Goal: Contribute content: Contribute content

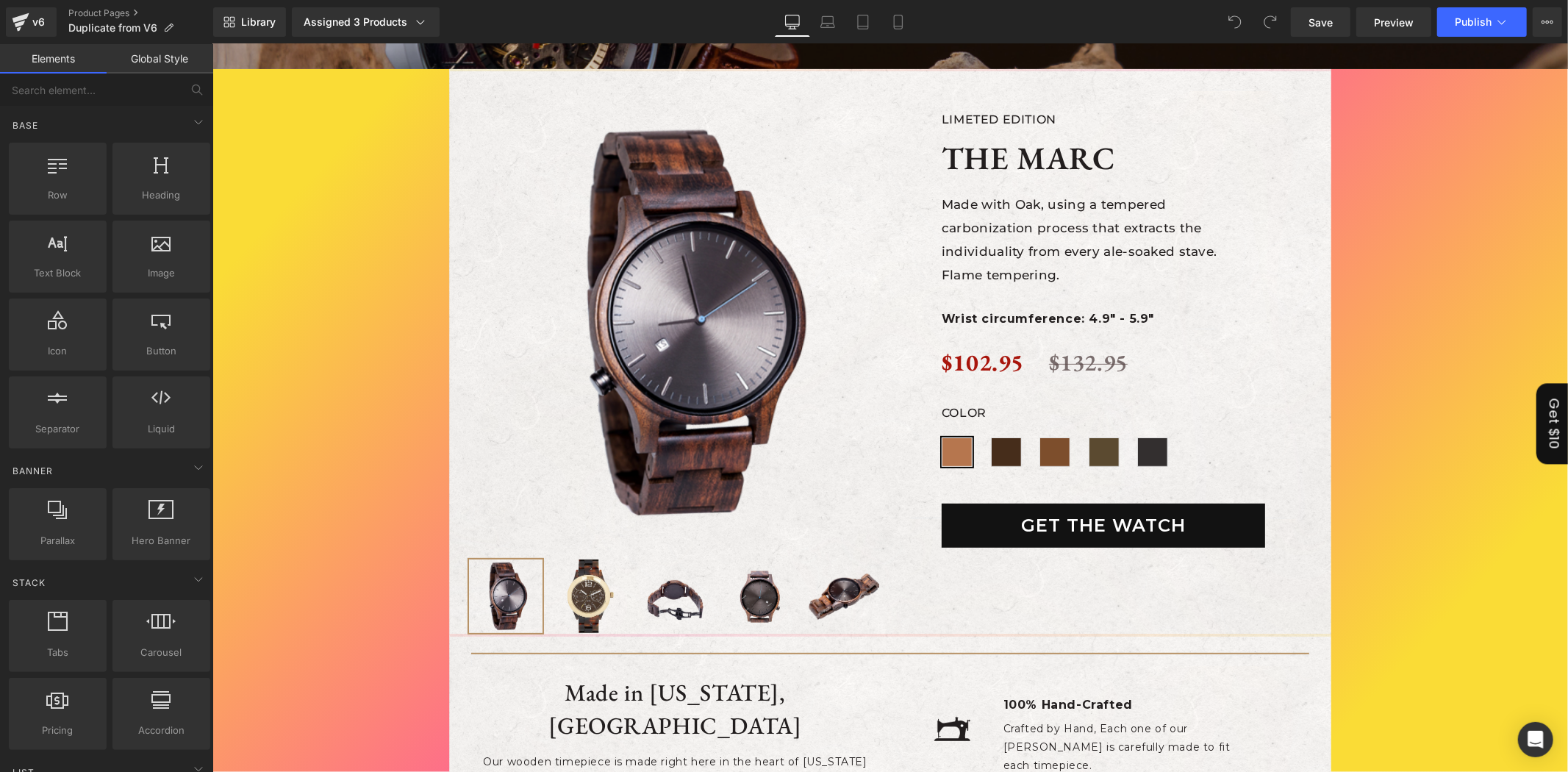
scroll to position [408, 0]
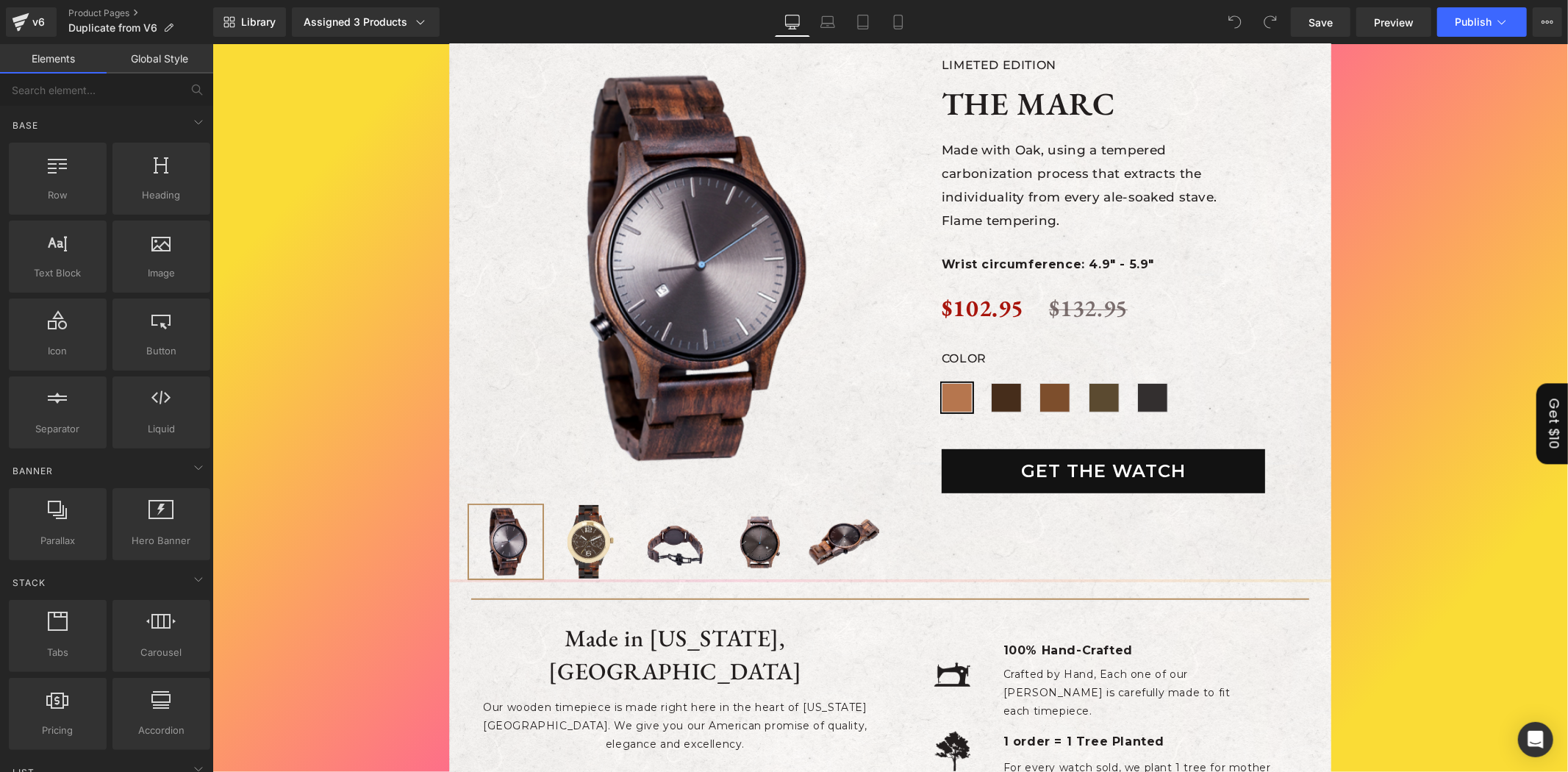
click at [737, 341] on img at bounding box center [683, 267] width 428 height 419
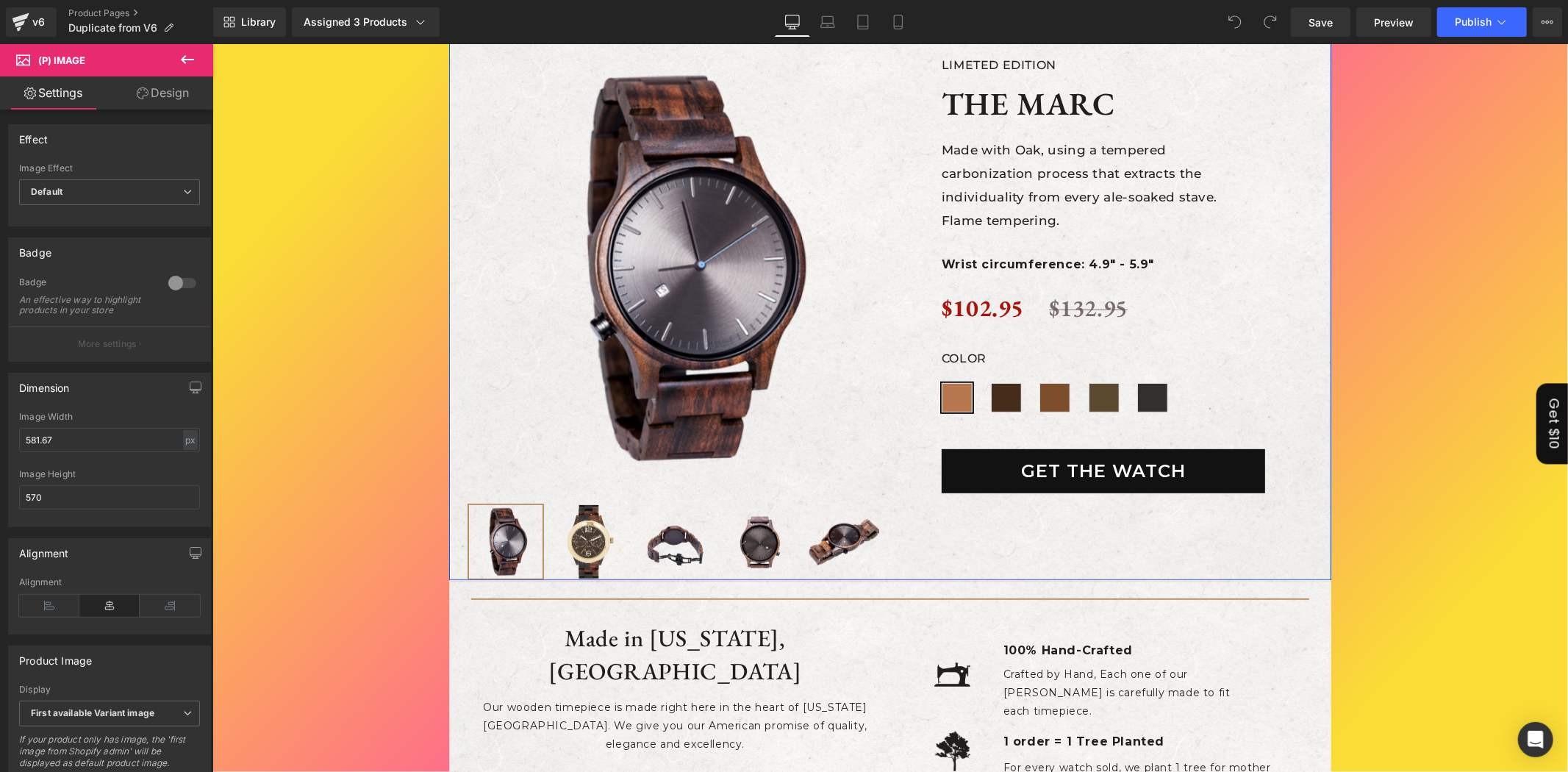
click at [1106, 185] on p "Made with Oak, using a tempered carbonization process that extracts the individ…" at bounding box center [1083, 173] width 285 height 71
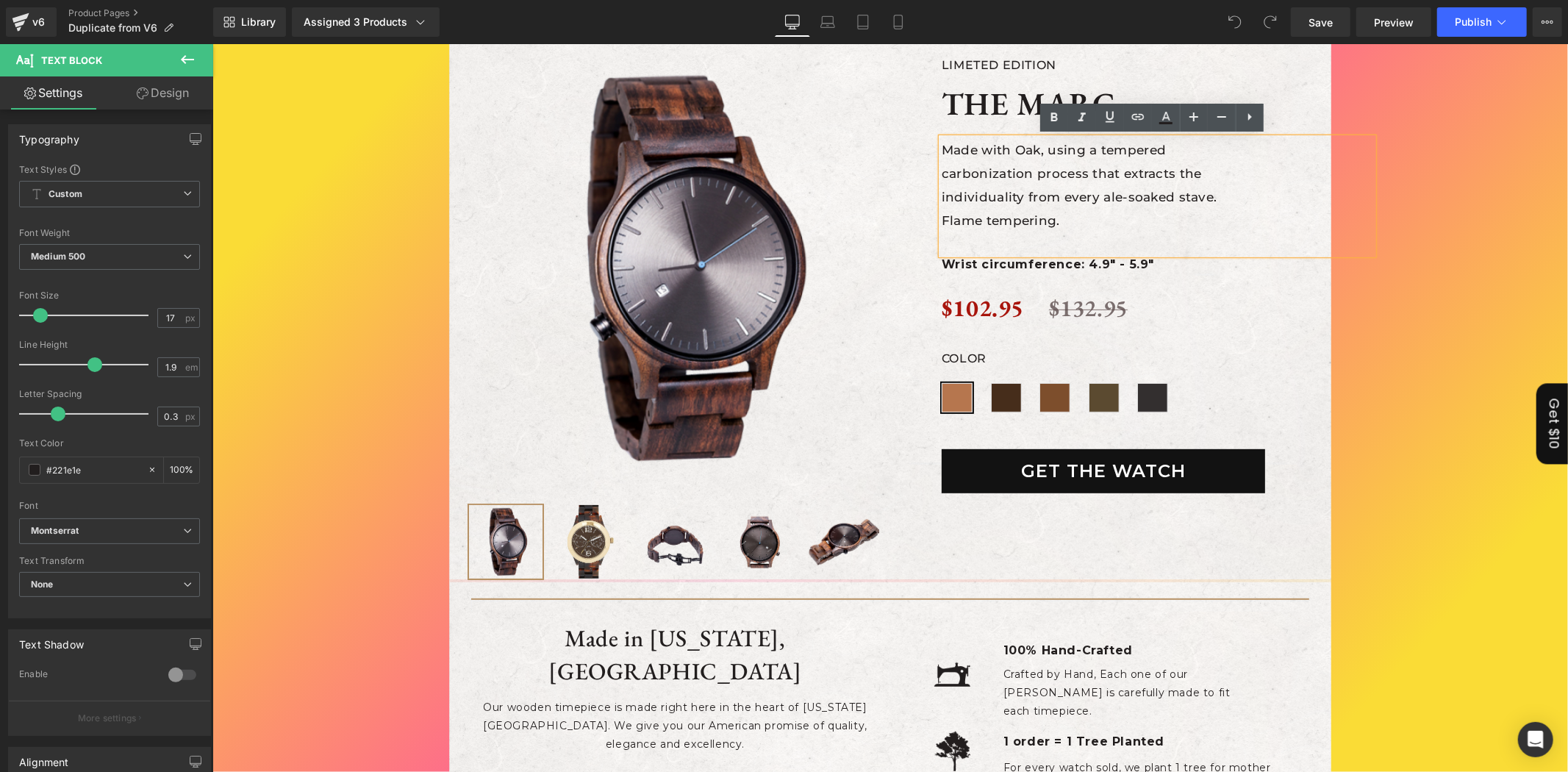
click at [1080, 199] on p "Made with Oak, using a tempered carbonization process that extracts the individ…" at bounding box center [1083, 173] width 285 height 71
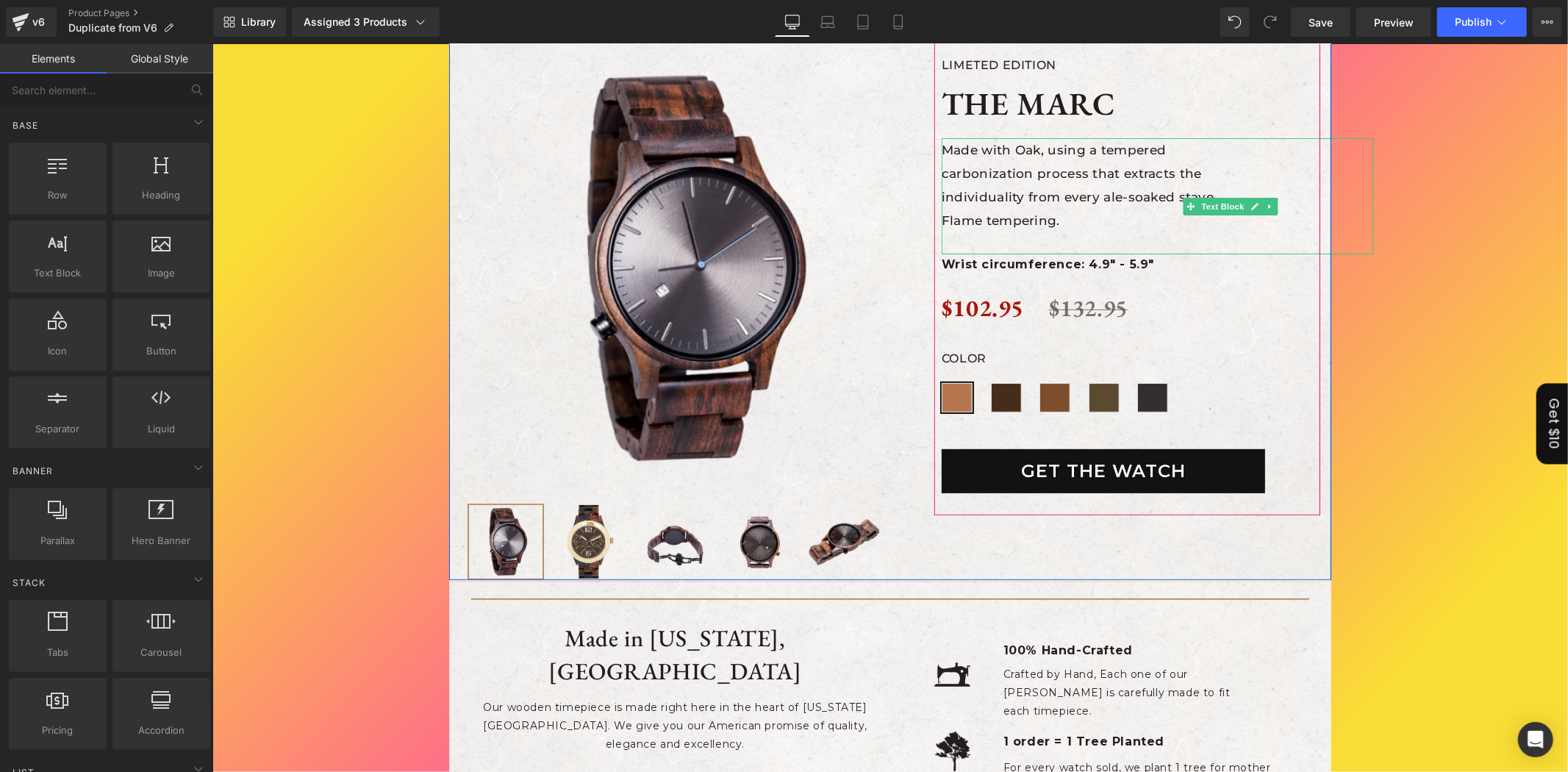
click at [1209, 216] on p "Flame tempering." at bounding box center [1083, 220] width 285 height 24
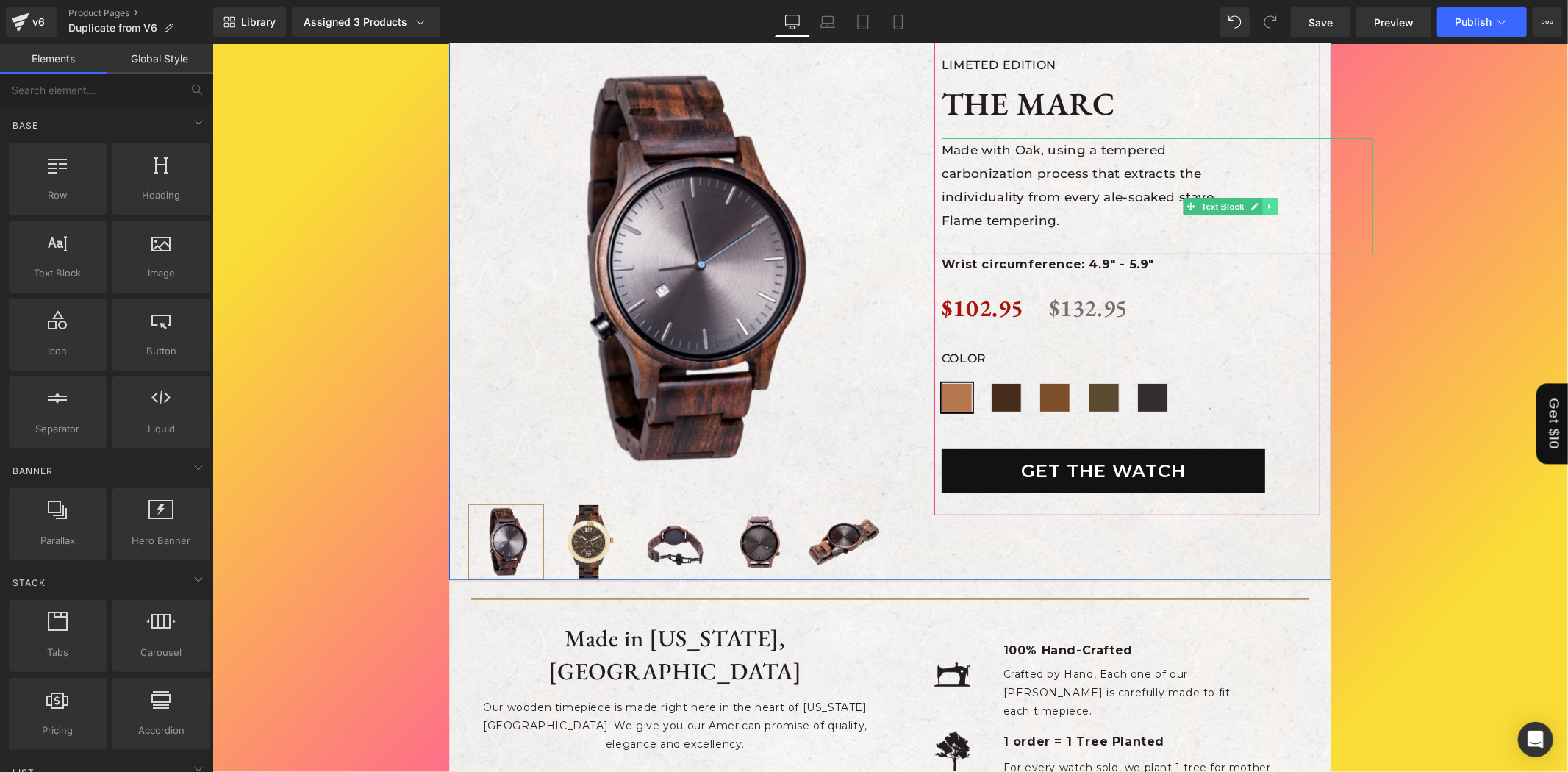
click at [1266, 207] on icon at bounding box center [1270, 205] width 8 height 9
click at [1255, 203] on link at bounding box center [1262, 205] width 15 height 17
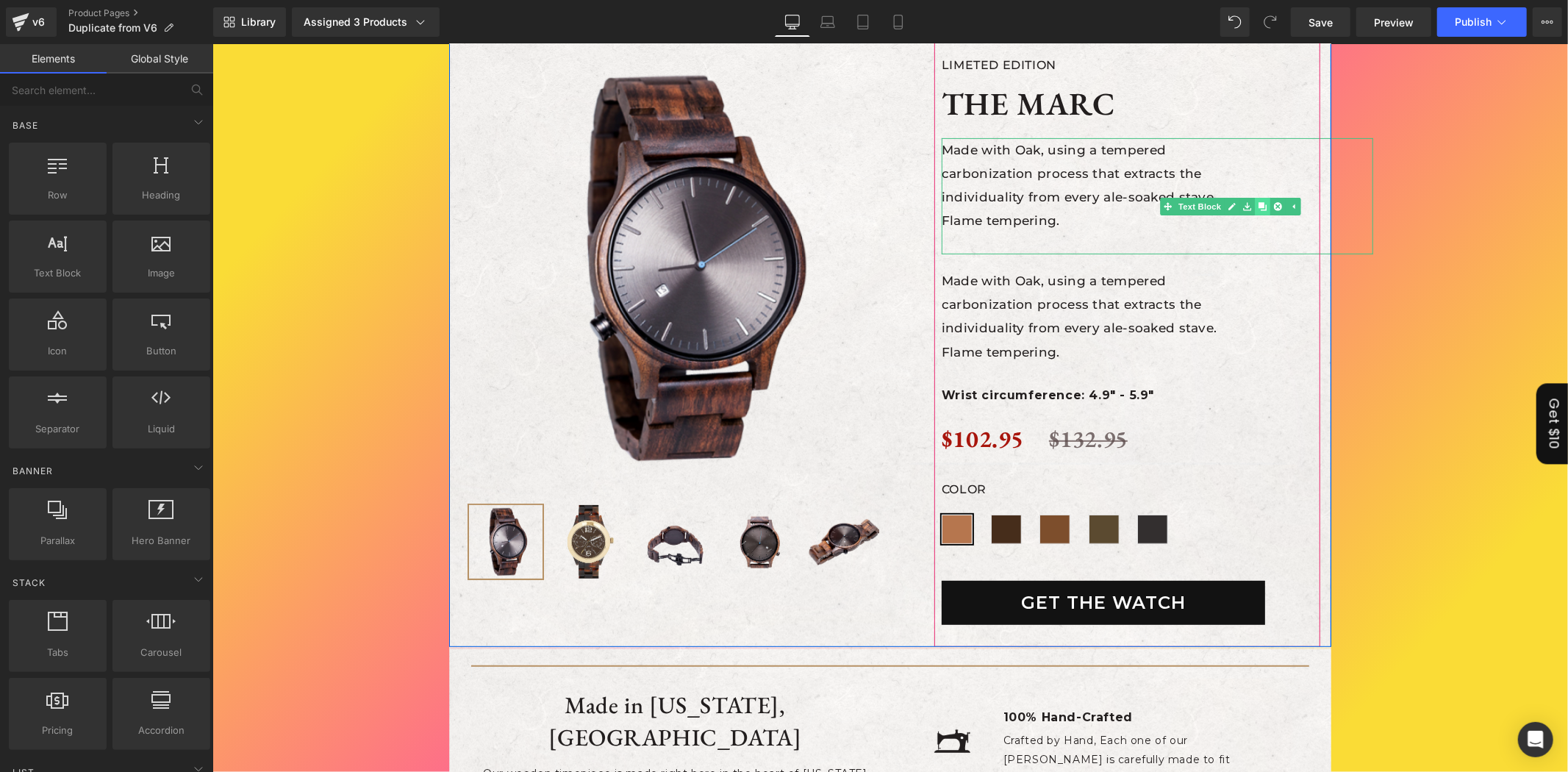
click at [1257, 208] on icon at bounding box center [1261, 206] width 8 height 8
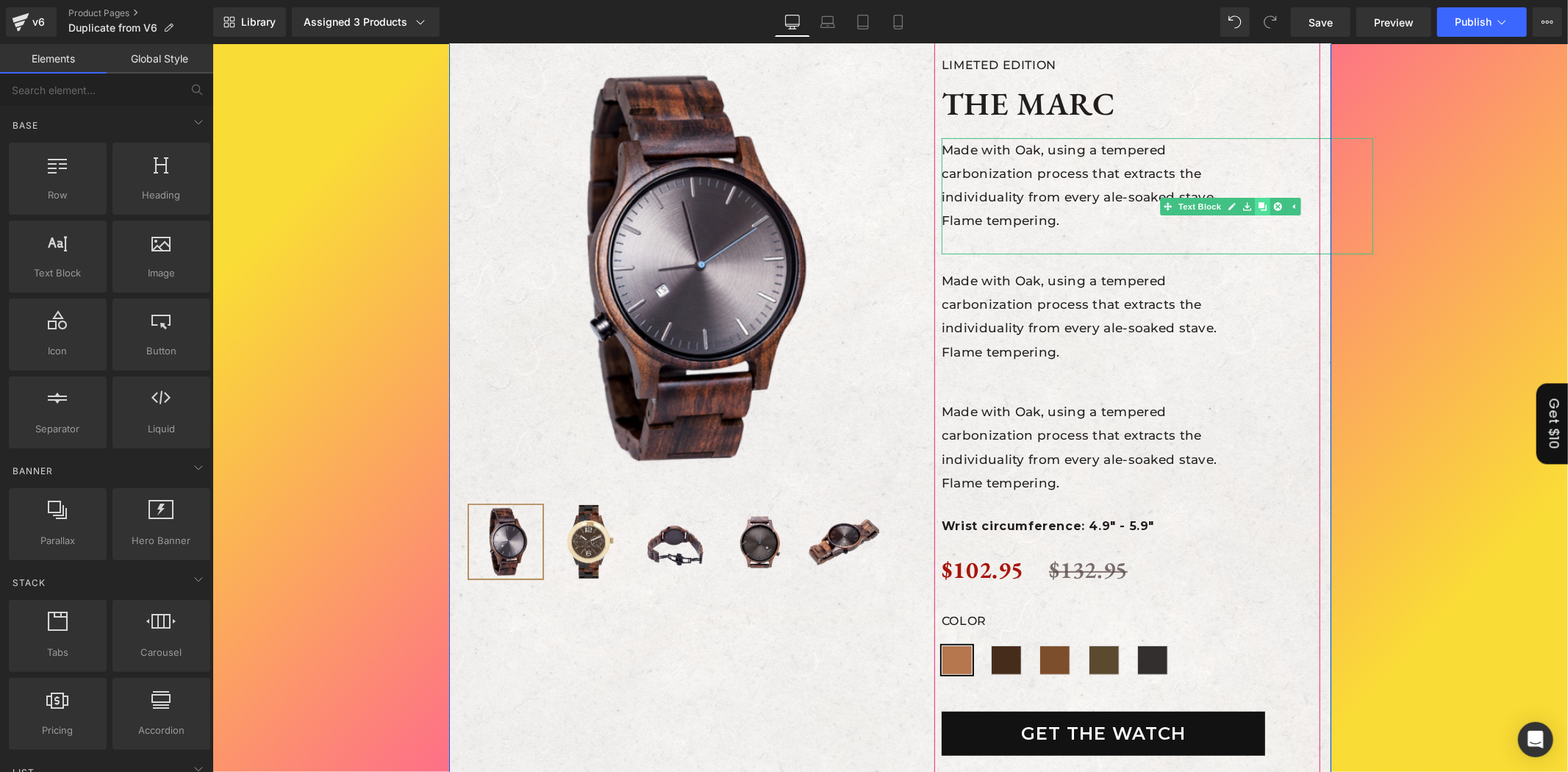
click at [1257, 208] on icon at bounding box center [1261, 206] width 8 height 8
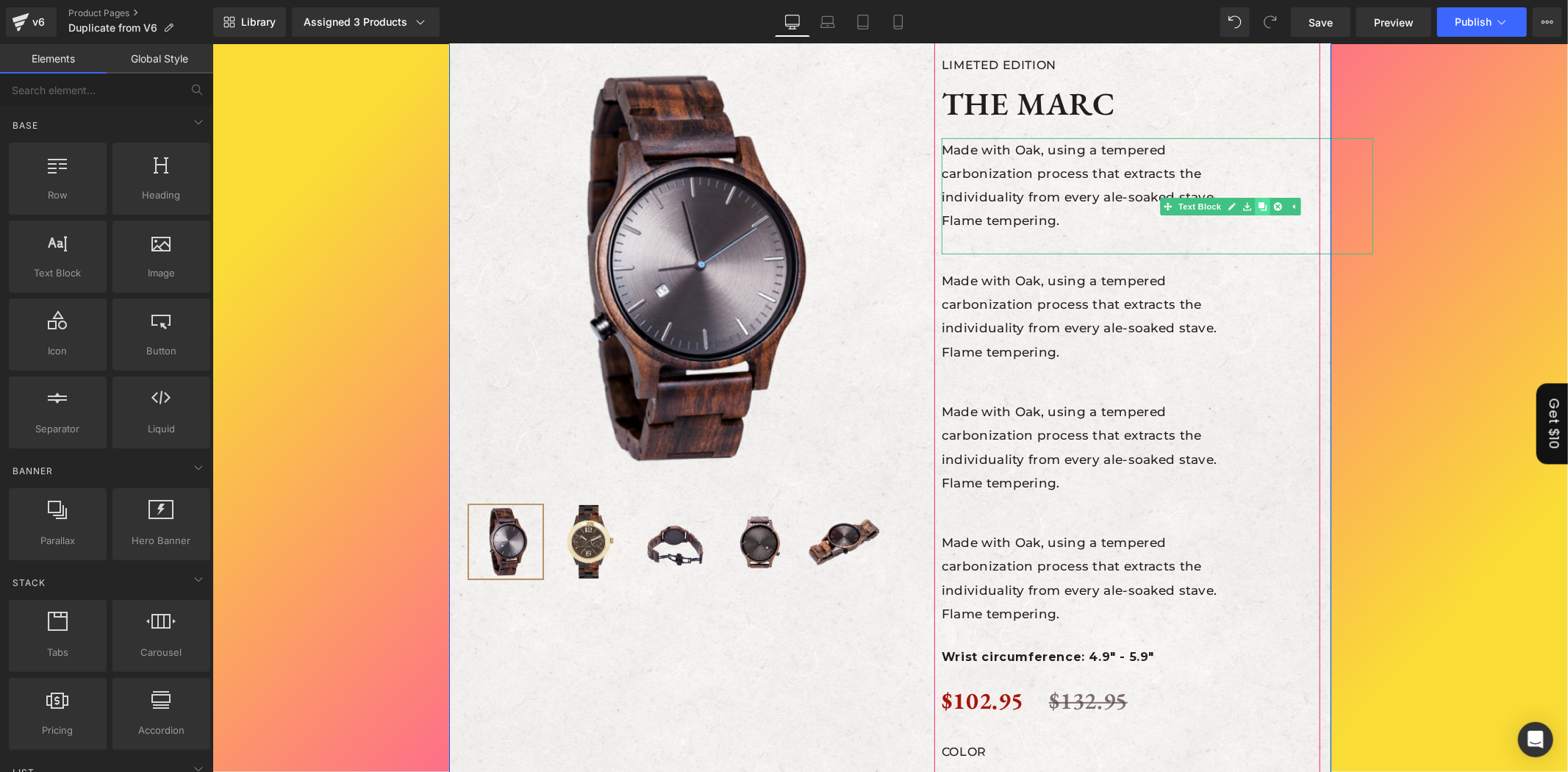
click at [1257, 208] on icon at bounding box center [1261, 206] width 8 height 8
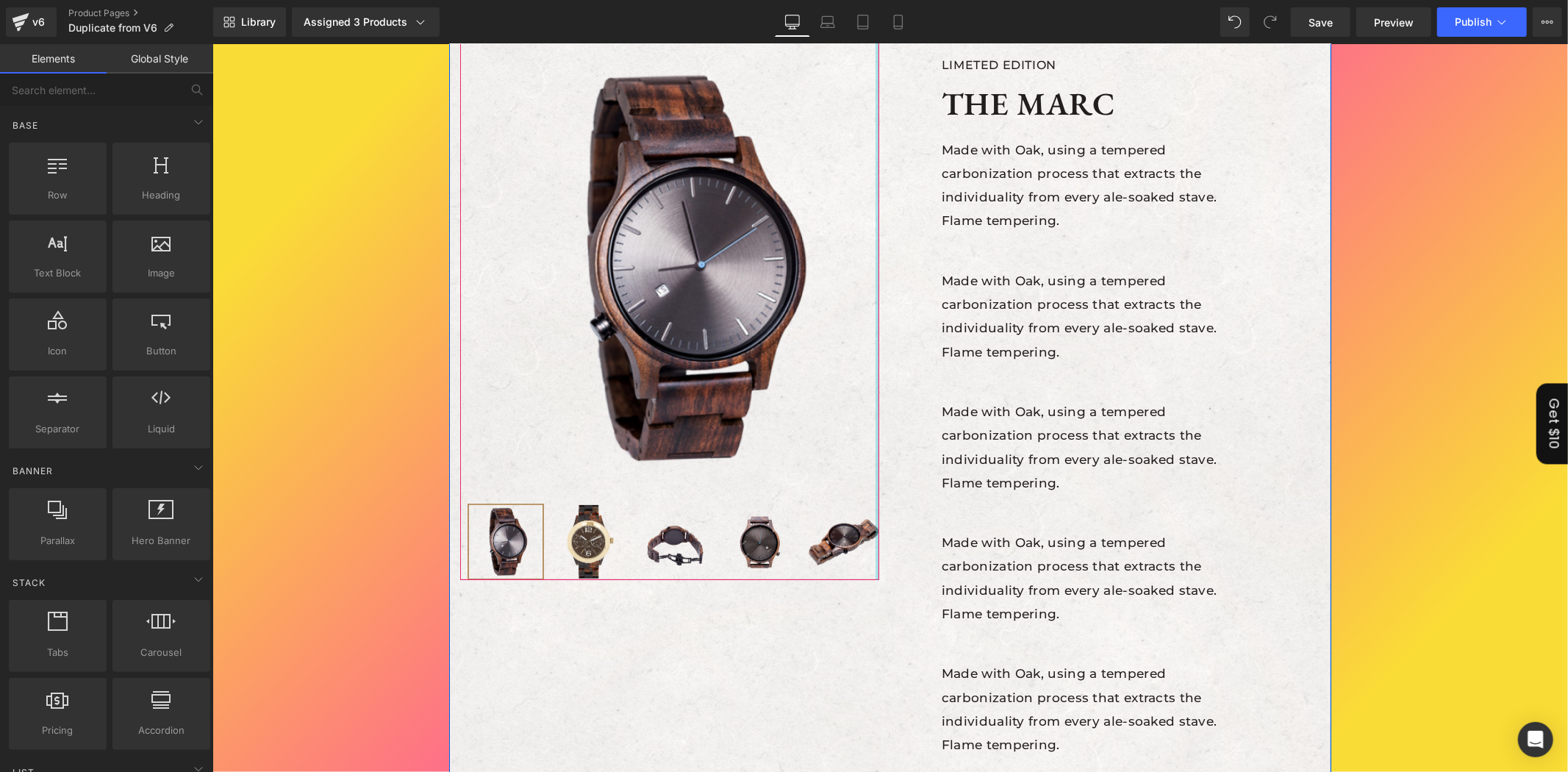
click at [874, 411] on div at bounding box center [876, 296] width 4 height 565
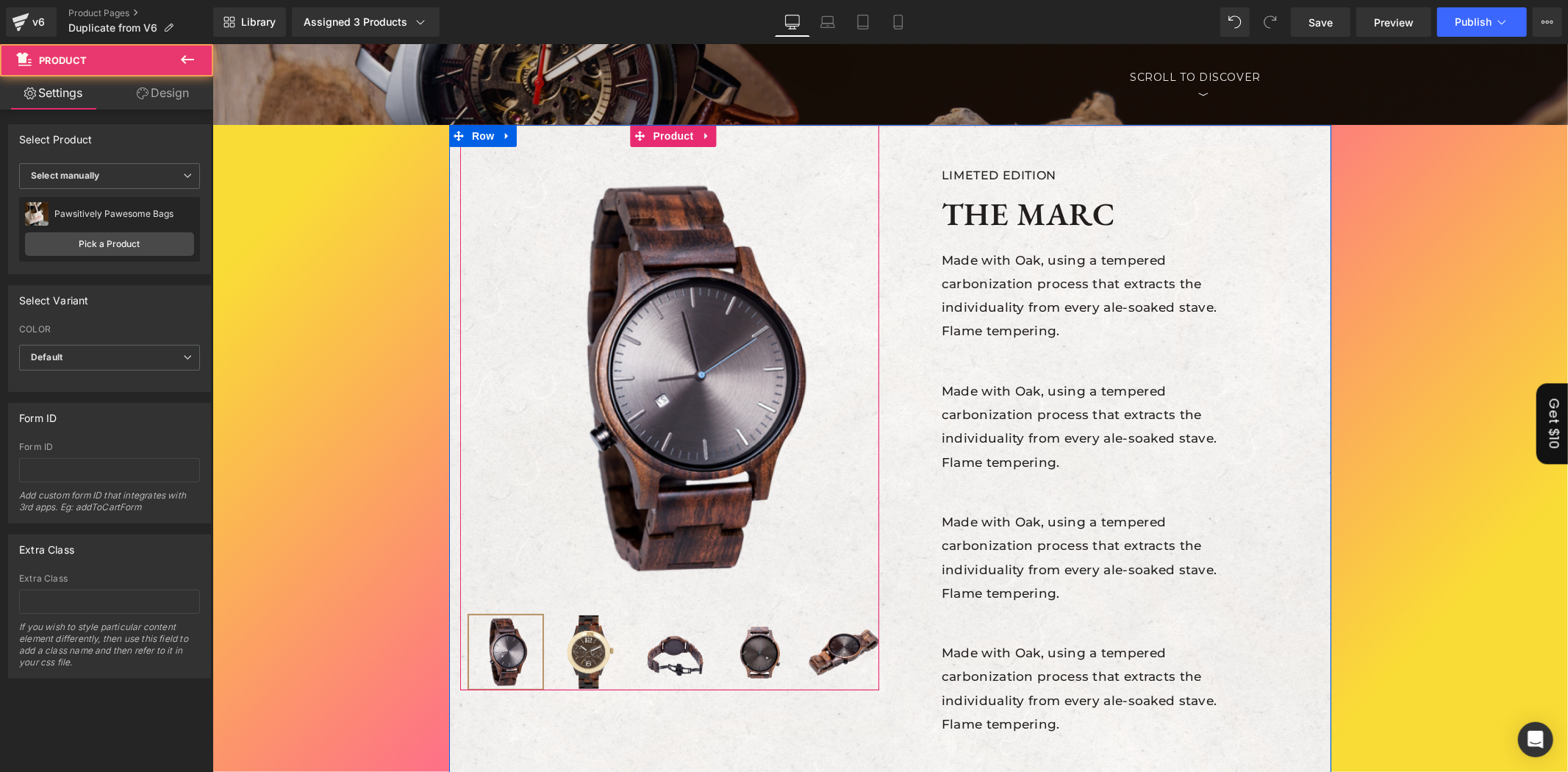
scroll to position [136, 0]
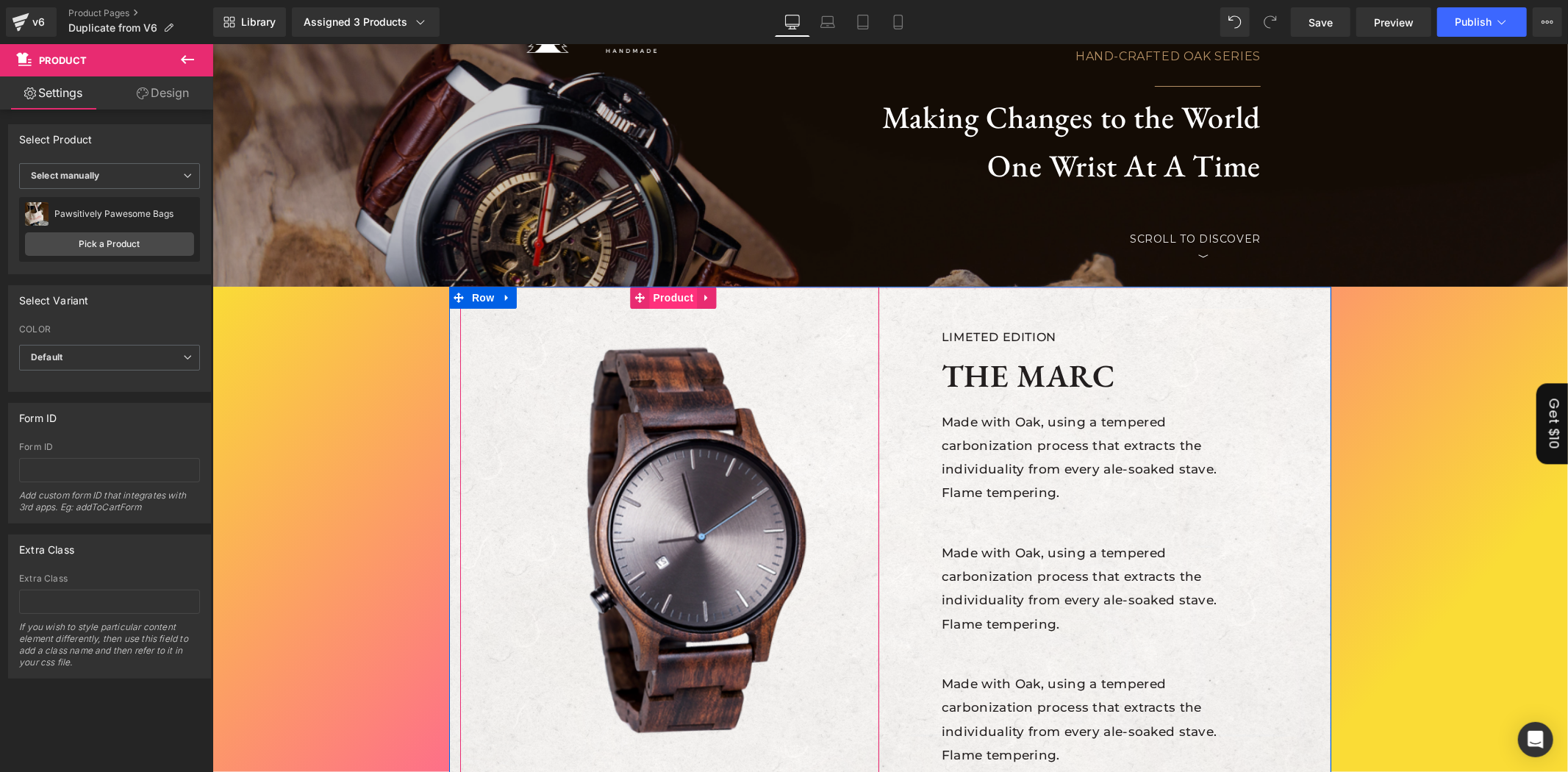
click at [665, 298] on span "Product" at bounding box center [673, 297] width 48 height 22
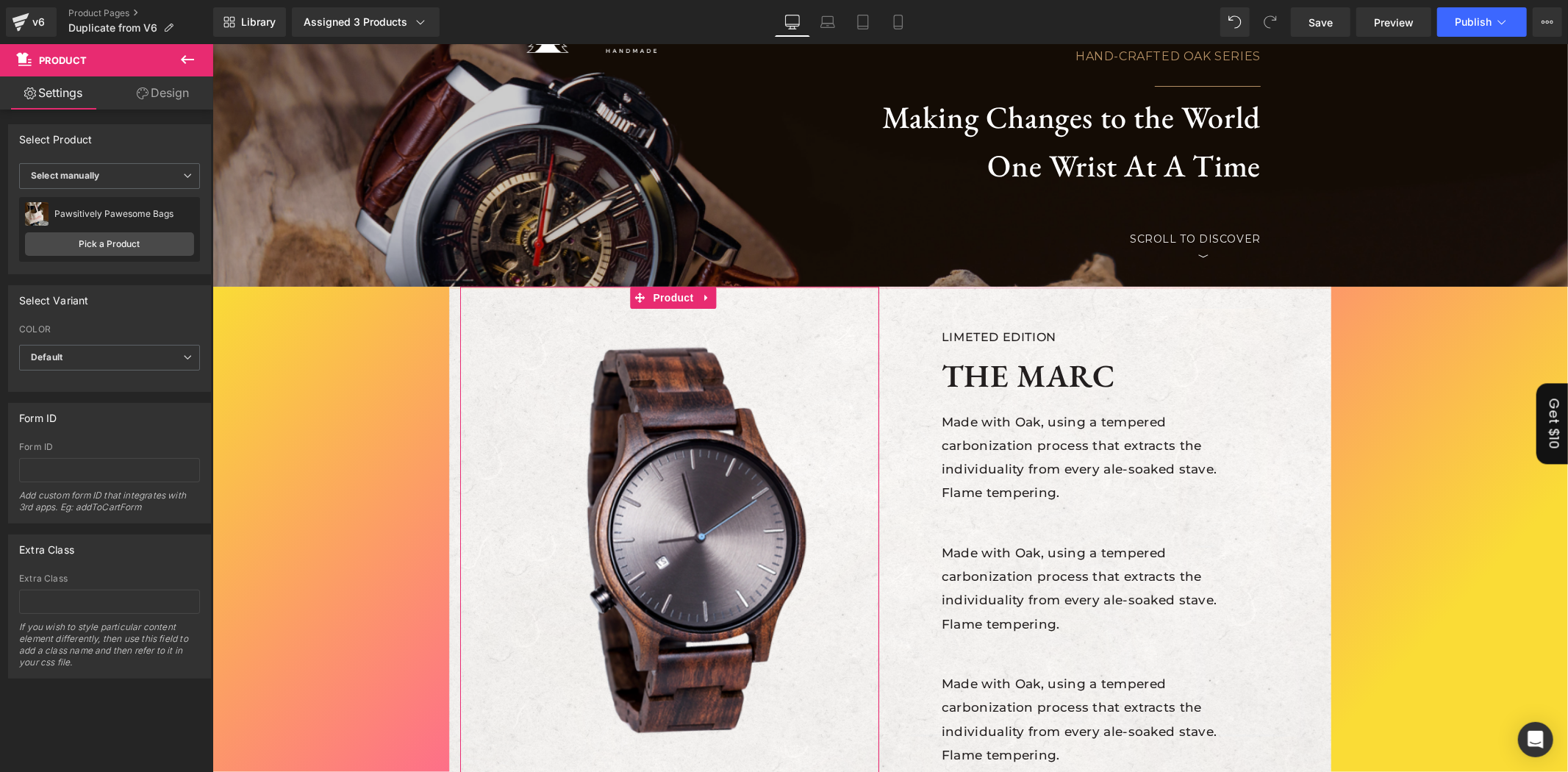
click at [159, 97] on link "Design" at bounding box center [163, 93] width 106 height 33
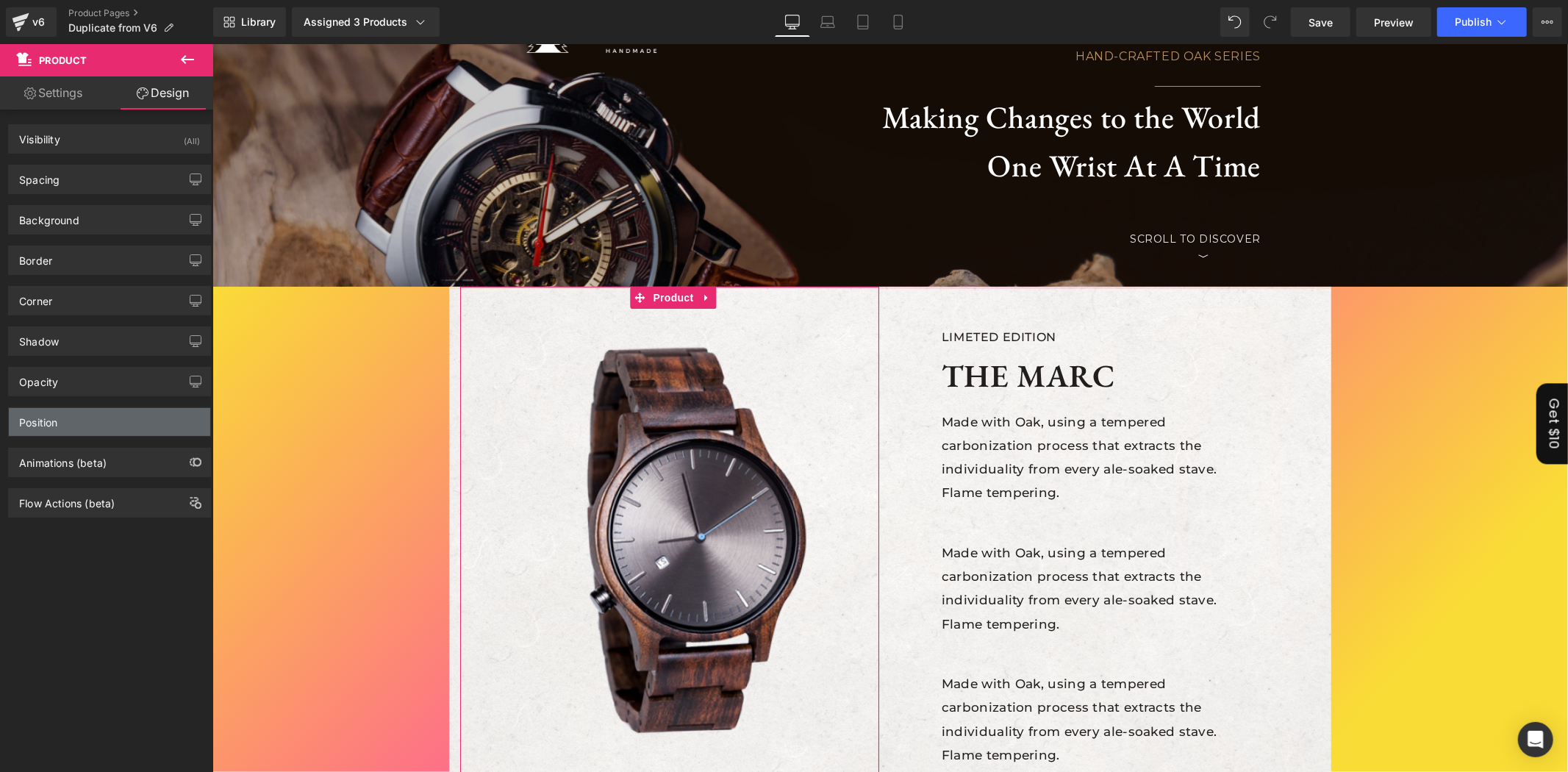
click at [82, 419] on div "Position" at bounding box center [109, 422] width 201 height 28
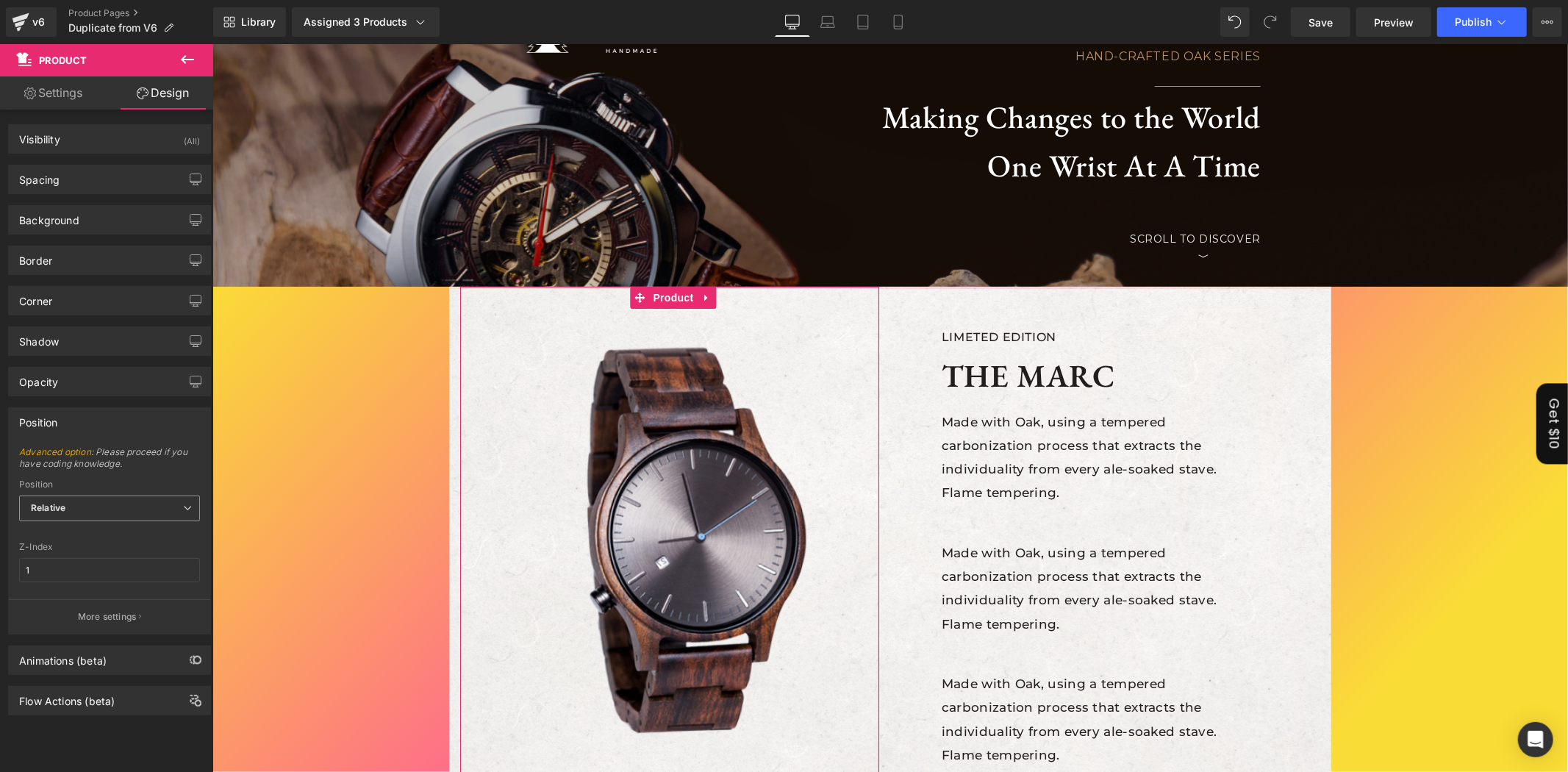
click at [105, 507] on span "Relative" at bounding box center [109, 508] width 181 height 25
click at [96, 575] on li "Static" at bounding box center [109, 579] width 181 height 22
click at [119, 505] on span "Static" at bounding box center [109, 508] width 181 height 25
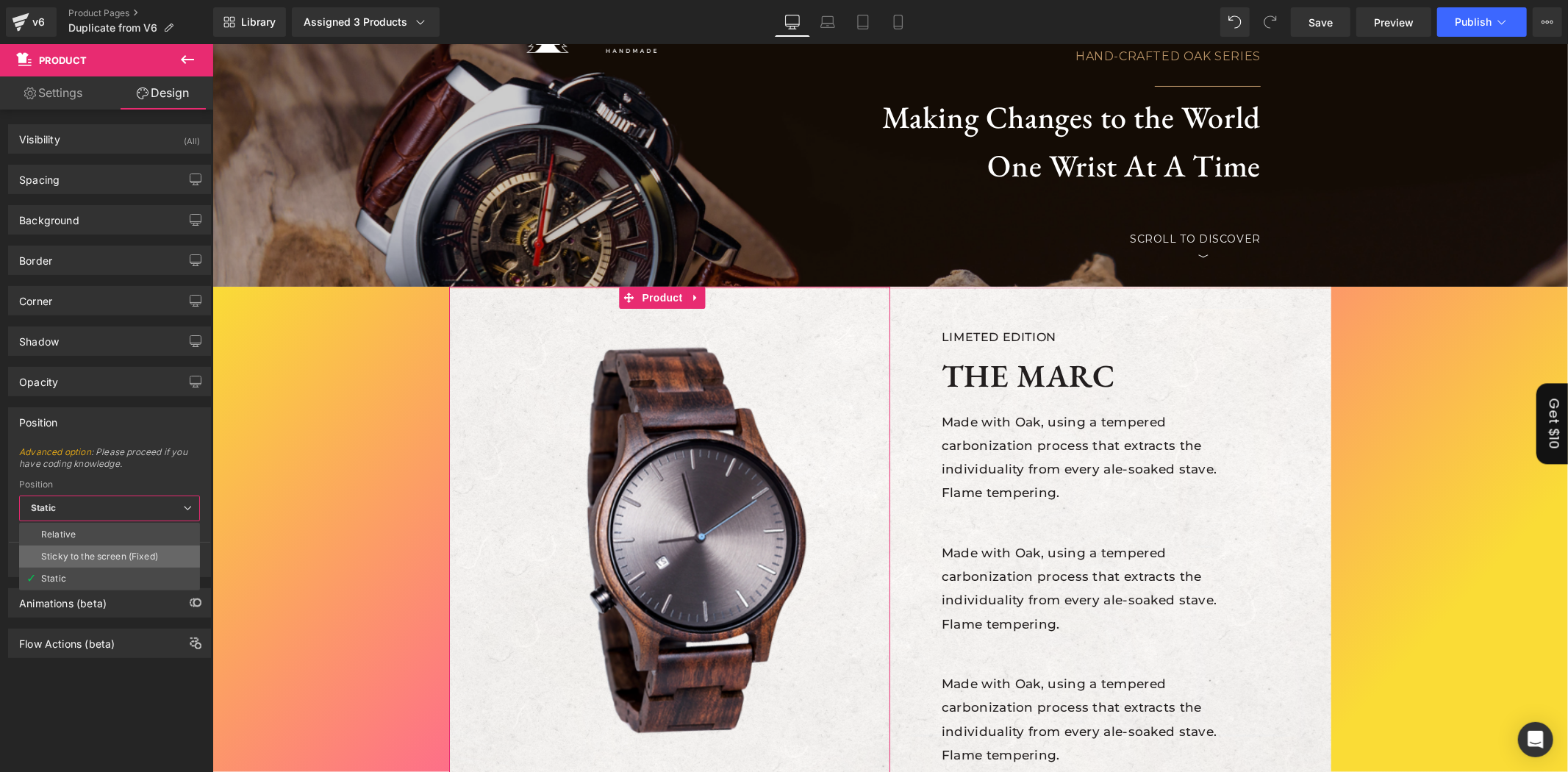
click at [114, 556] on div "Sticky to the screen (Fixed)" at bounding box center [99, 556] width 117 height 10
type input "99"
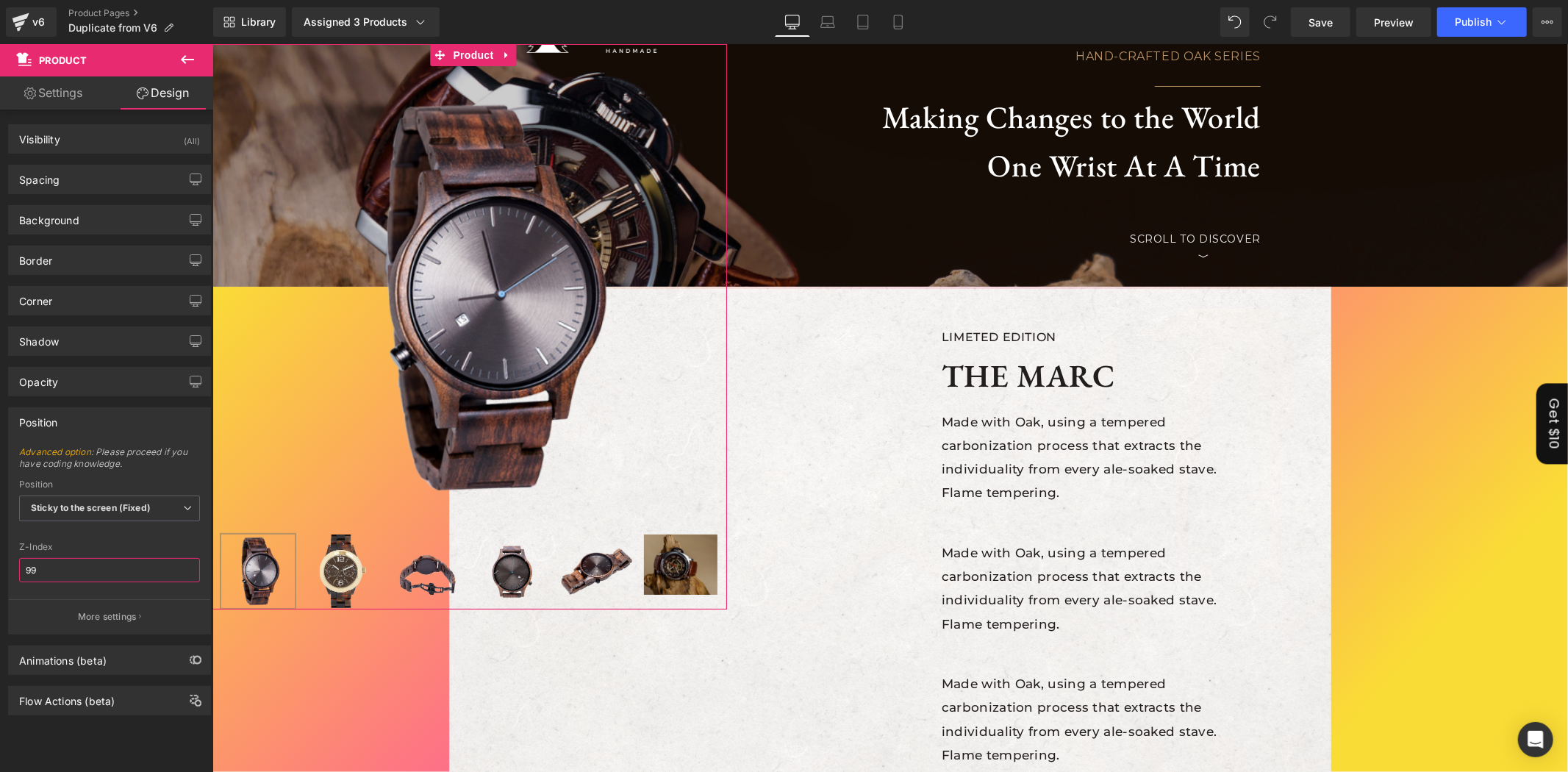
click at [116, 570] on input "99" at bounding box center [109, 570] width 181 height 25
click at [130, 545] on div "Z-Index" at bounding box center [109, 546] width 181 height 10
click at [151, 518] on span "Sticky to the screen (Fixed)" at bounding box center [109, 508] width 181 height 25
click at [96, 743] on div "Visibility (All) 0|0|0|0 1 Show on Desktop 1 Show on Laptop 1 Show on Tablet 1 …" at bounding box center [109, 444] width 220 height 669
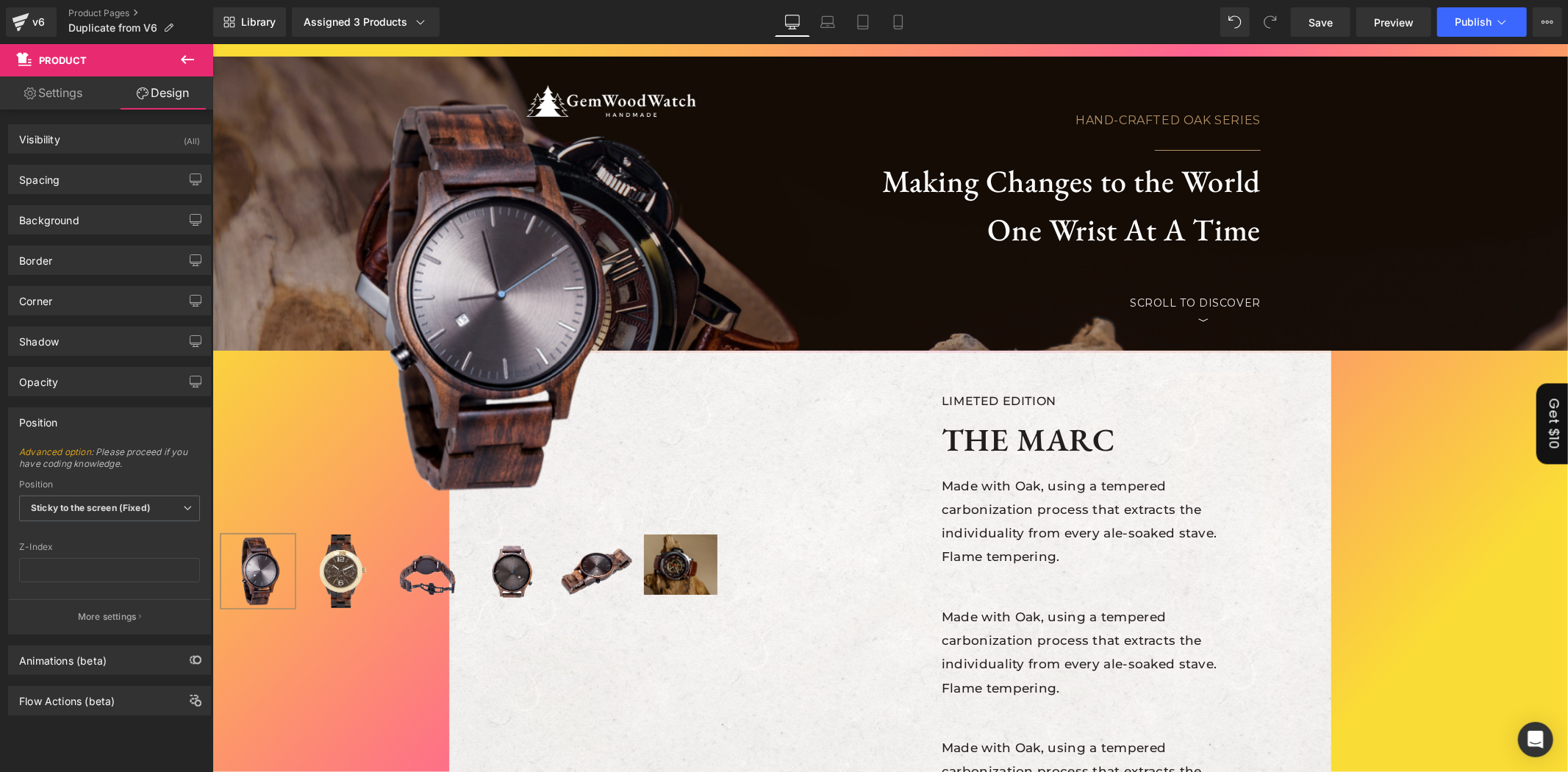
scroll to position [0, 0]
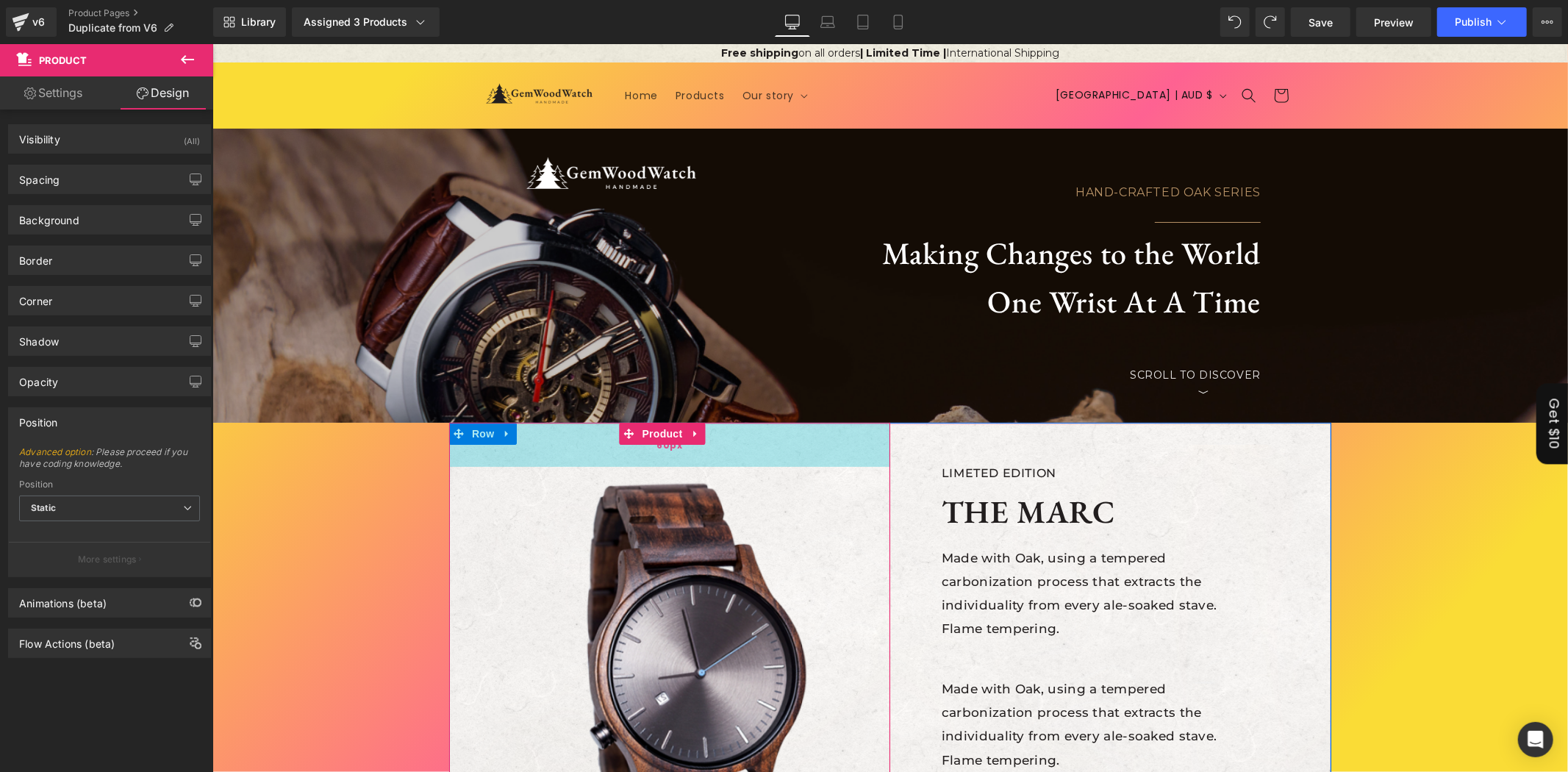
click at [474, 430] on div "60px" at bounding box center [669, 444] width 441 height 44
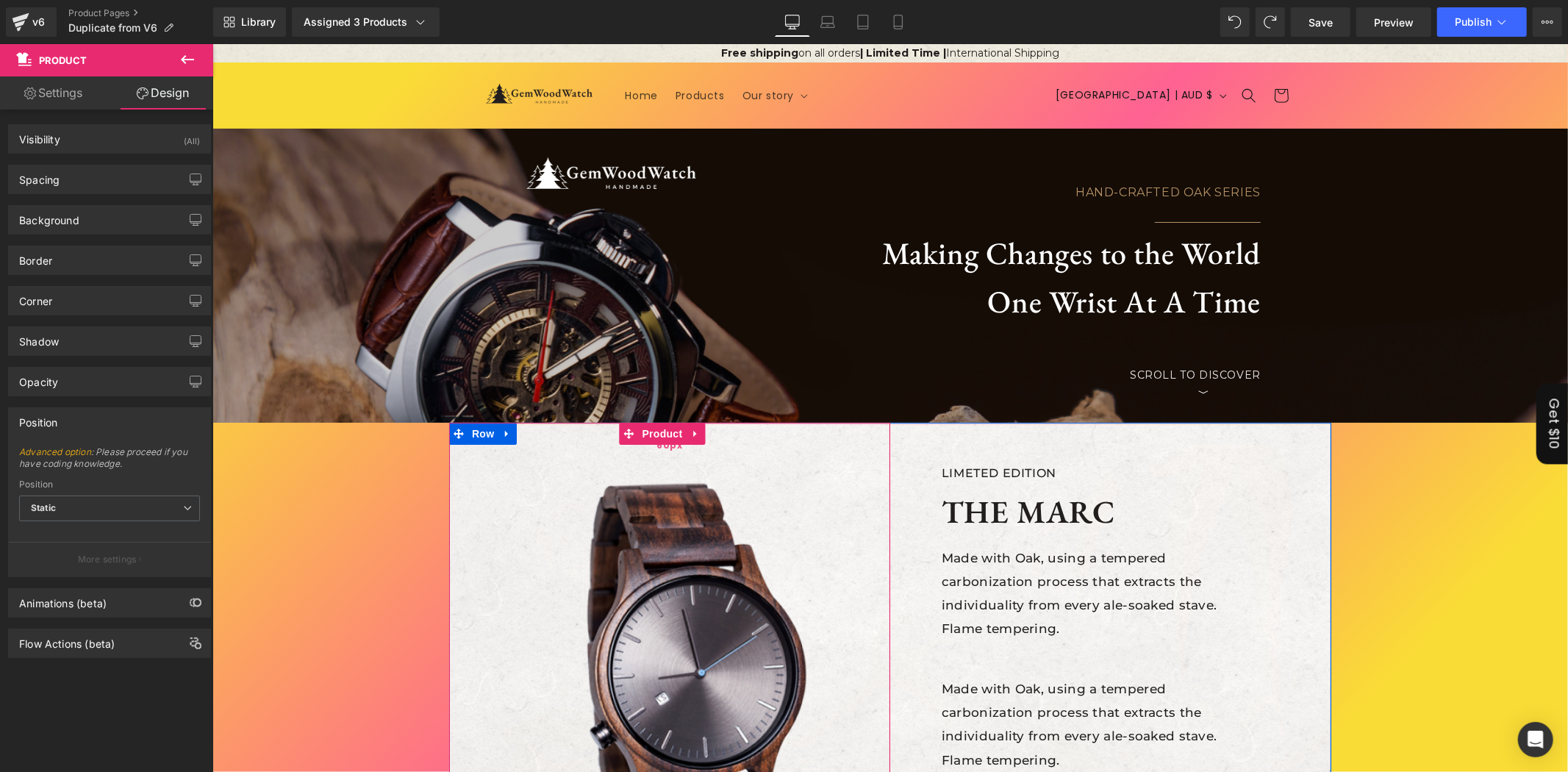
click at [474, 430] on div "60px" at bounding box center [669, 444] width 441 height 44
click at [107, 510] on span "Static" at bounding box center [109, 508] width 181 height 25
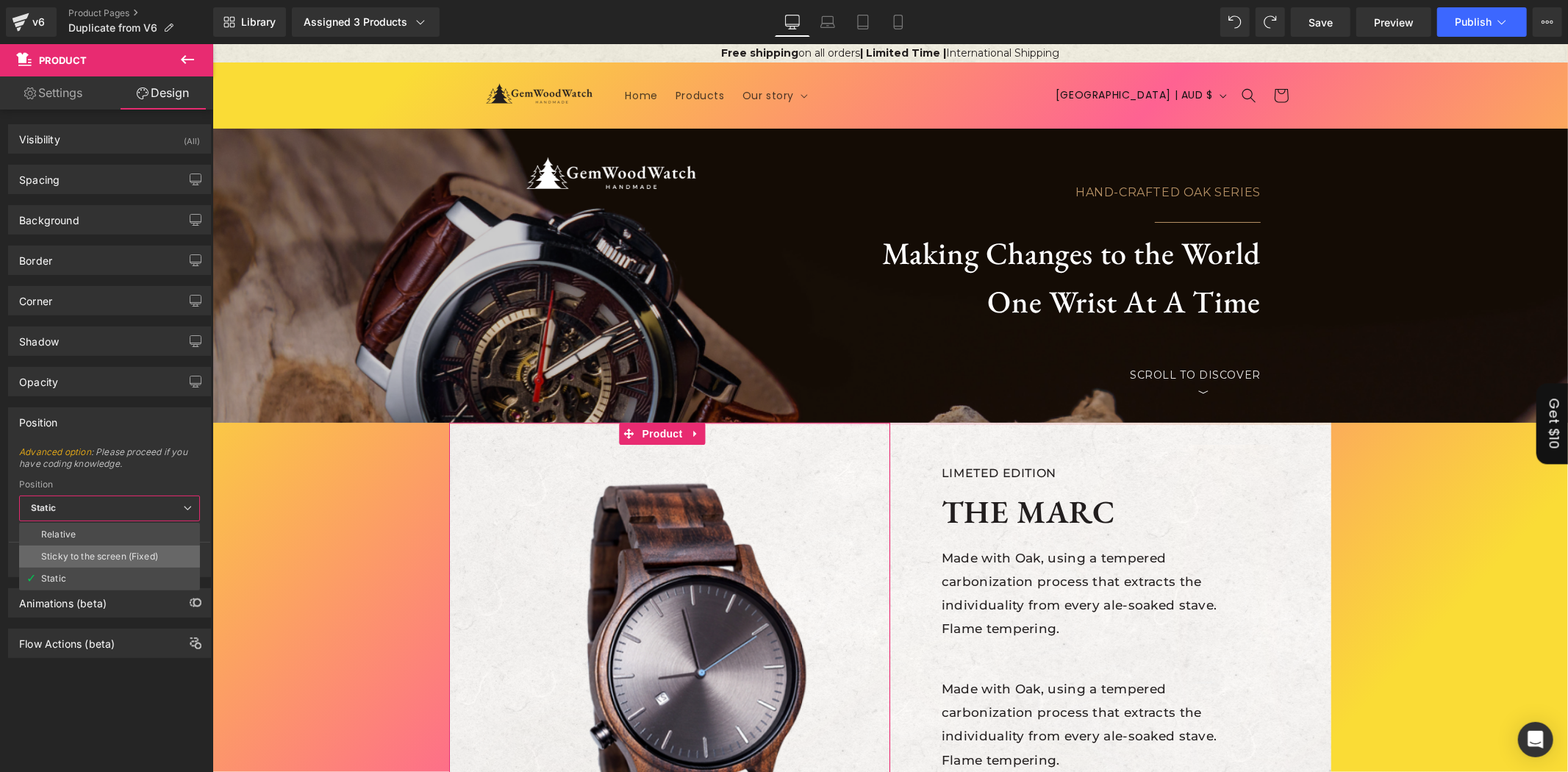
click at [105, 557] on div "Sticky to the screen (Fixed)" at bounding box center [99, 556] width 117 height 10
type input "99"
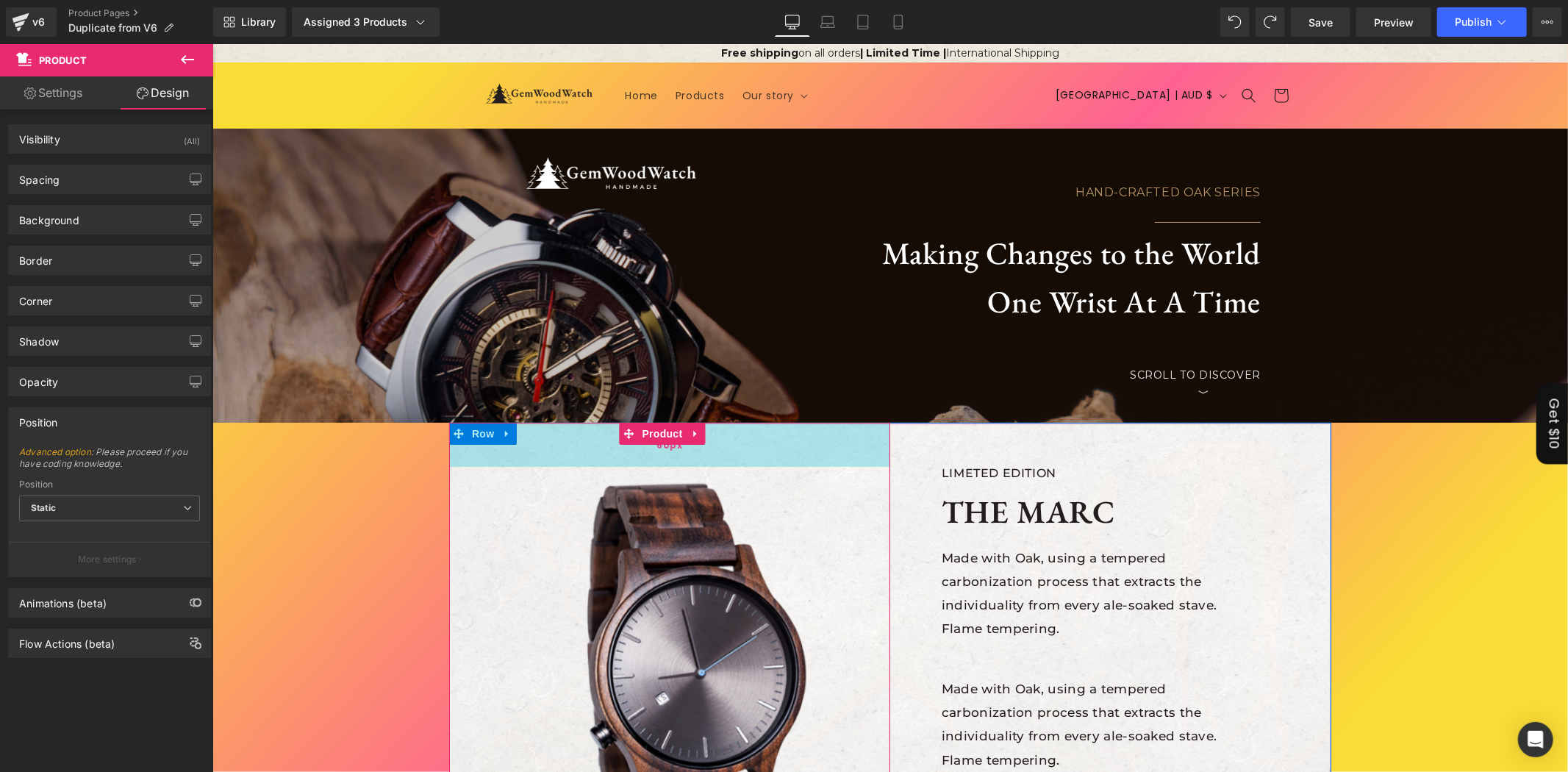
click at [657, 448] on span "60px" at bounding box center [668, 445] width 25 height 16
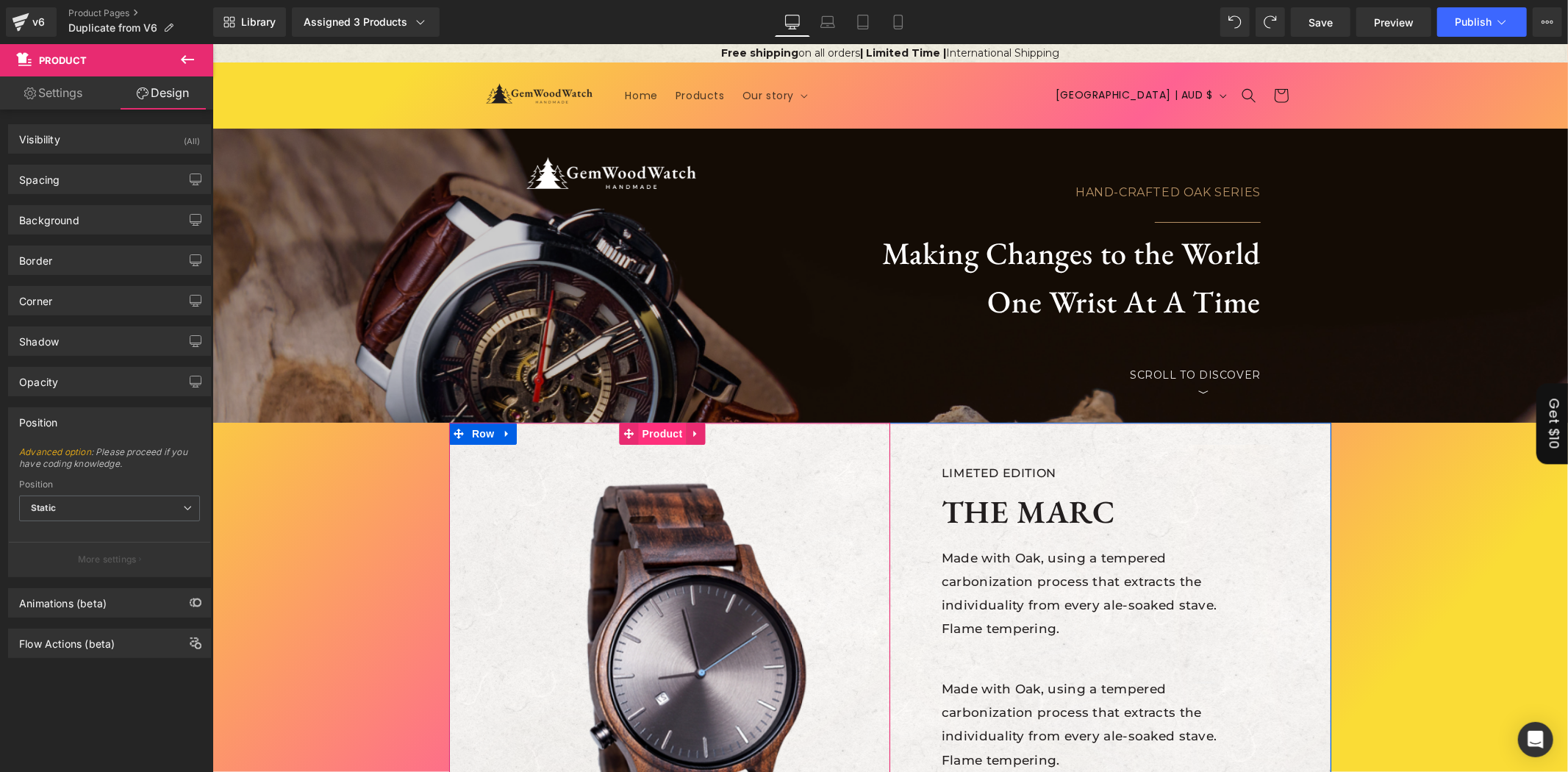
click at [638, 439] on span "Product" at bounding box center [662, 433] width 48 height 22
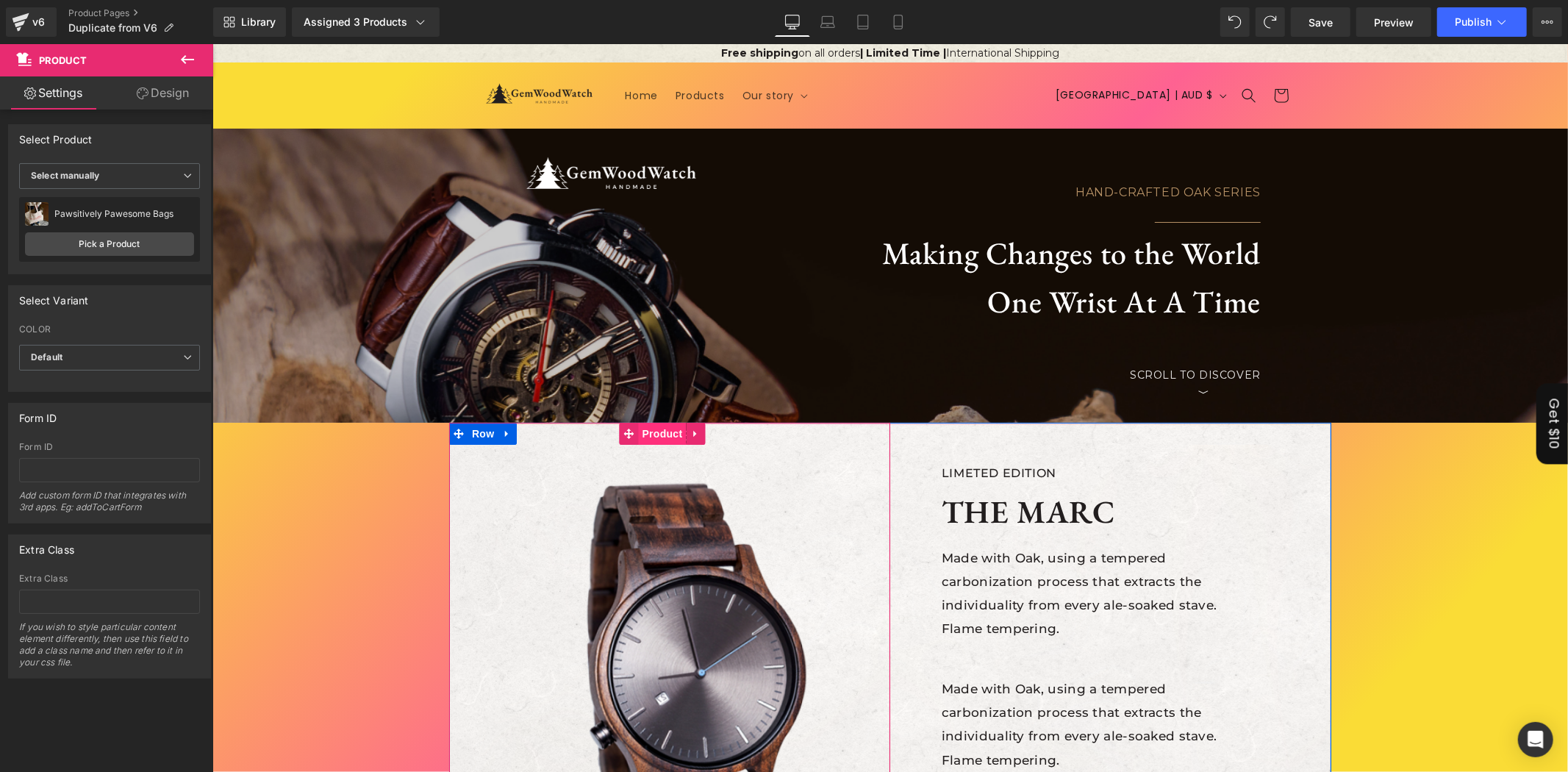
click at [657, 435] on span "Product" at bounding box center [662, 433] width 48 height 22
click at [127, 92] on link "Design" at bounding box center [163, 93] width 106 height 33
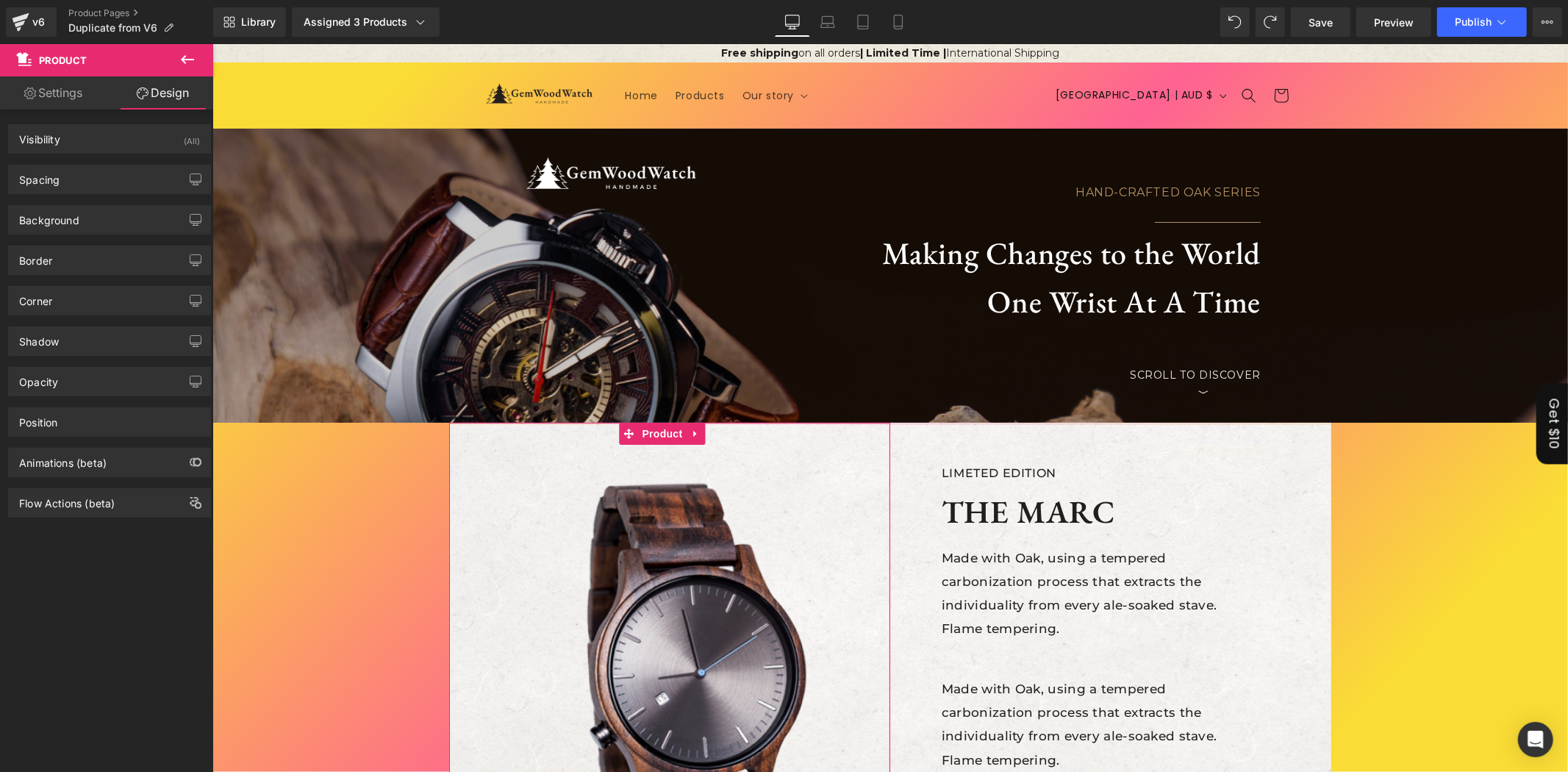
click at [77, 438] on div "Animations (beta)" at bounding box center [109, 457] width 220 height 40
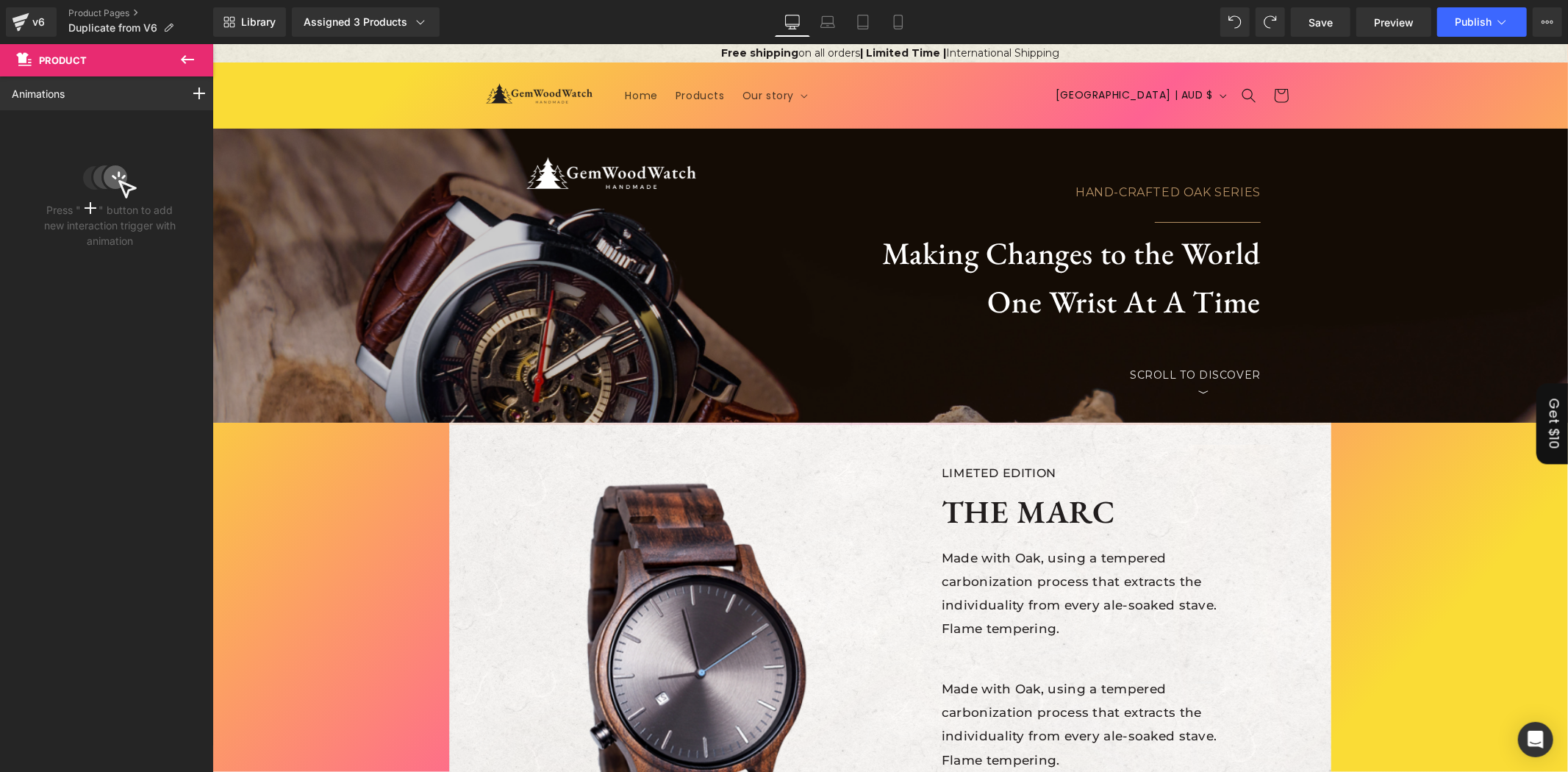
click at [177, 65] on button at bounding box center [187, 60] width 52 height 32
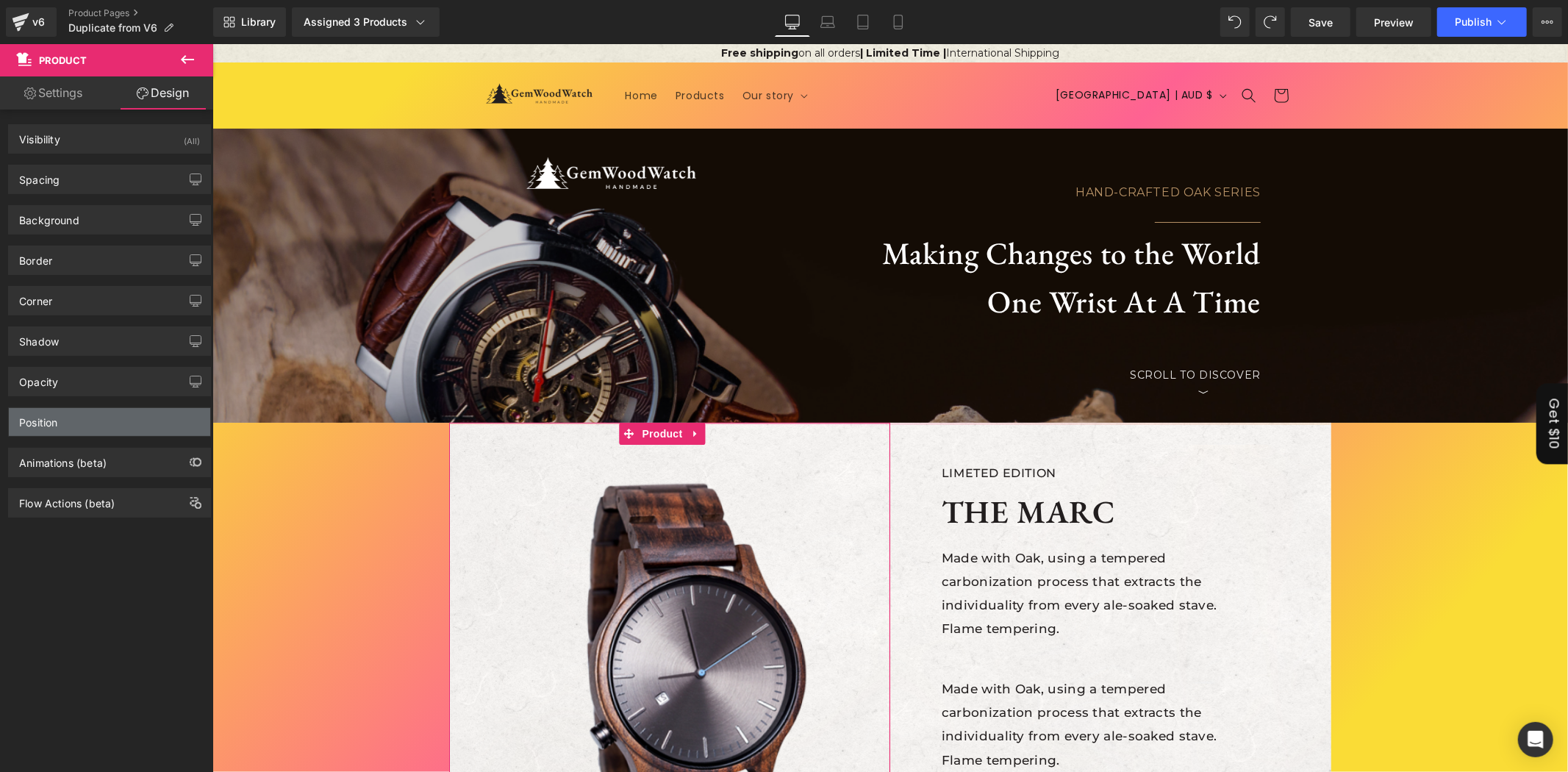
click at [75, 418] on div "Position" at bounding box center [109, 422] width 201 height 28
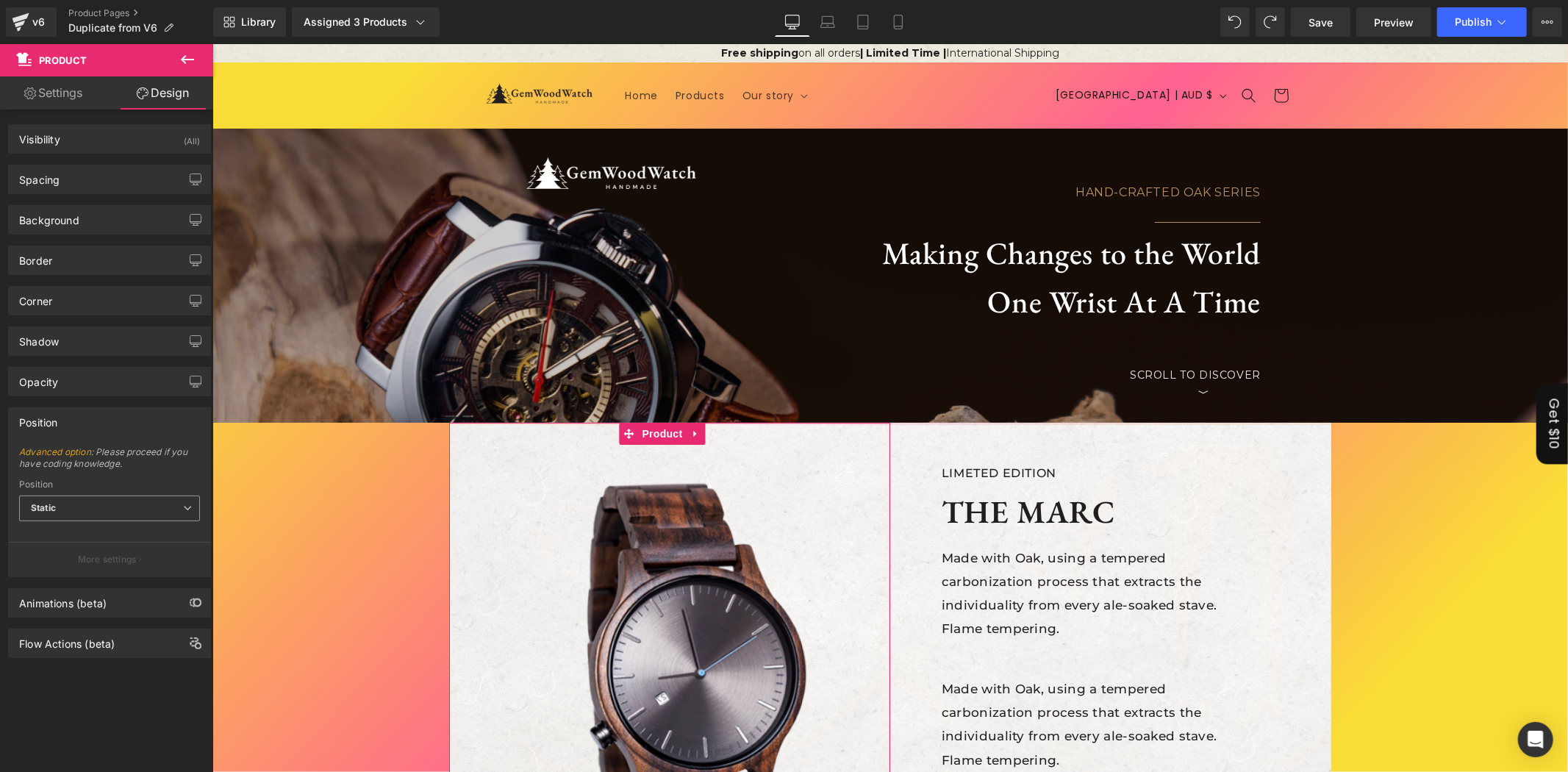
click at [113, 511] on span "Static" at bounding box center [109, 508] width 181 height 25
click at [122, 561] on div "Sticky to the screen (Fixed)" at bounding box center [99, 556] width 117 height 10
type input "99"
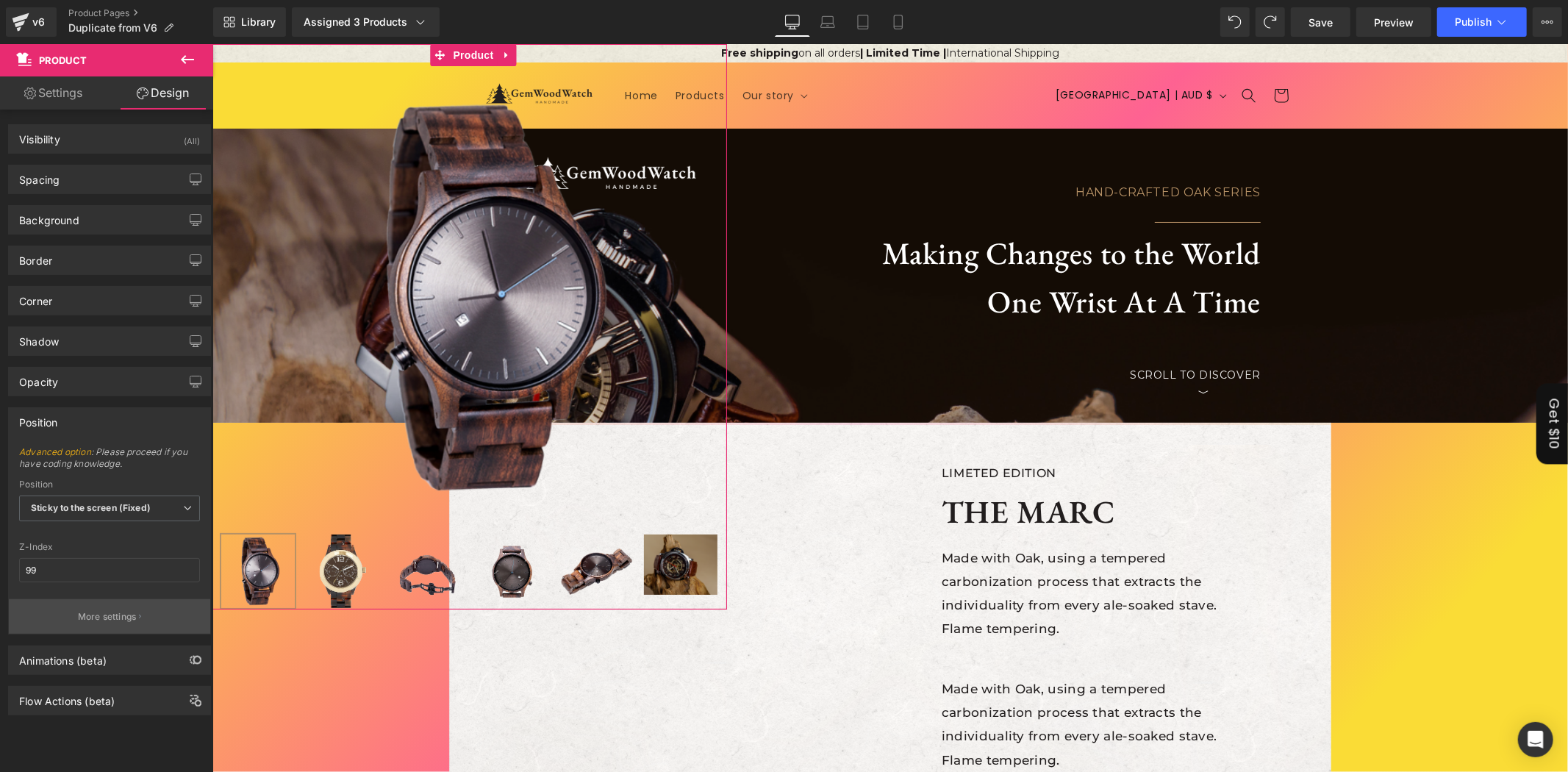
click at [84, 619] on p "More settings" at bounding box center [107, 617] width 59 height 13
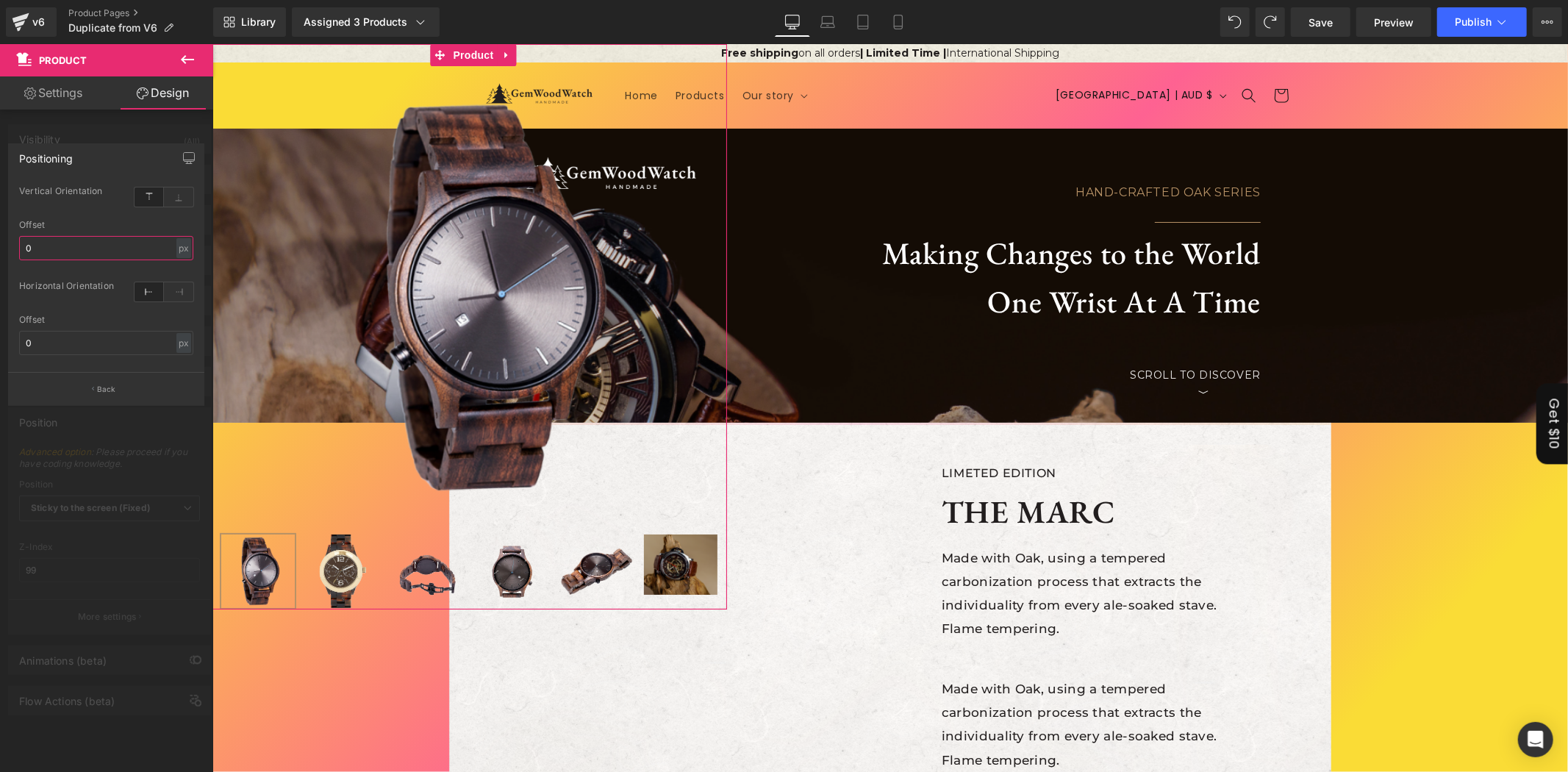
type textarea "0"
click at [49, 239] on input "0" at bounding box center [106, 248] width 174 height 25
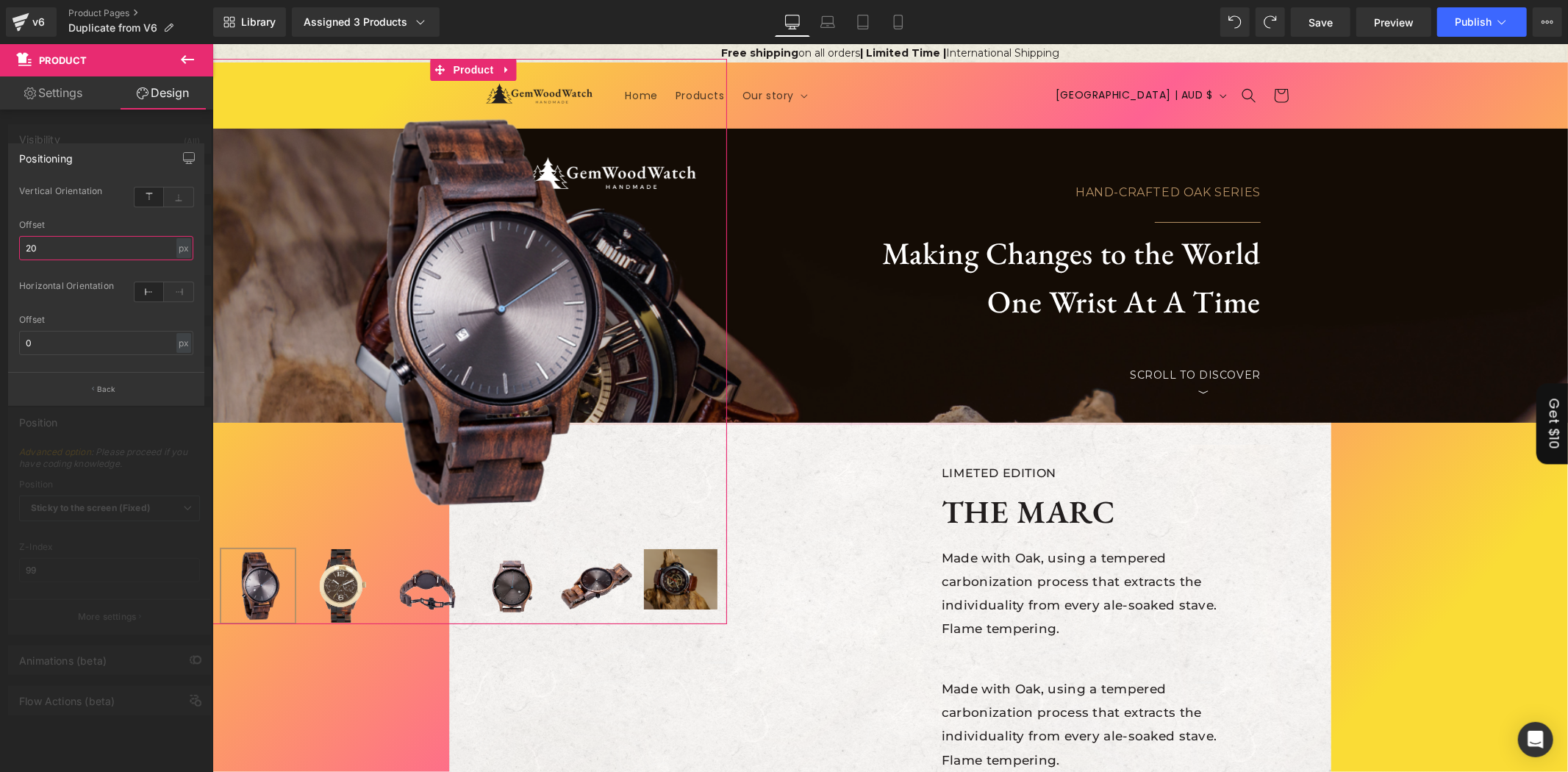
type input "2"
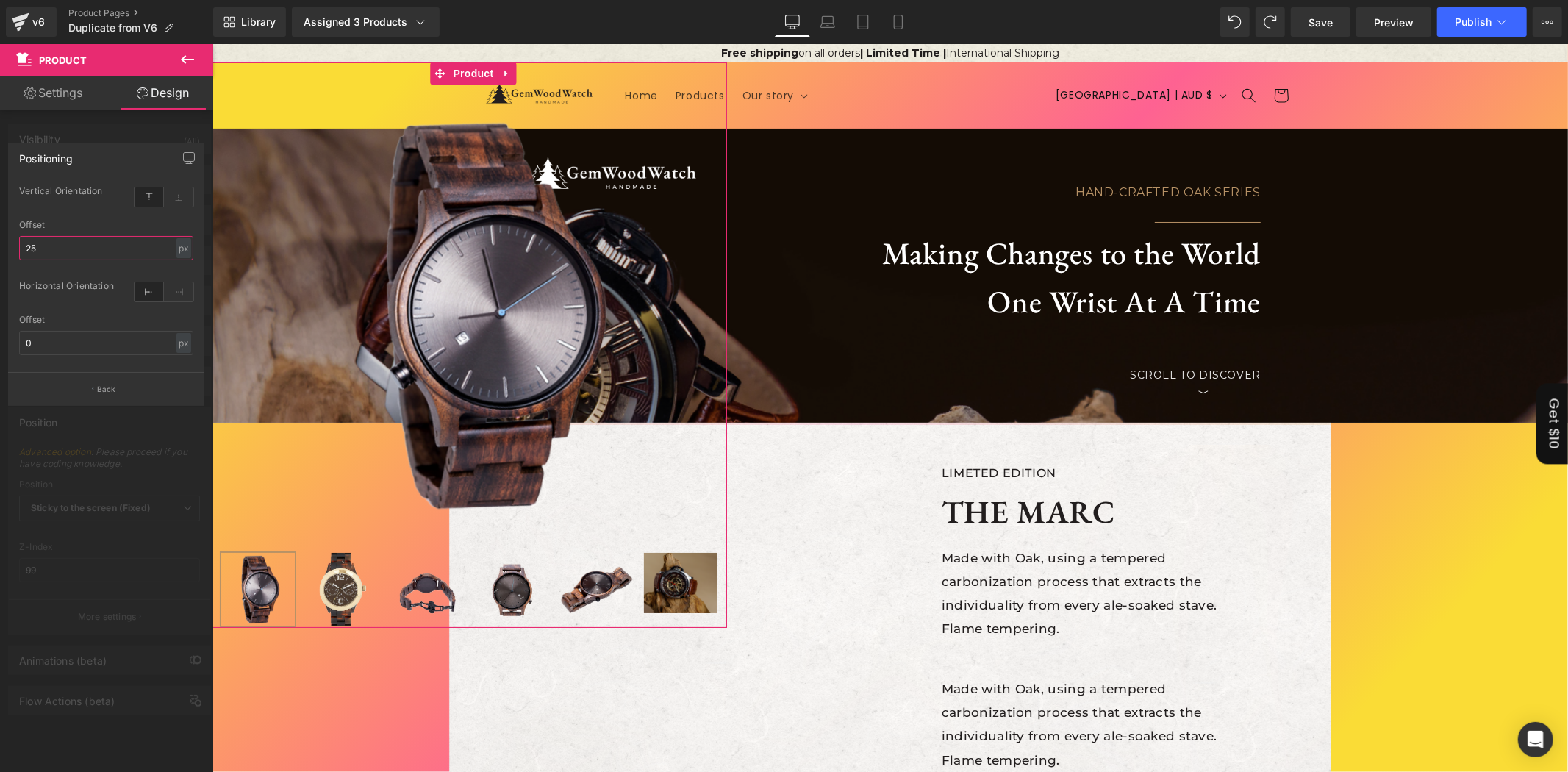
type input "2"
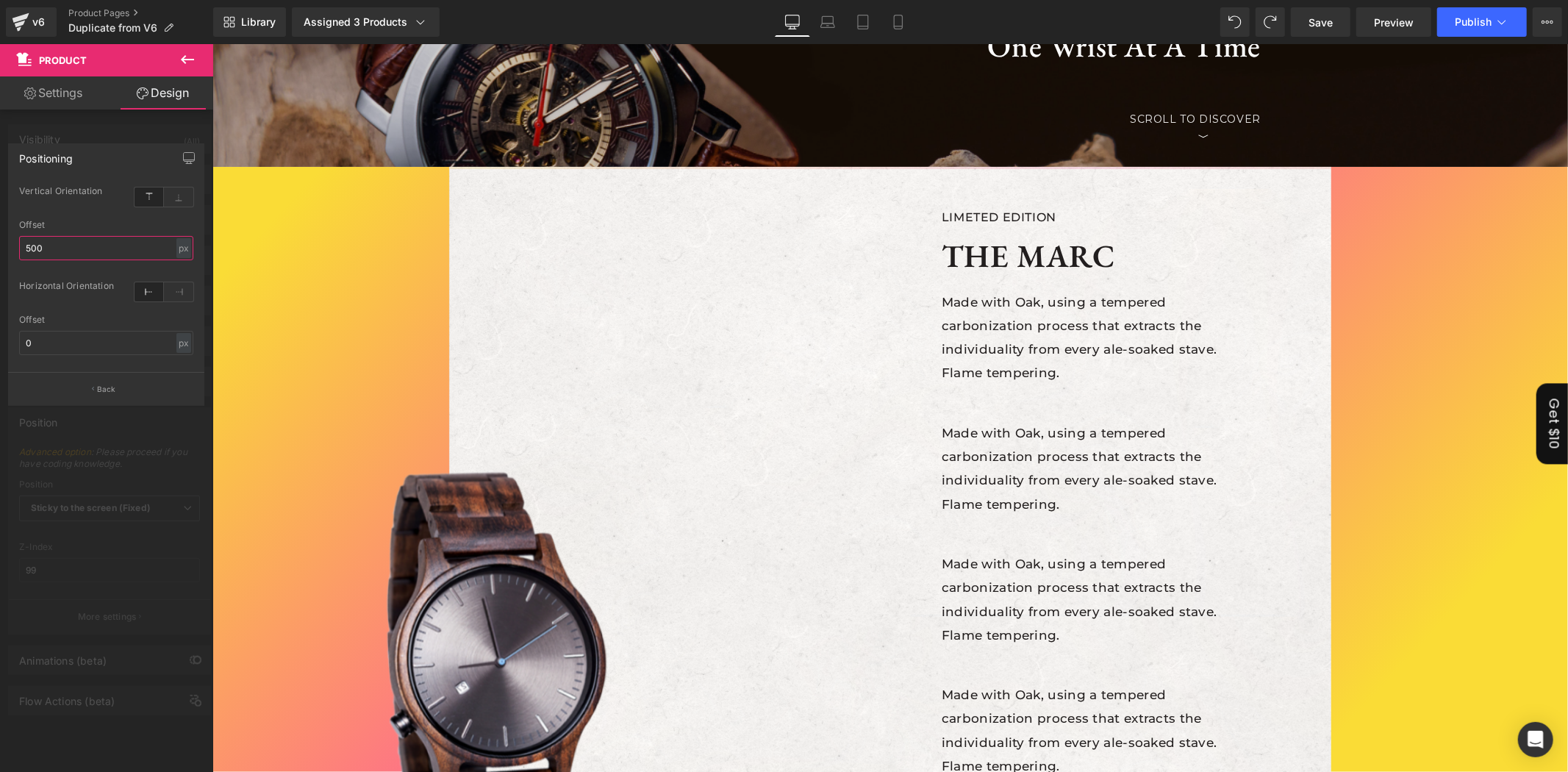
scroll to position [272, 0]
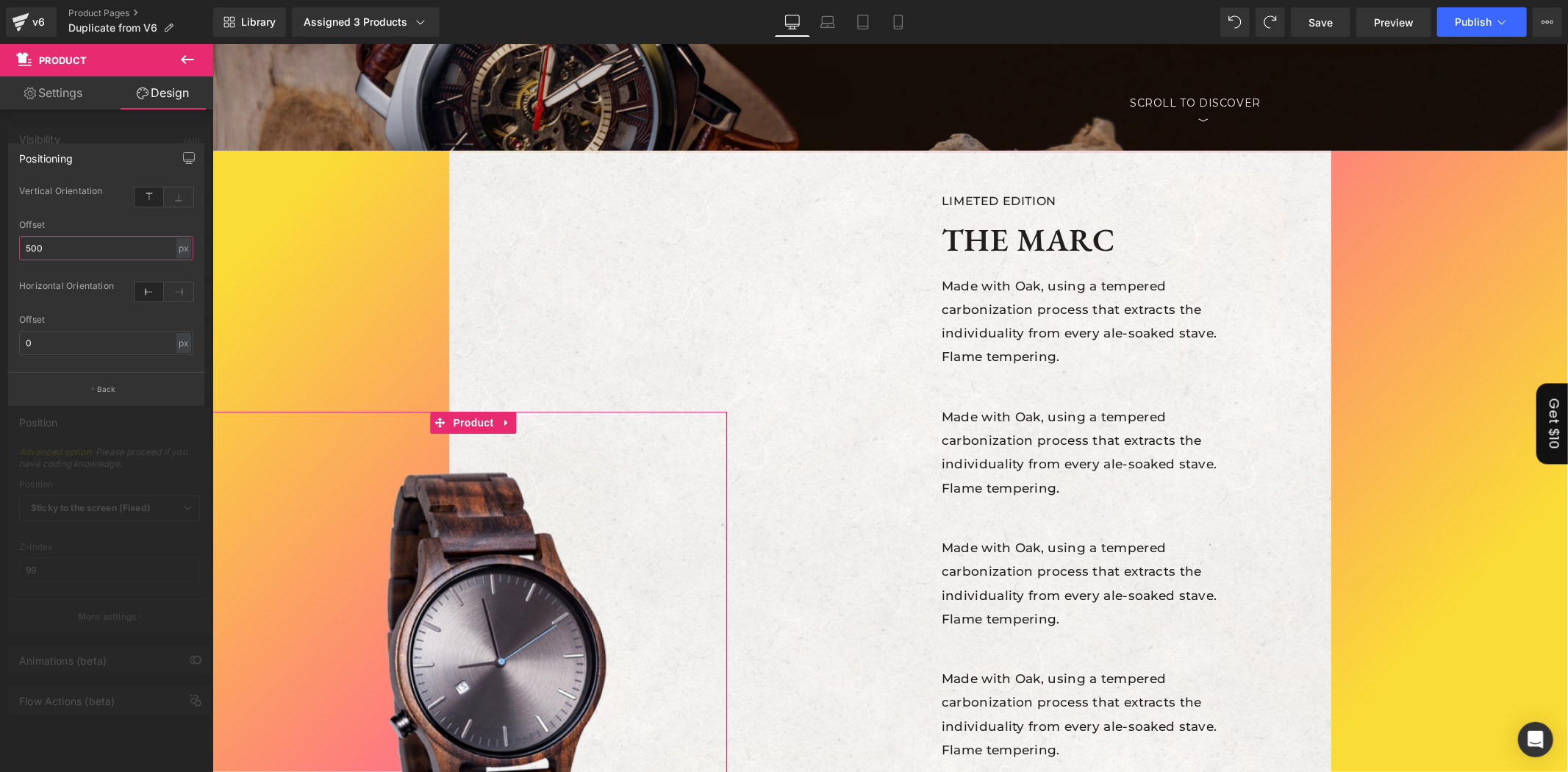
type input "500"
click at [71, 485] on div at bounding box center [106, 411] width 213 height 735
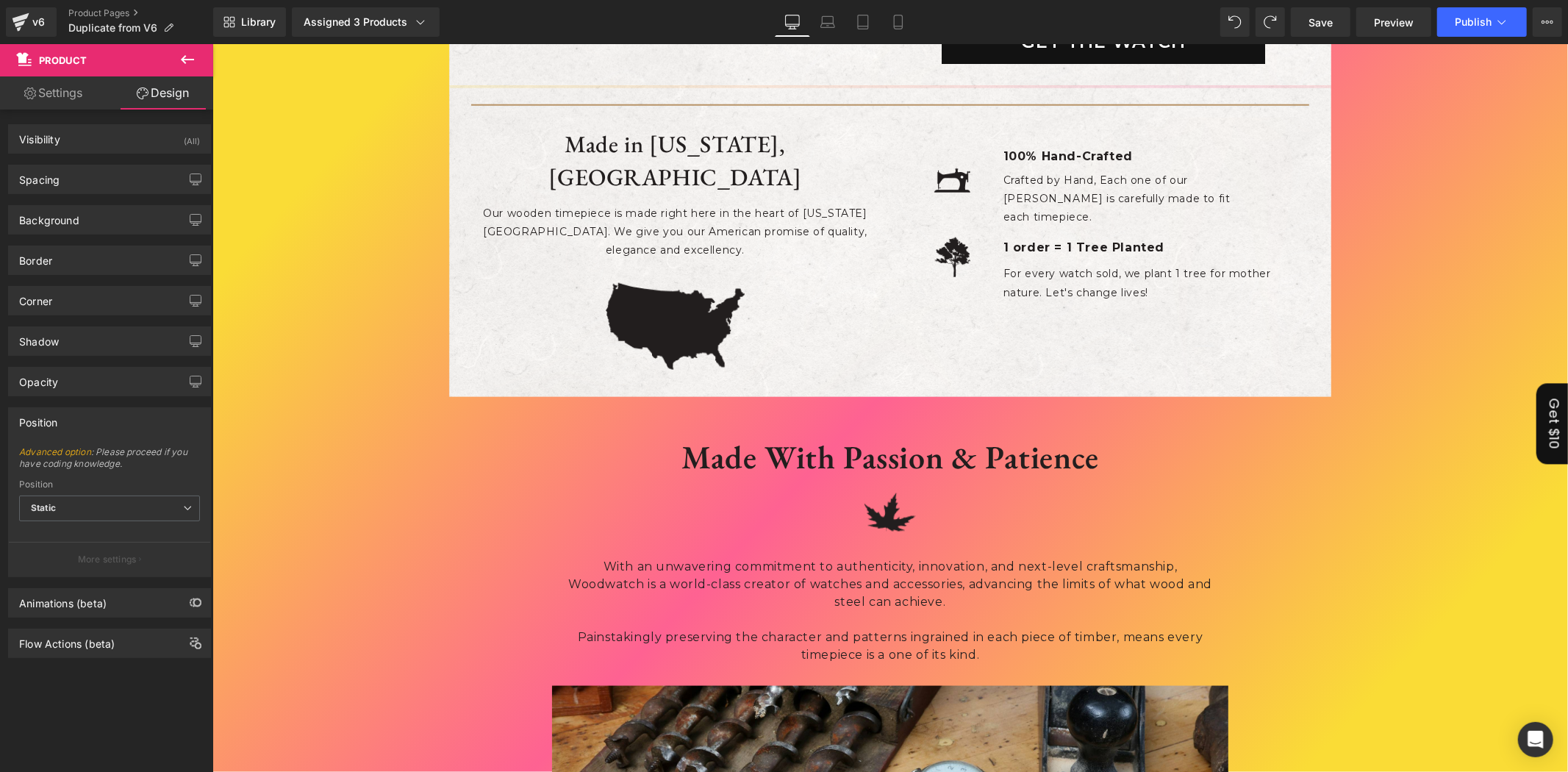
scroll to position [1225, 0]
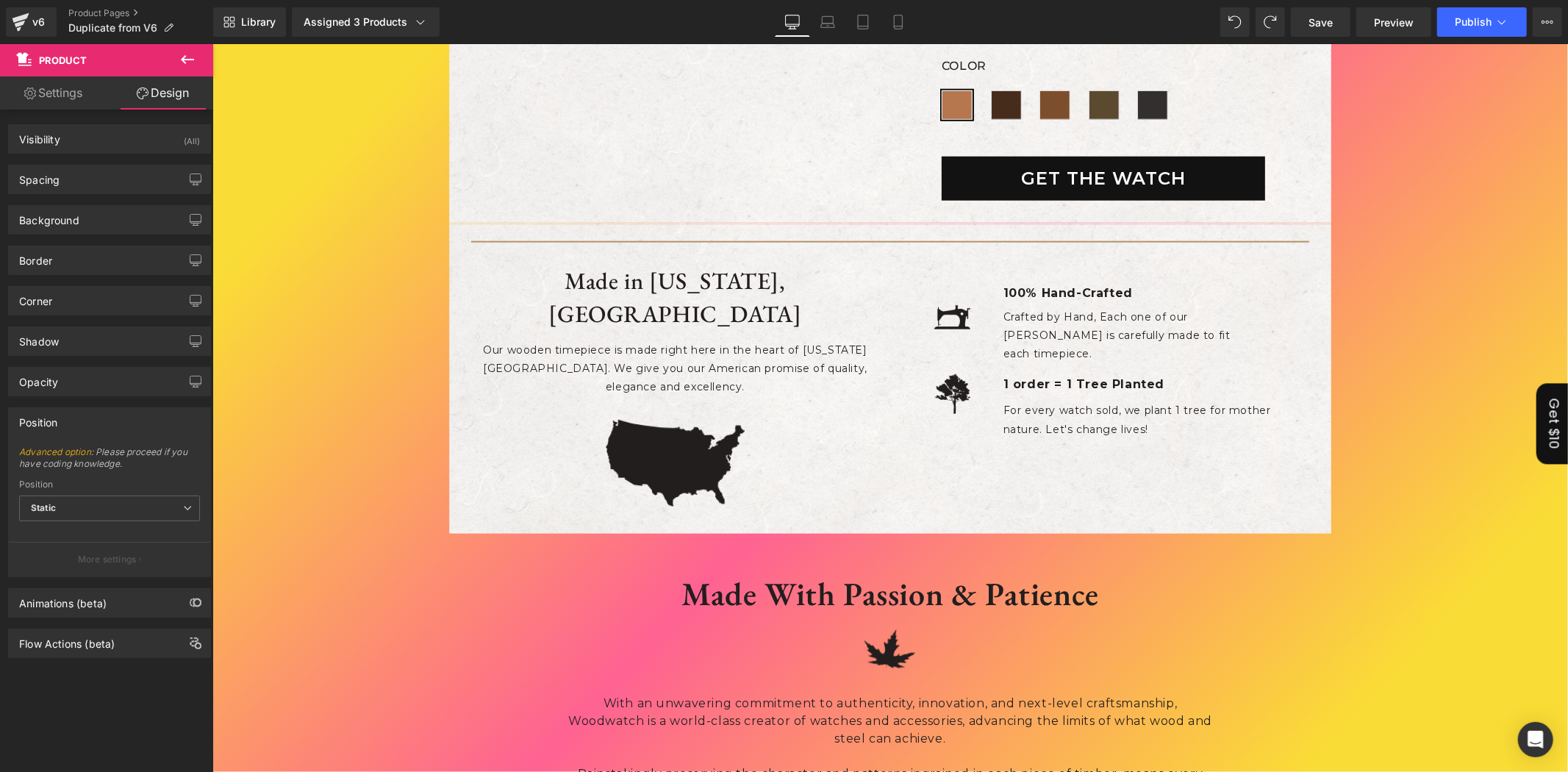
click at [1535, 407] on div "Get $10" at bounding box center [1551, 422] width 32 height 80
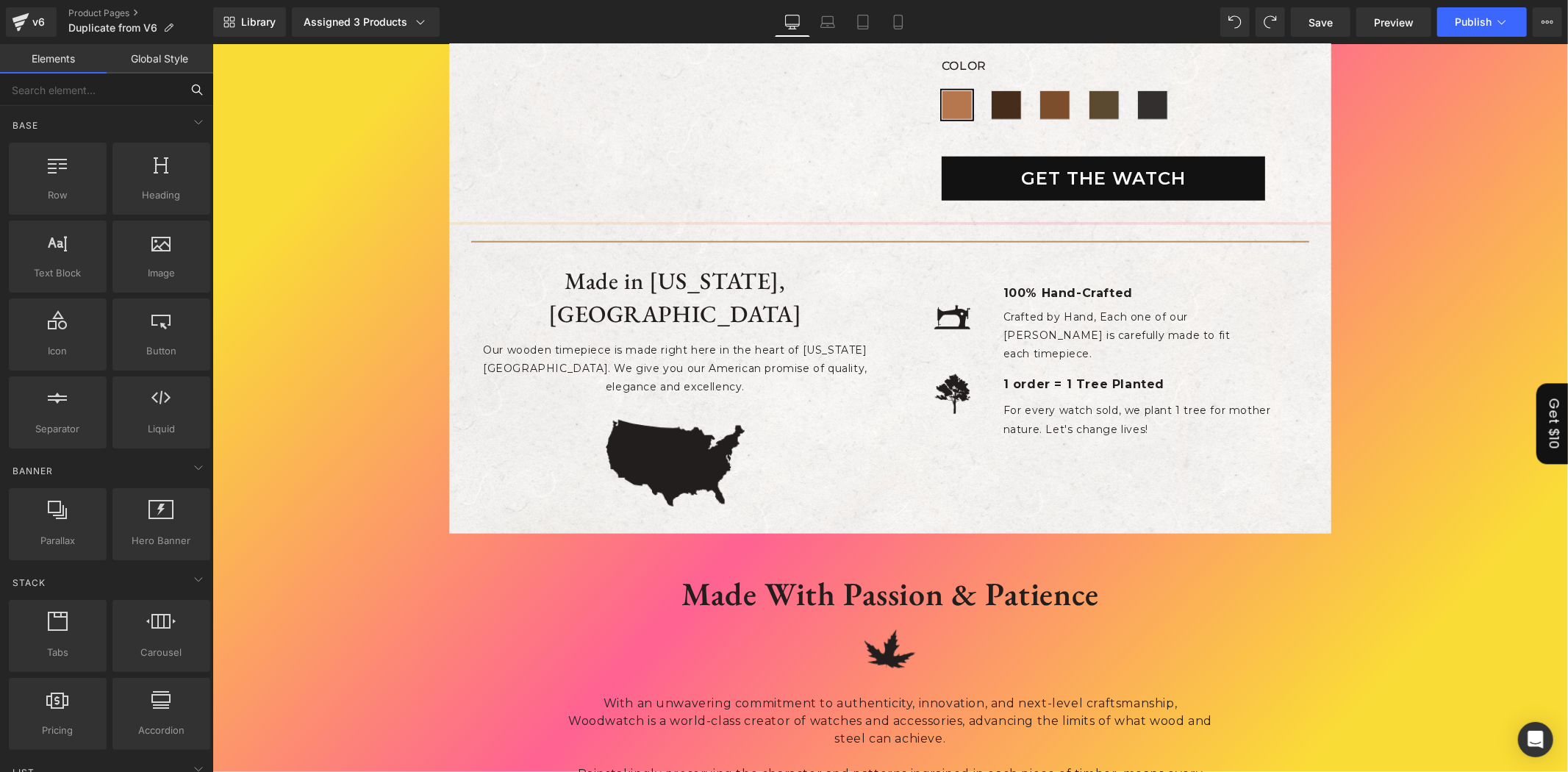
click at [78, 89] on input "text" at bounding box center [90, 90] width 181 height 32
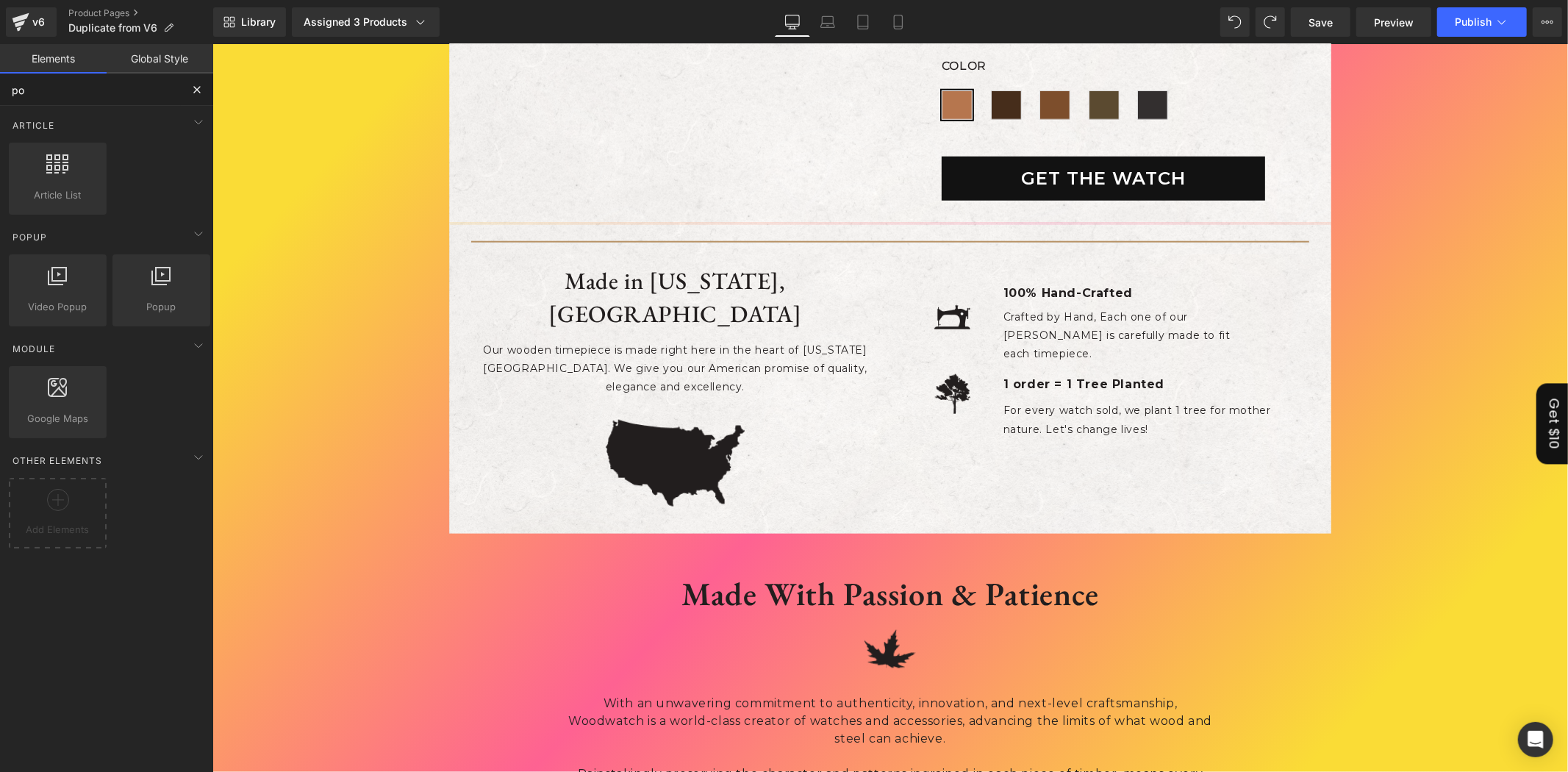
type input "pop"
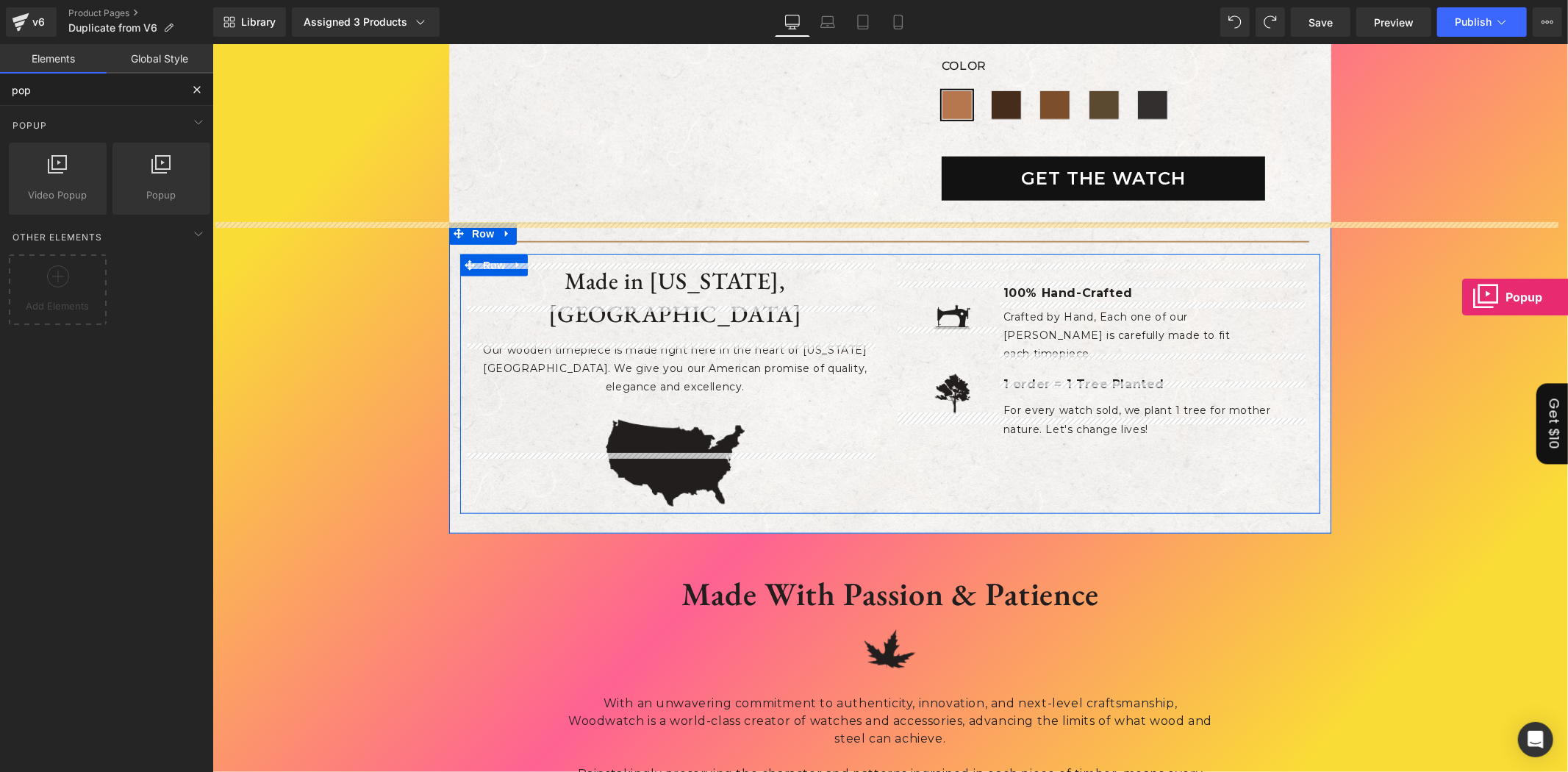
drag, startPoint x: 753, startPoint y: 205, endPoint x: 1461, endPoint y: 296, distance: 713.8
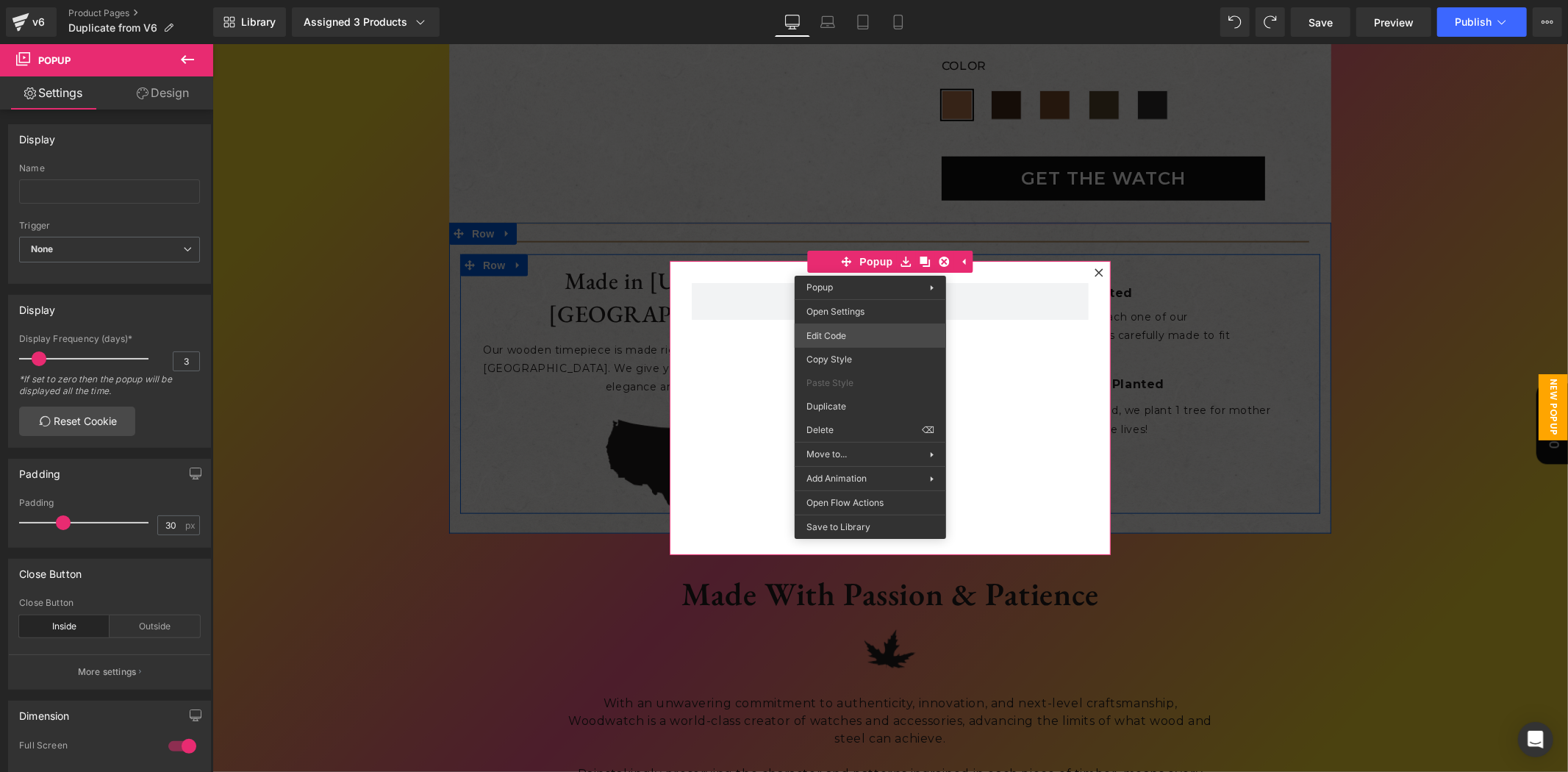
click at [870, 0] on div "Popup You are previewing how the will restyle your page. You can not edit Eleme…" at bounding box center [784, 0] width 1568 height 0
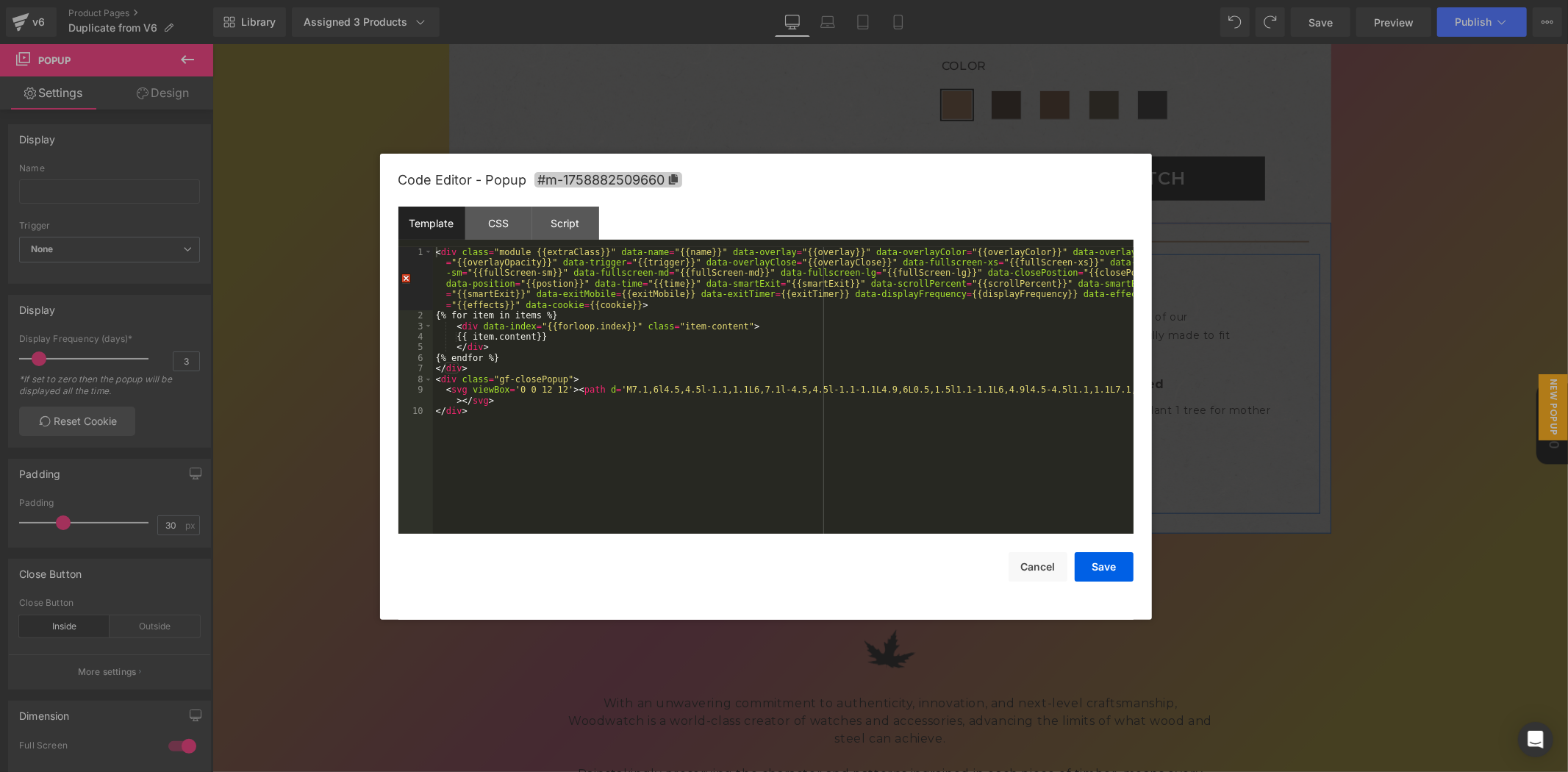
click at [674, 178] on icon at bounding box center [672, 179] width 9 height 10
click at [713, 96] on div at bounding box center [784, 386] width 1568 height 772
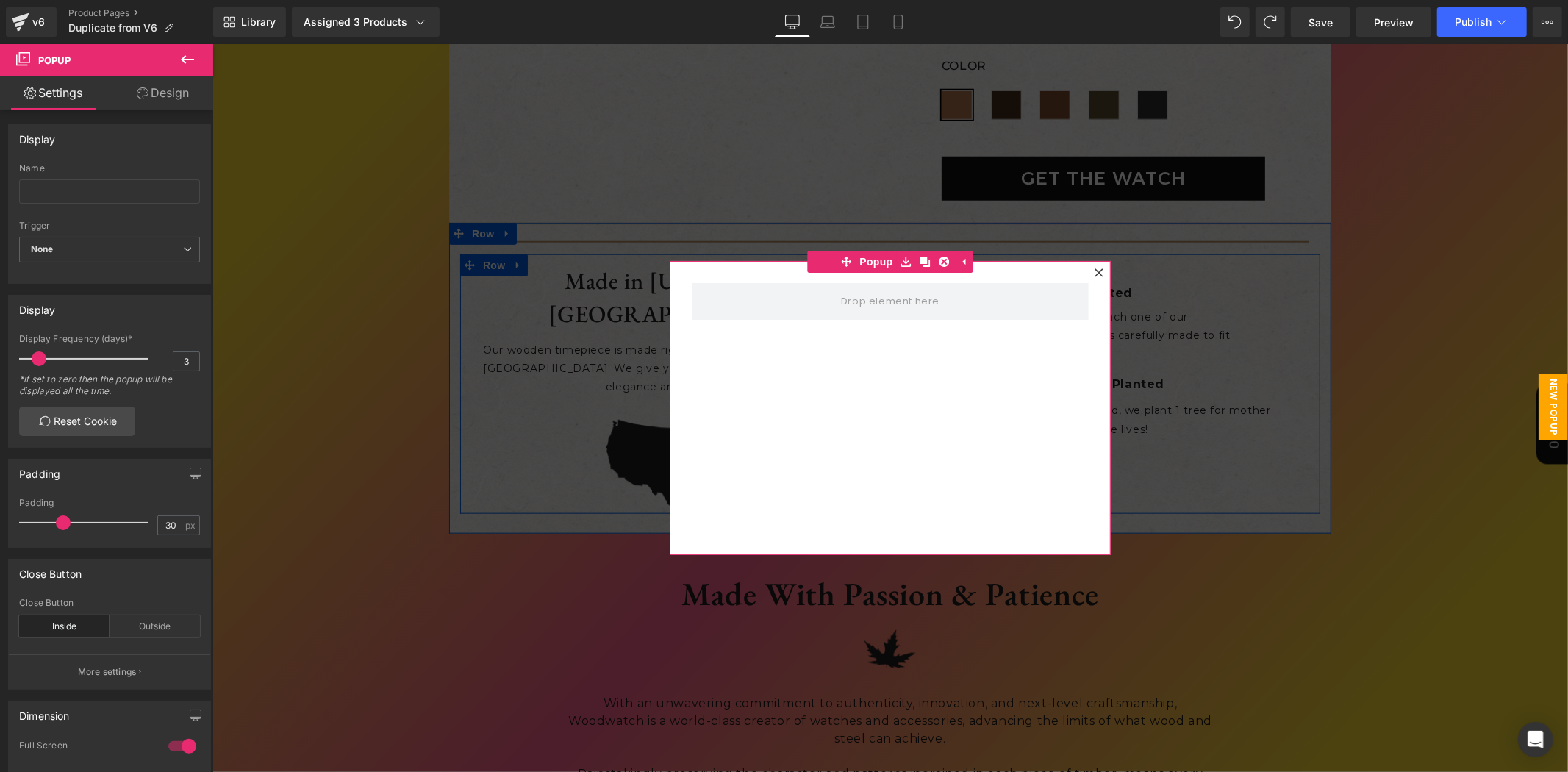
click at [778, 166] on div at bounding box center [889, 407] width 1356 height 728
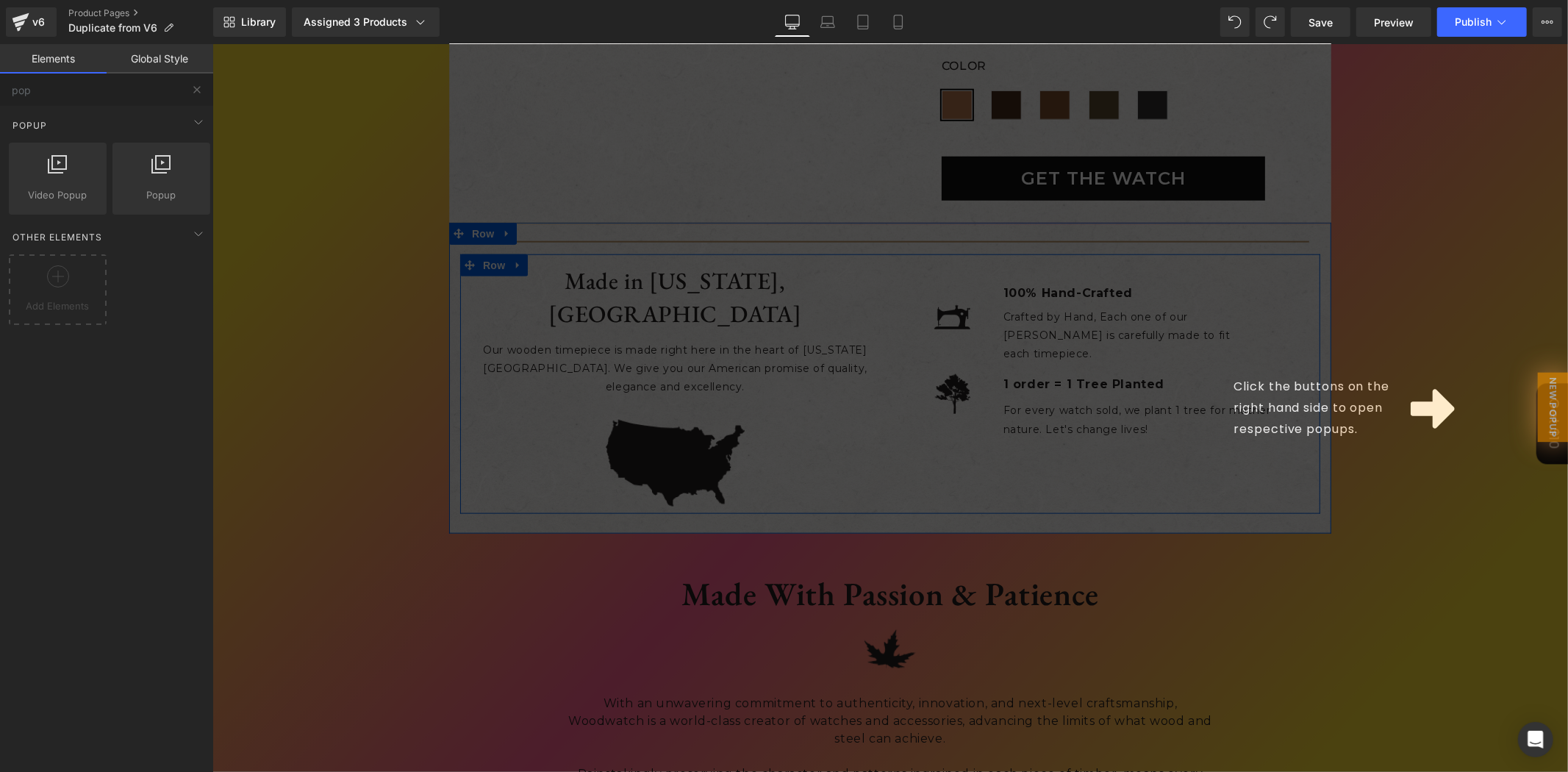
click at [1066, 399] on div "Click the buttons on the right hand side to open respective popups." at bounding box center [889, 407] width 1356 height 728
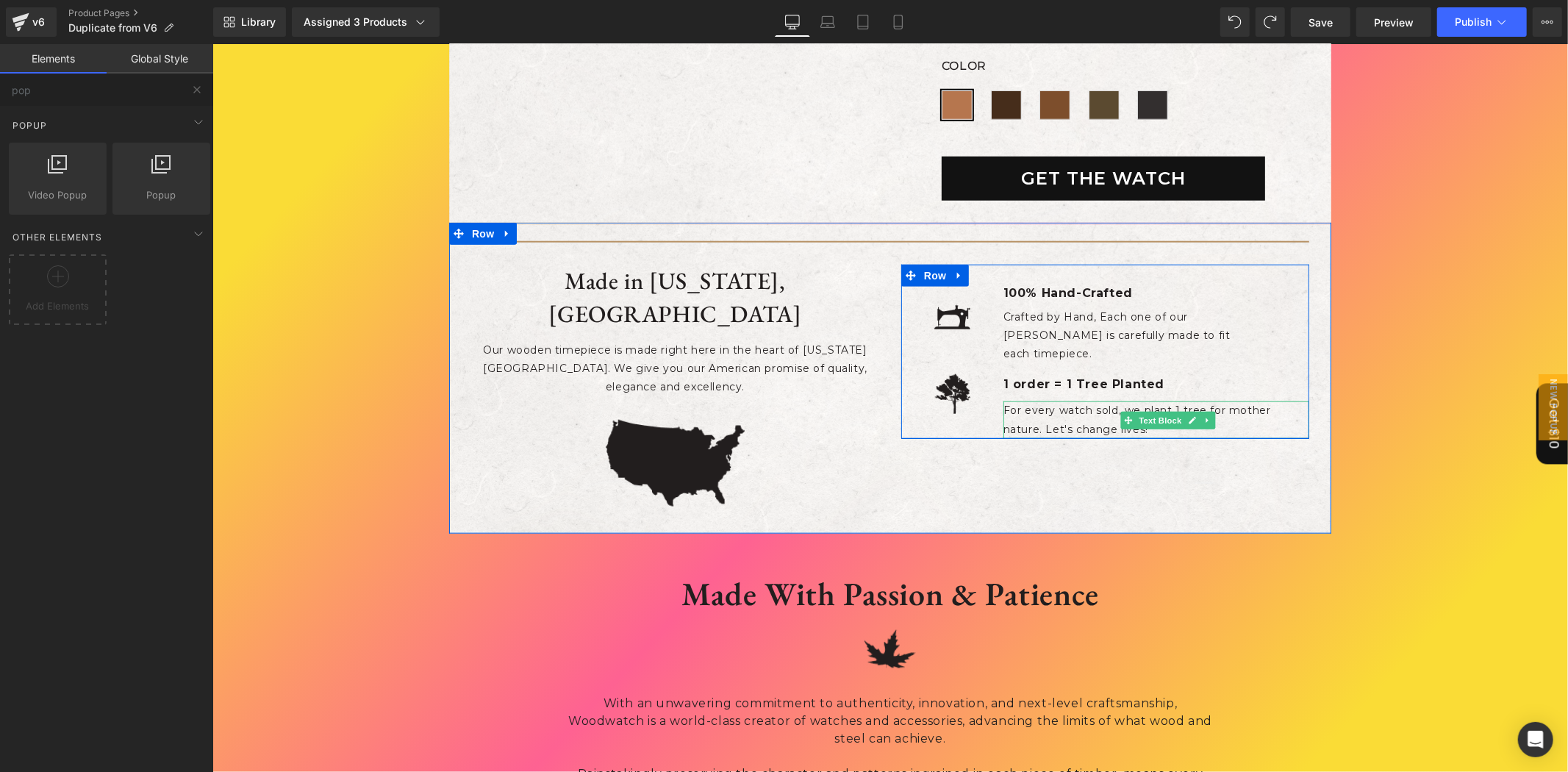
click at [1025, 401] on p "For every watch sold, we plant 1 tree for mother nature. Let's change lives!" at bounding box center [1143, 418] width 281 height 36
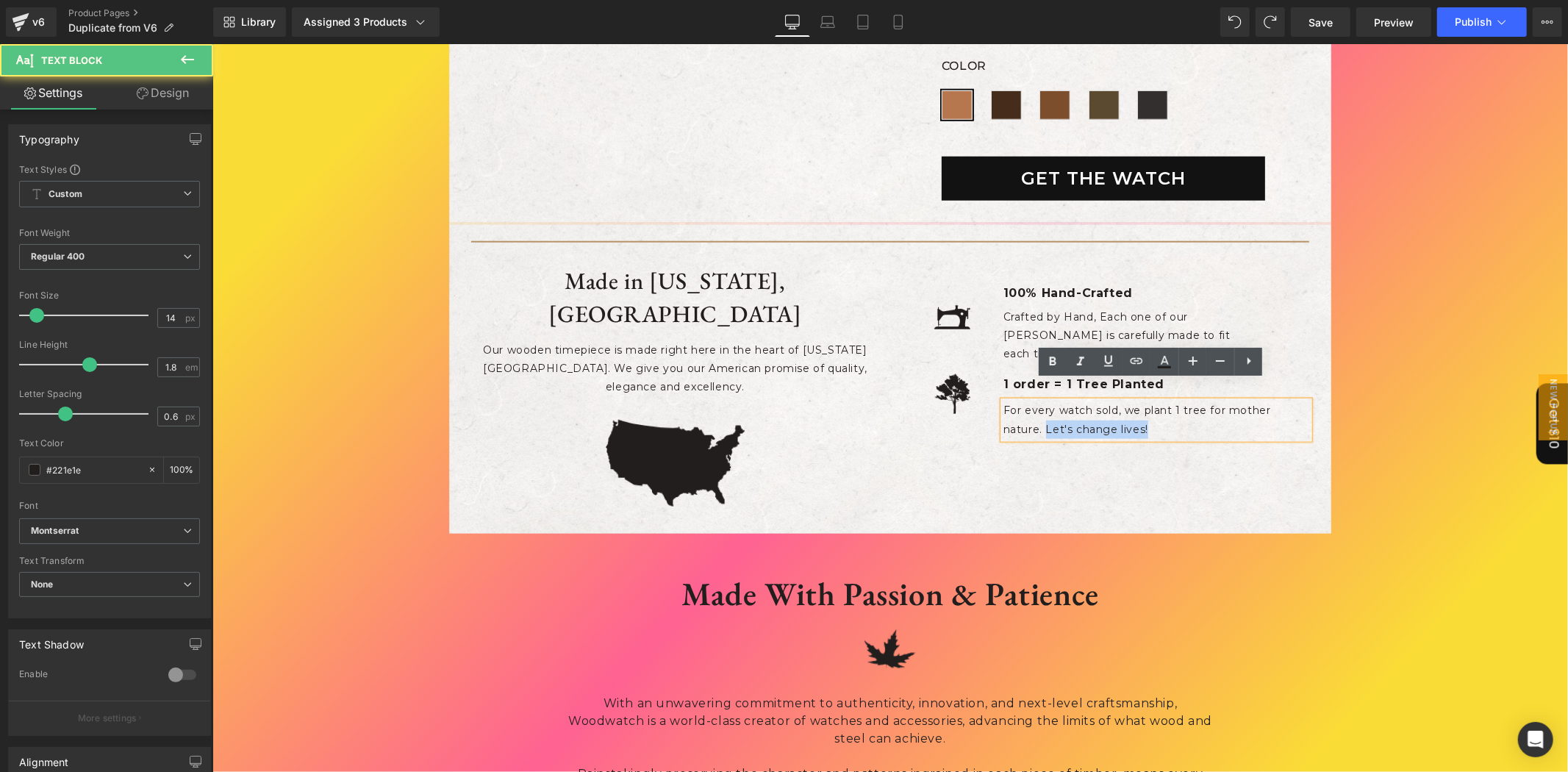
drag, startPoint x: 1037, startPoint y: 412, endPoint x: 1161, endPoint y: 412, distance: 124.0
click at [1161, 412] on p "For every watch sold, we plant 1 tree for mother nature. Let's change lives!" at bounding box center [1143, 418] width 281 height 36
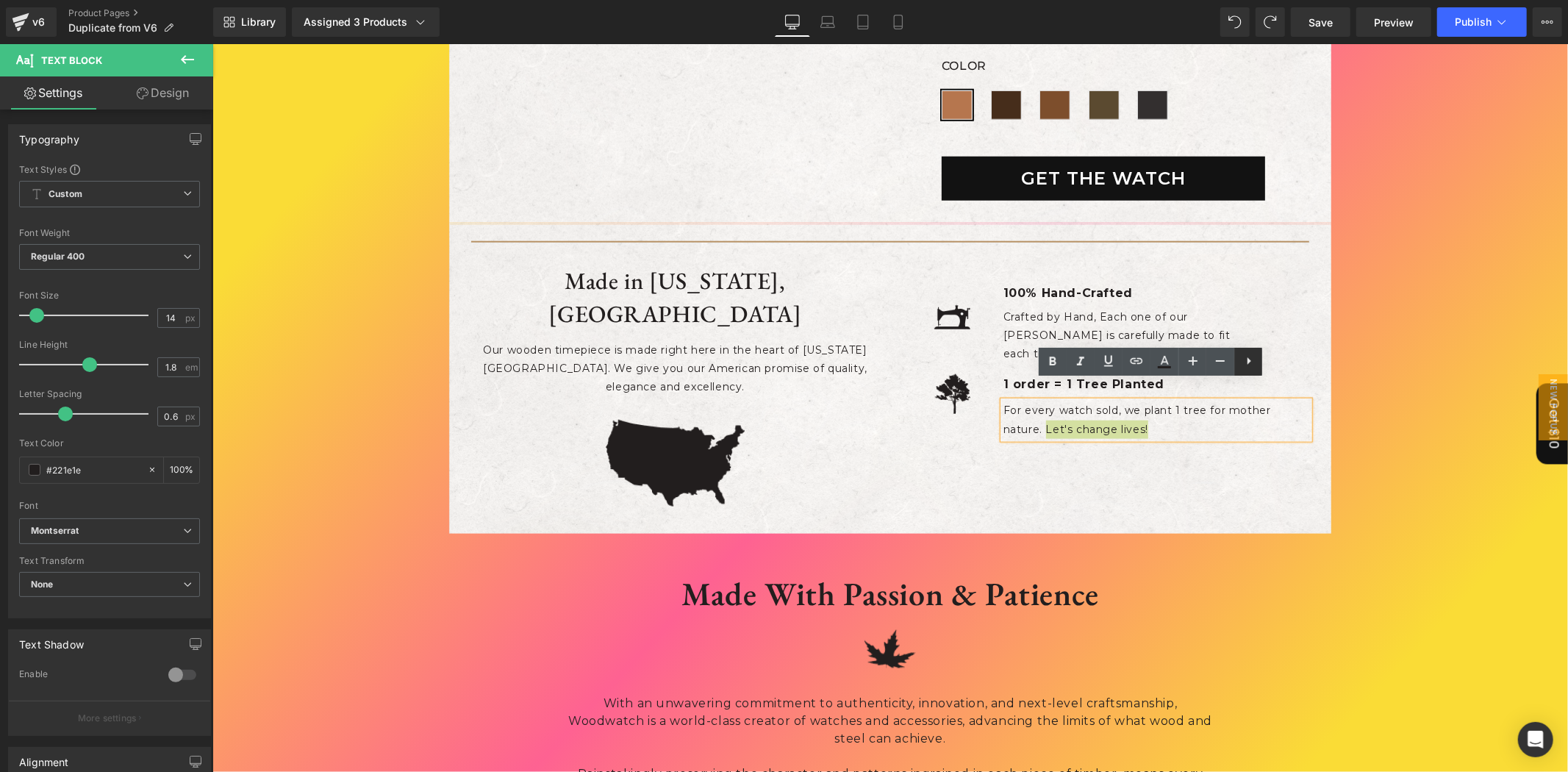
click at [1245, 362] on icon at bounding box center [1249, 361] width 17 height 17
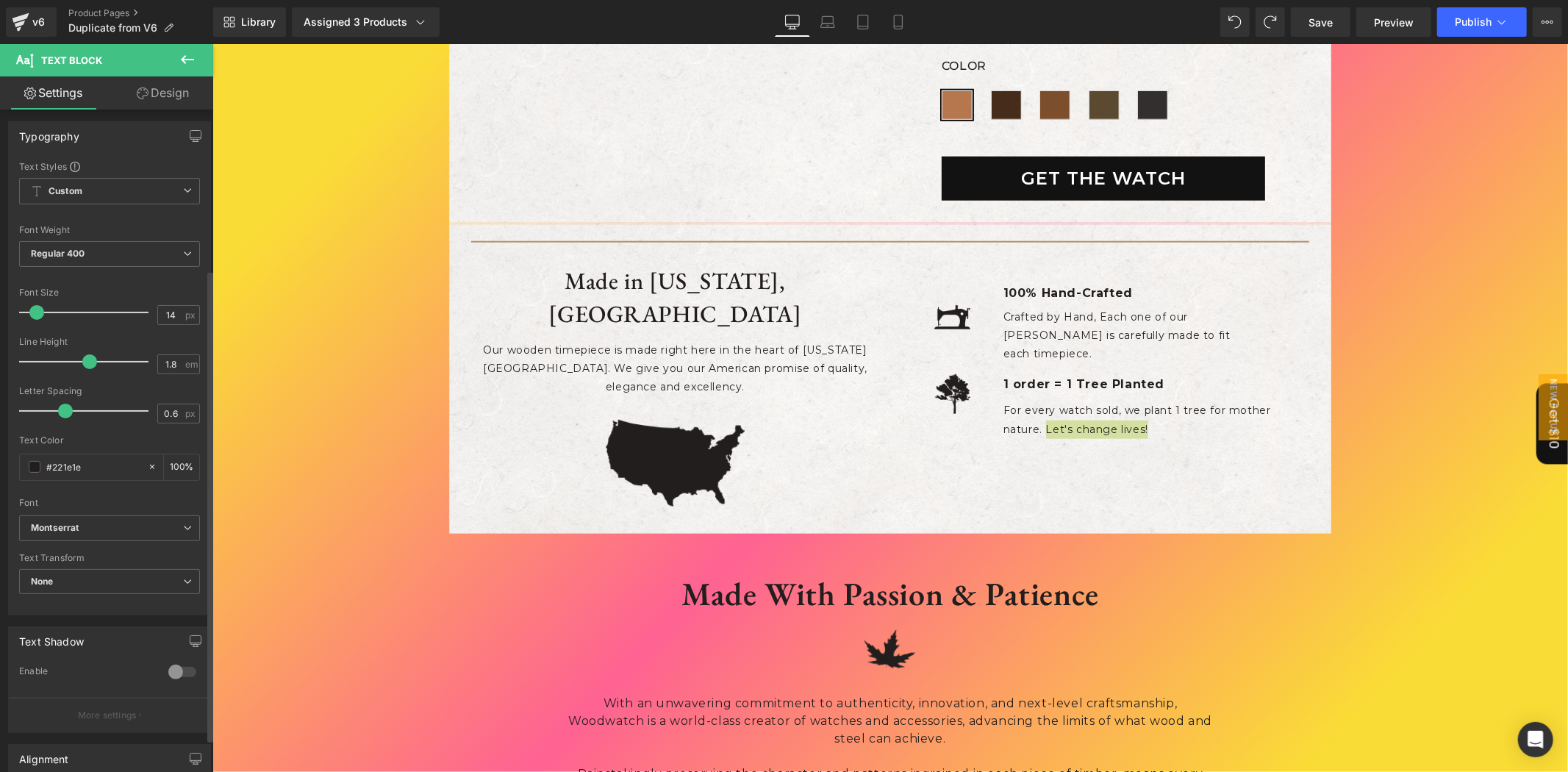
scroll to position [0, 0]
click at [147, 97] on link "Design" at bounding box center [163, 93] width 106 height 33
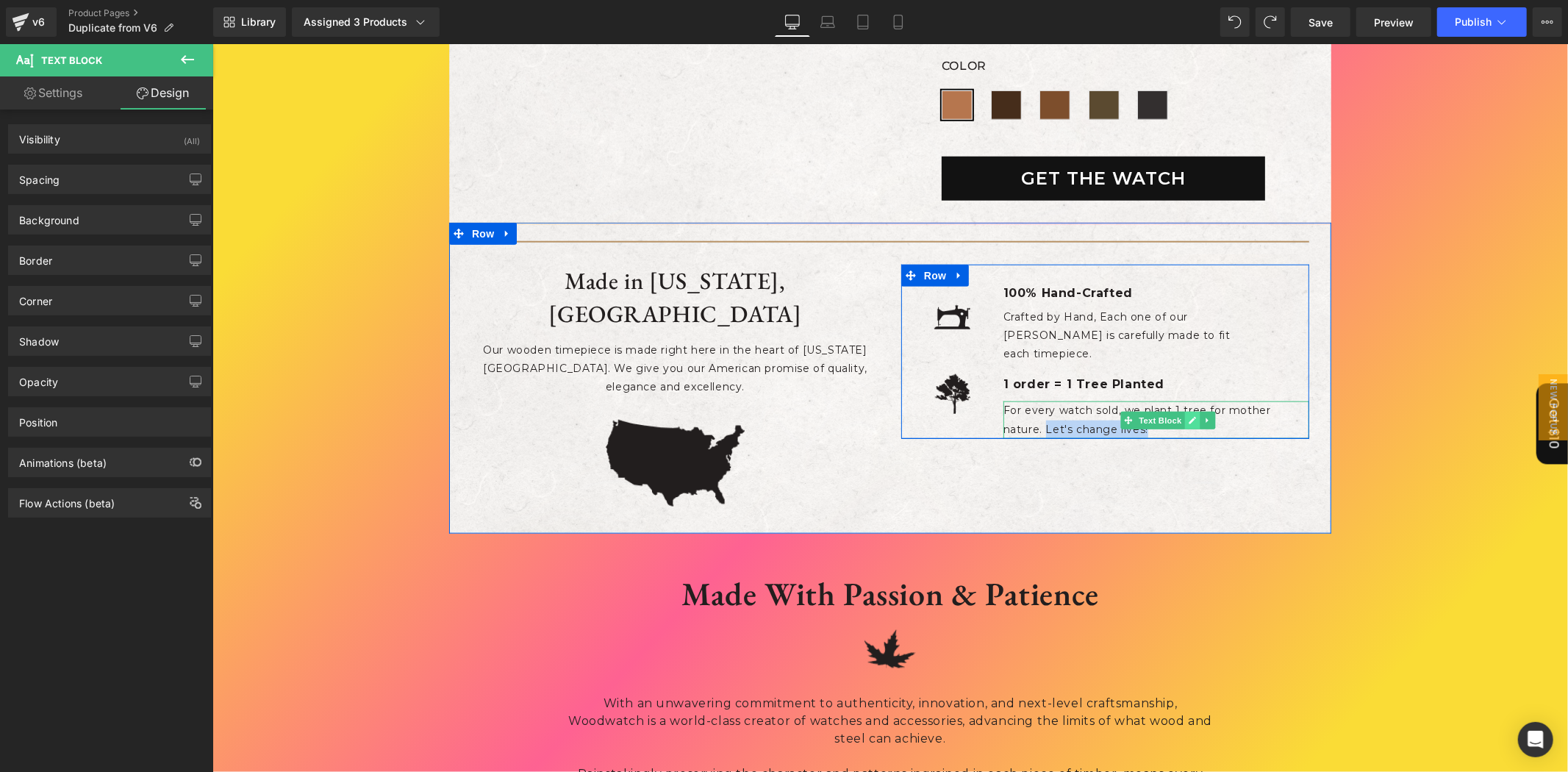
click at [1188, 416] on icon at bounding box center [1191, 419] width 7 height 7
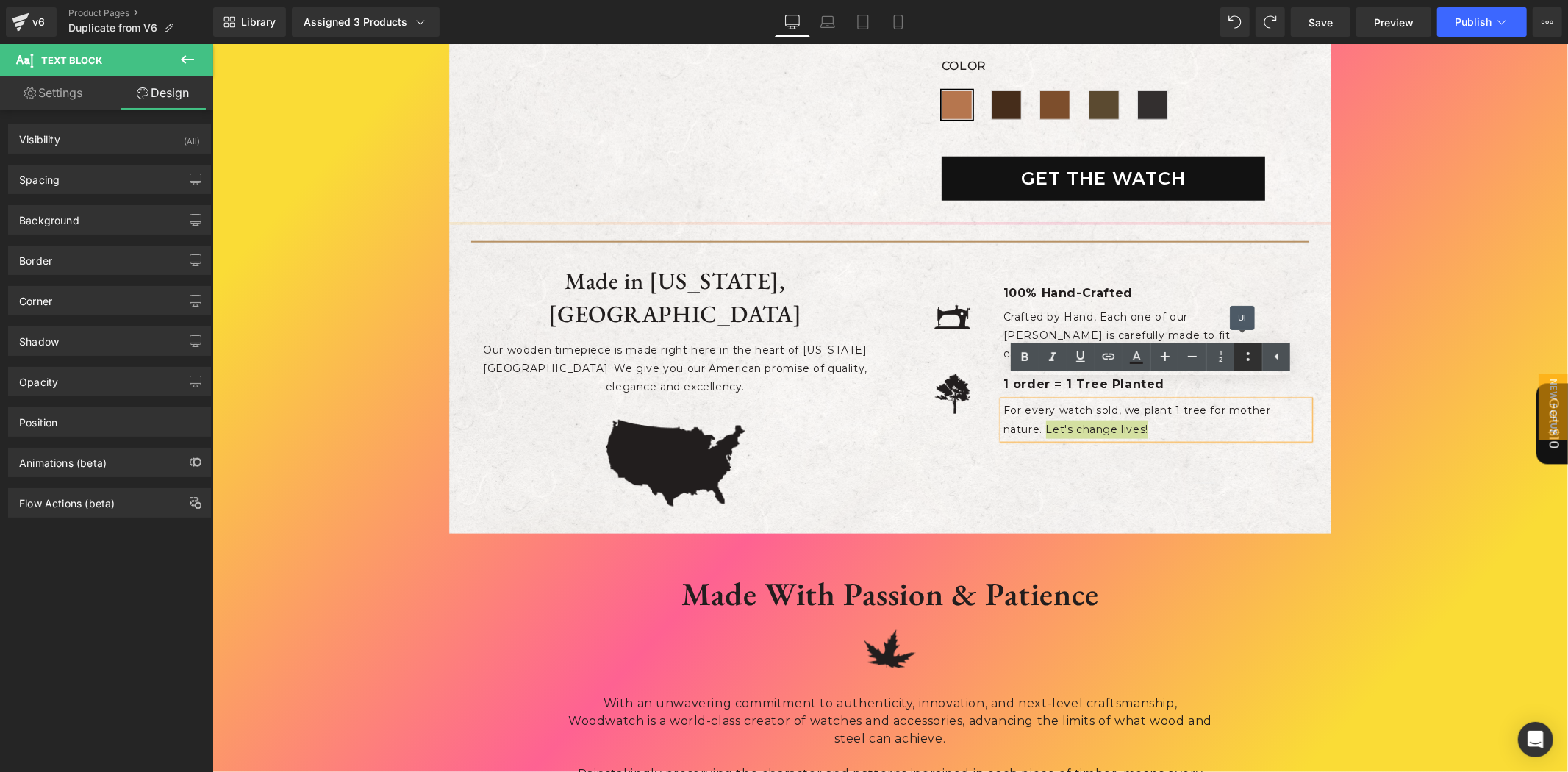
click at [1247, 354] on icon at bounding box center [1249, 356] width 3 height 9
click at [1268, 364] on icon at bounding box center [1276, 357] width 17 height 17
click at [1242, 353] on icon at bounding box center [1249, 357] width 17 height 17
click at [1107, 353] on icon at bounding box center [1108, 357] width 17 height 17
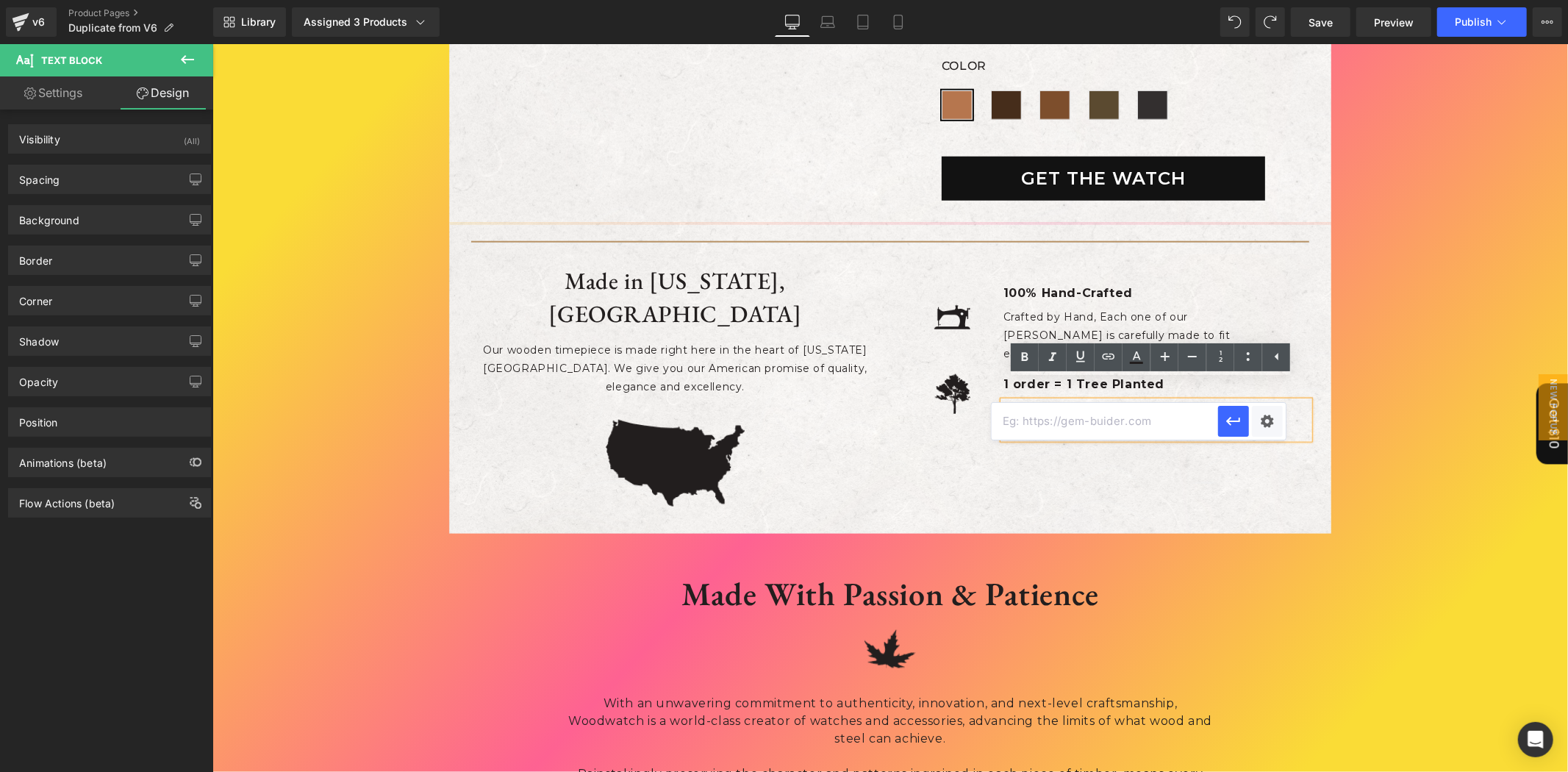
click at [1112, 419] on input "text" at bounding box center [1105, 421] width 227 height 36
paste input "#m-1758882509660"
drag, startPoint x: 1012, startPoint y: 425, endPoint x: 1030, endPoint y: 422, distance: 18.2
click at [1030, 422] on input "##m-1758882509660" at bounding box center [1105, 421] width 227 height 36
type input "#1758882509660"
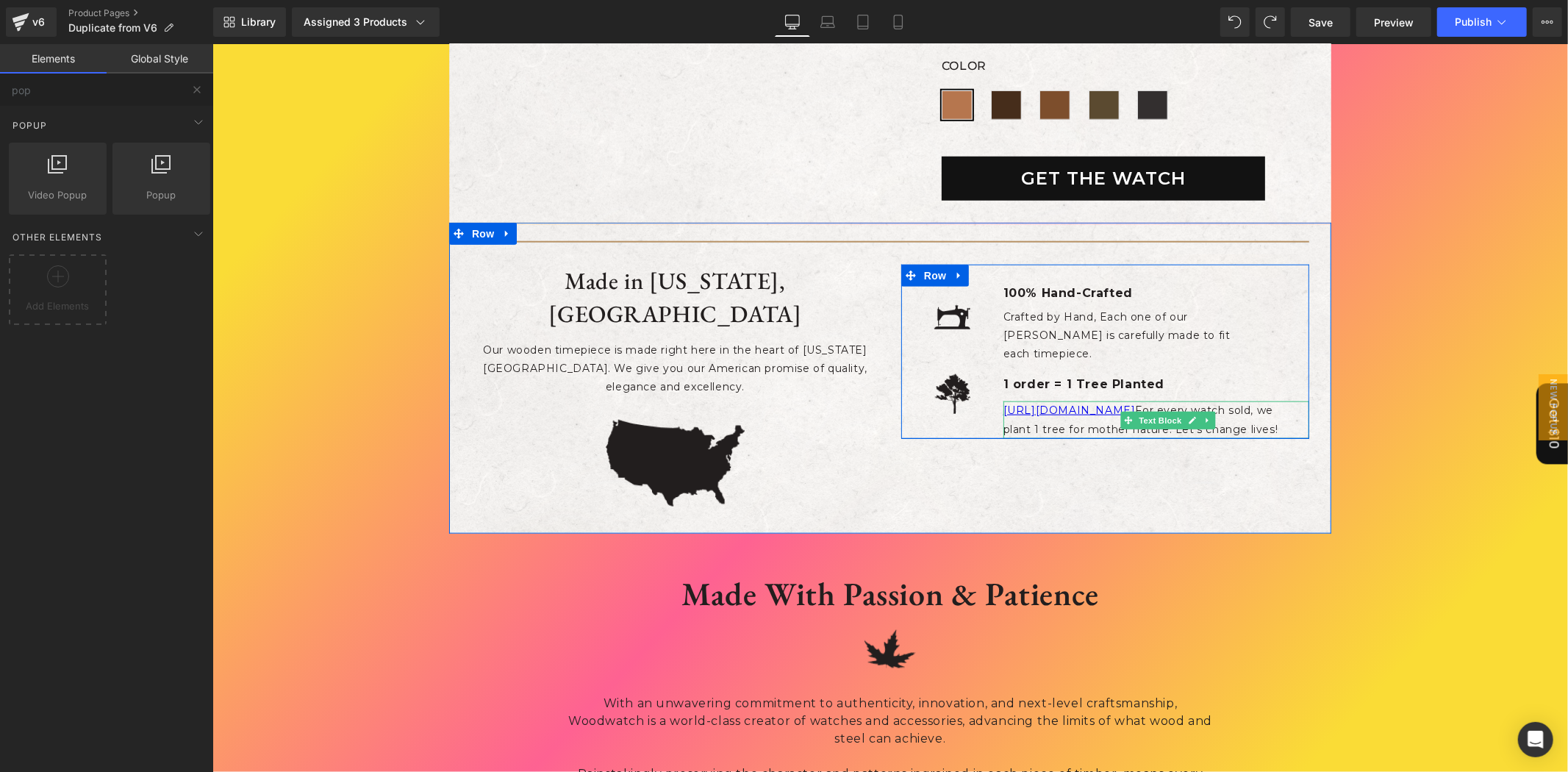
click at [1219, 400] on p "[URL][DOMAIN_NAME] For every watch sold, we plant 1 tree for mother nature. Let…" at bounding box center [1143, 418] width 281 height 36
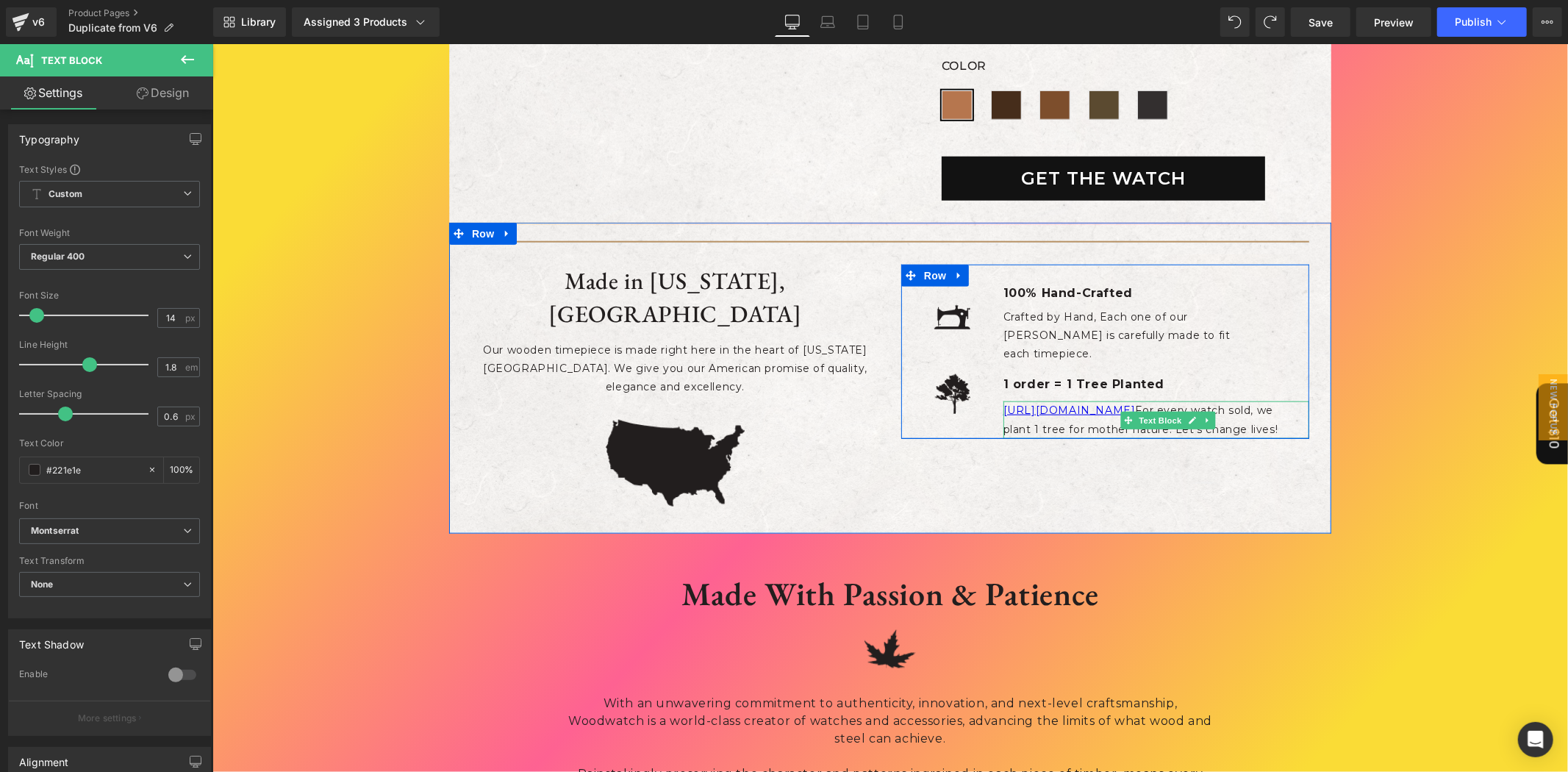
click at [1250, 408] on span "[URL][DOMAIN_NAME] For every watch sold, we plant 1 tree for mother nature. Let…" at bounding box center [1140, 418] width 275 height 32
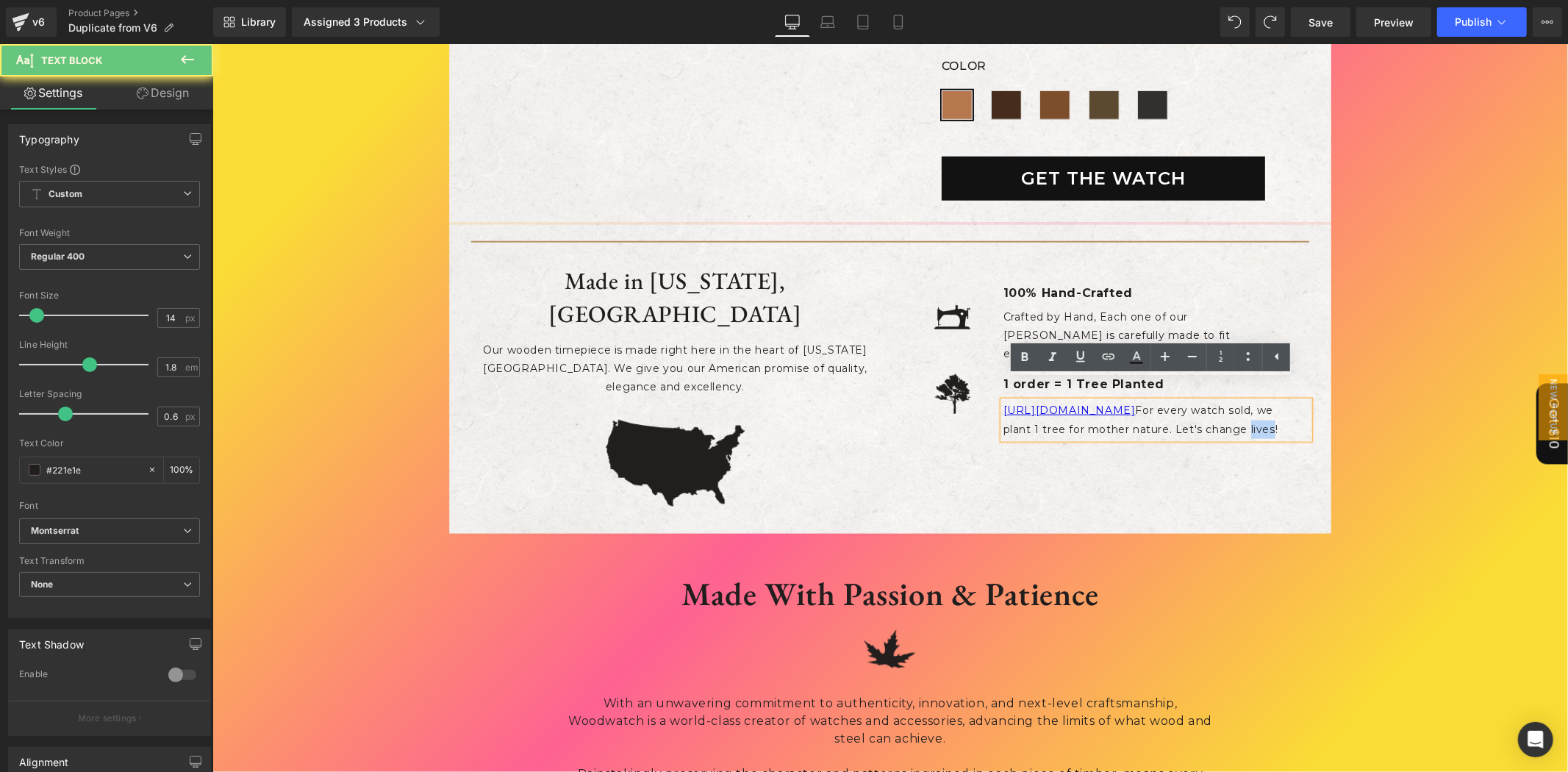
click at [1250, 408] on span "[URL][DOMAIN_NAME] For every watch sold, we plant 1 tree for mother nature. Let…" at bounding box center [1140, 418] width 275 height 32
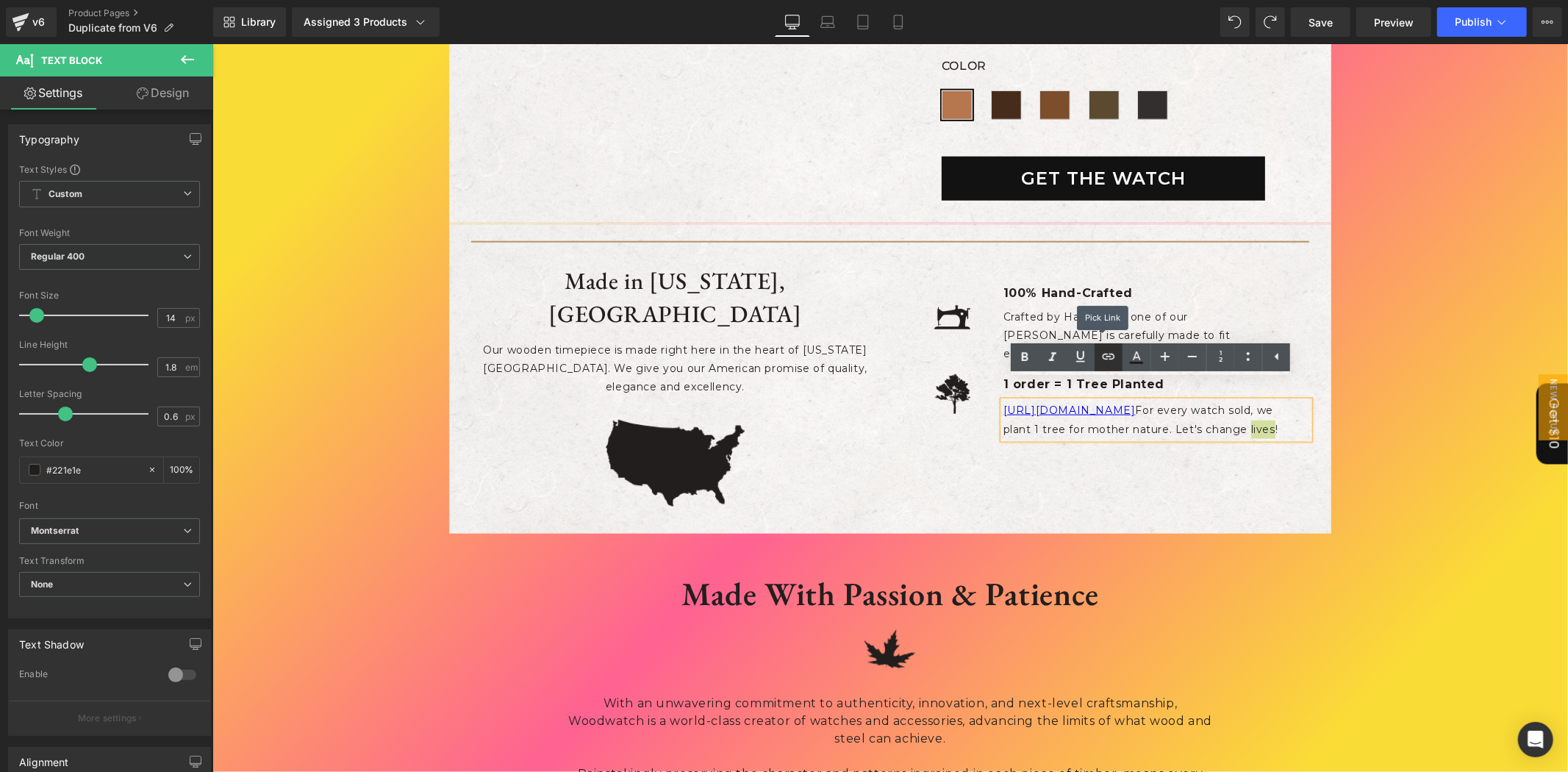
click at [1106, 355] on icon at bounding box center [1108, 357] width 17 height 17
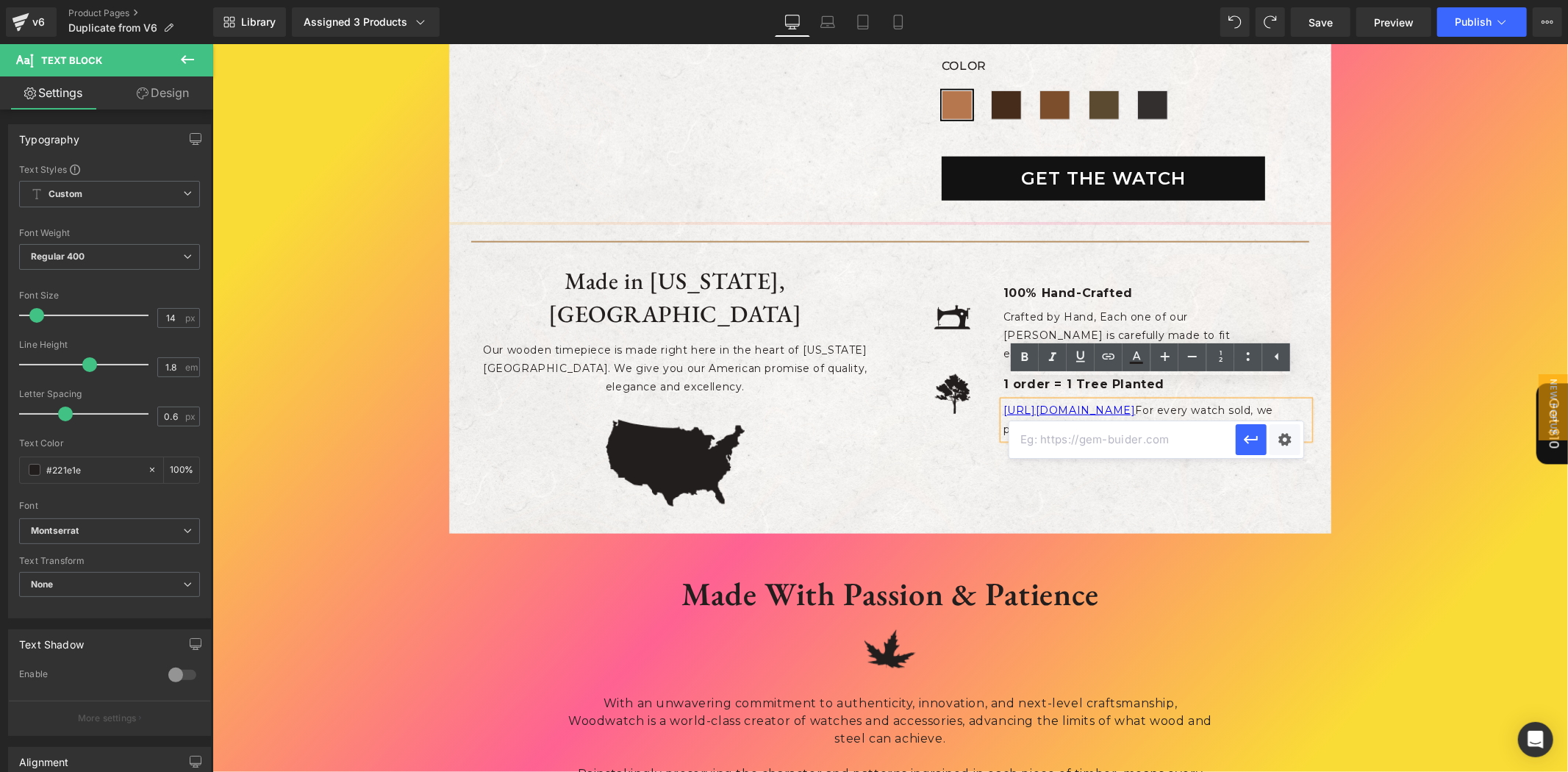
click at [1088, 449] on input "text" at bounding box center [1122, 439] width 227 height 36
paste input "#m-1758882509660"
drag, startPoint x: 1024, startPoint y: 438, endPoint x: 1049, endPoint y: 438, distance: 25.0
click at [1049, 438] on input "##m-1758882509660" at bounding box center [1122, 439] width 227 height 36
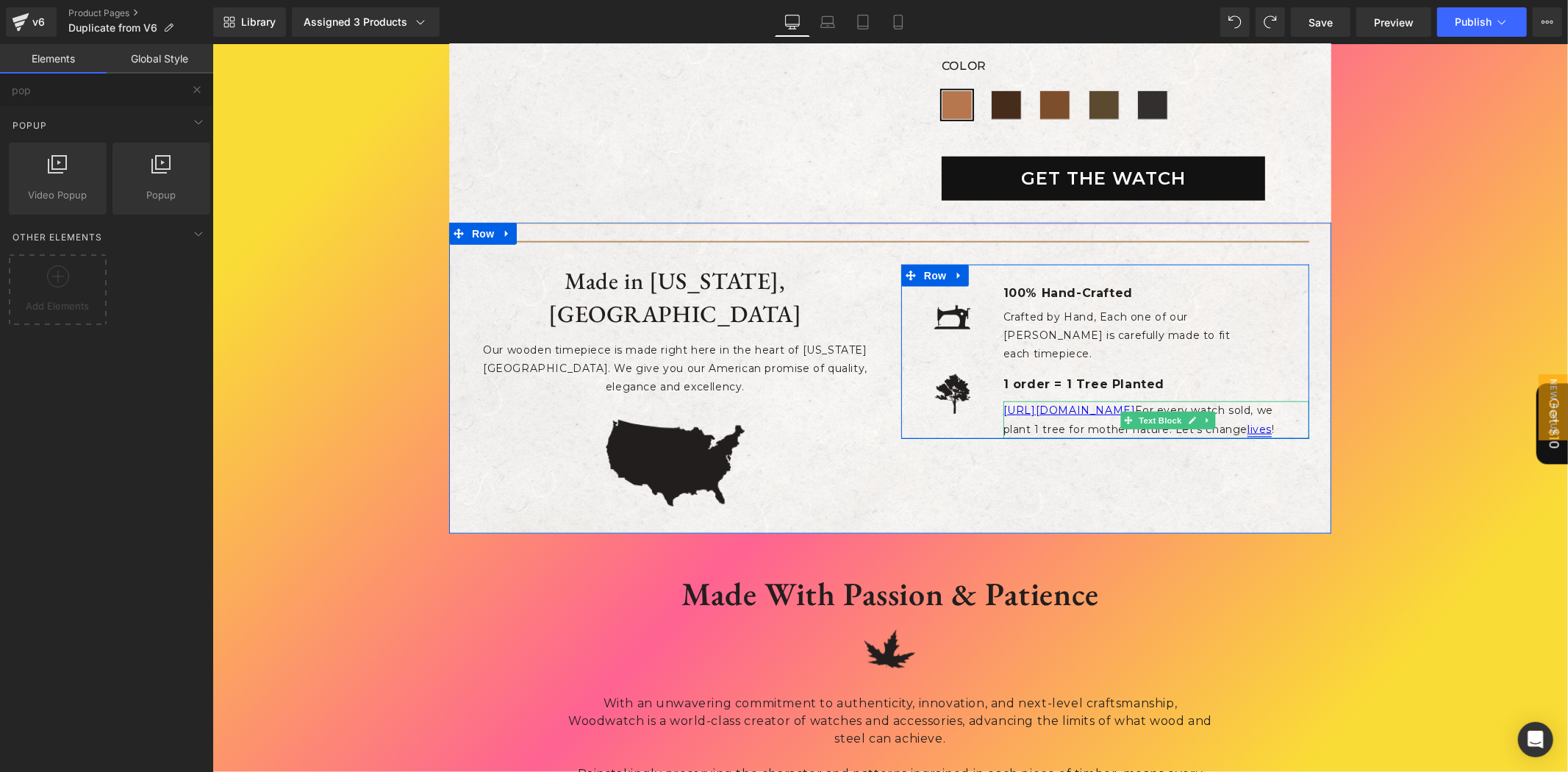
click at [1253, 422] on link "lives" at bounding box center [1259, 428] width 25 height 13
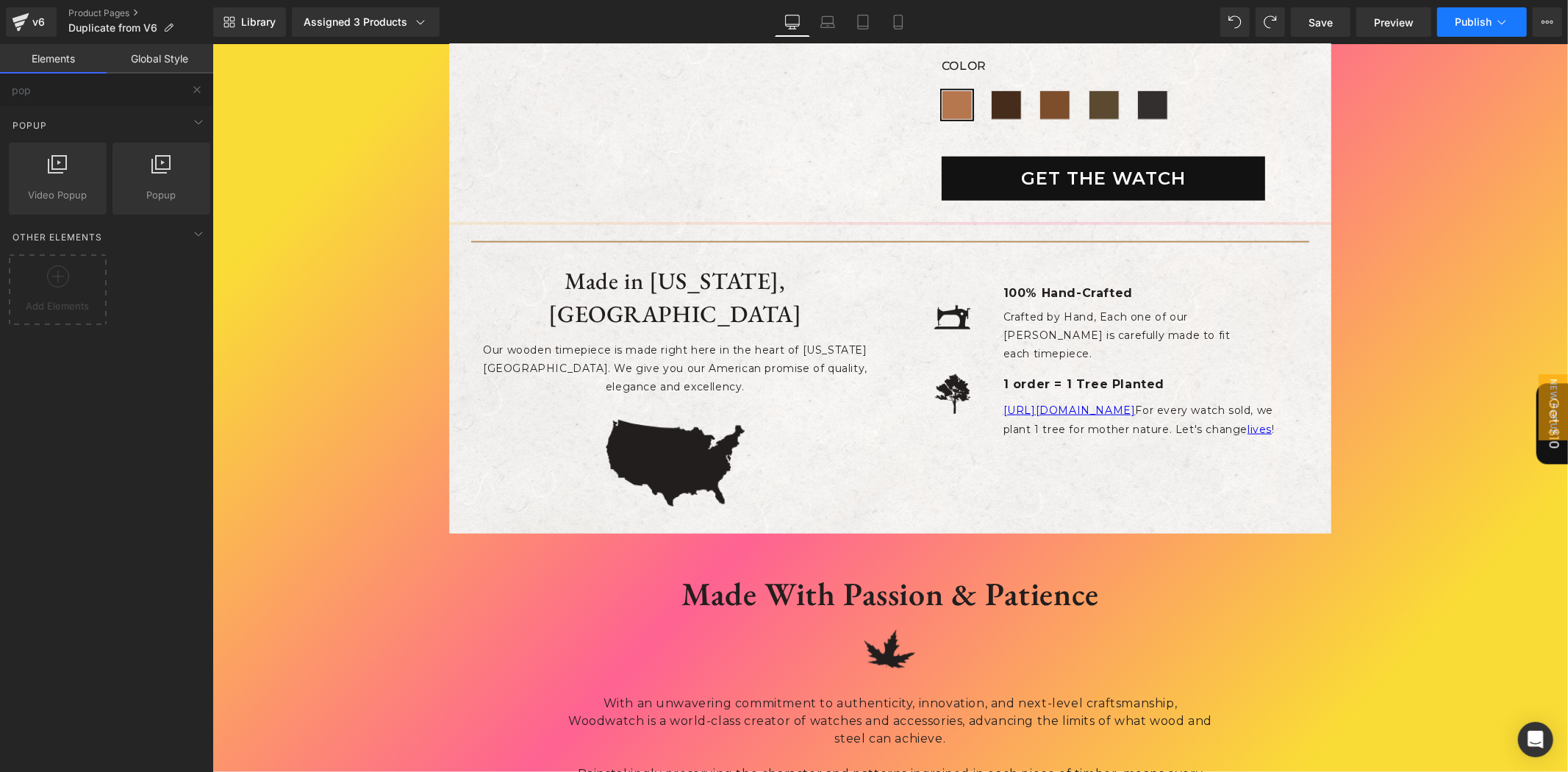
click at [1480, 13] on button "Publish" at bounding box center [1482, 21] width 90 height 29
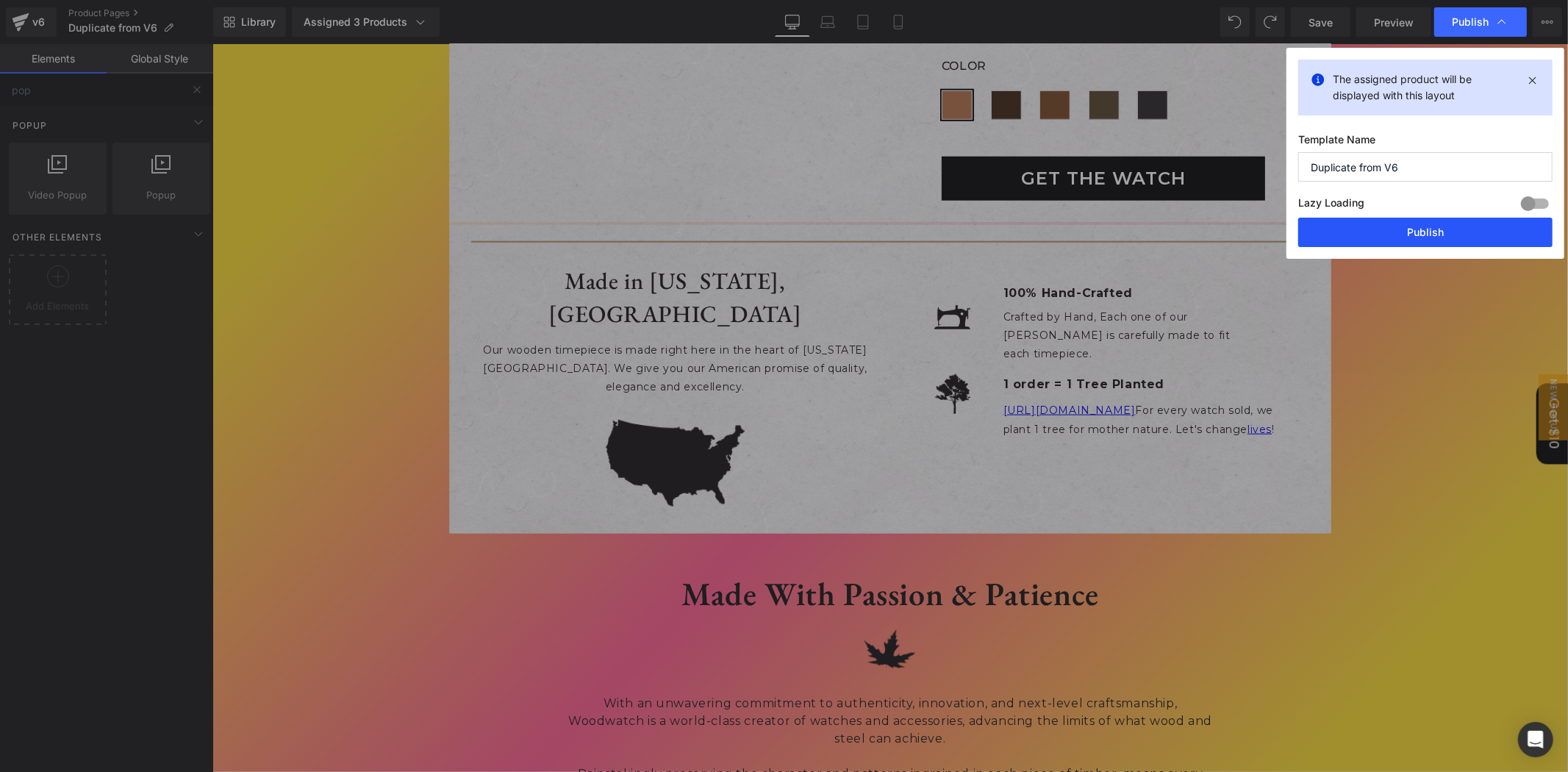
drag, startPoint x: 1387, startPoint y: 239, endPoint x: 1176, endPoint y: 195, distance: 215.5
click at [1387, 239] on button "Publish" at bounding box center [1425, 231] width 254 height 29
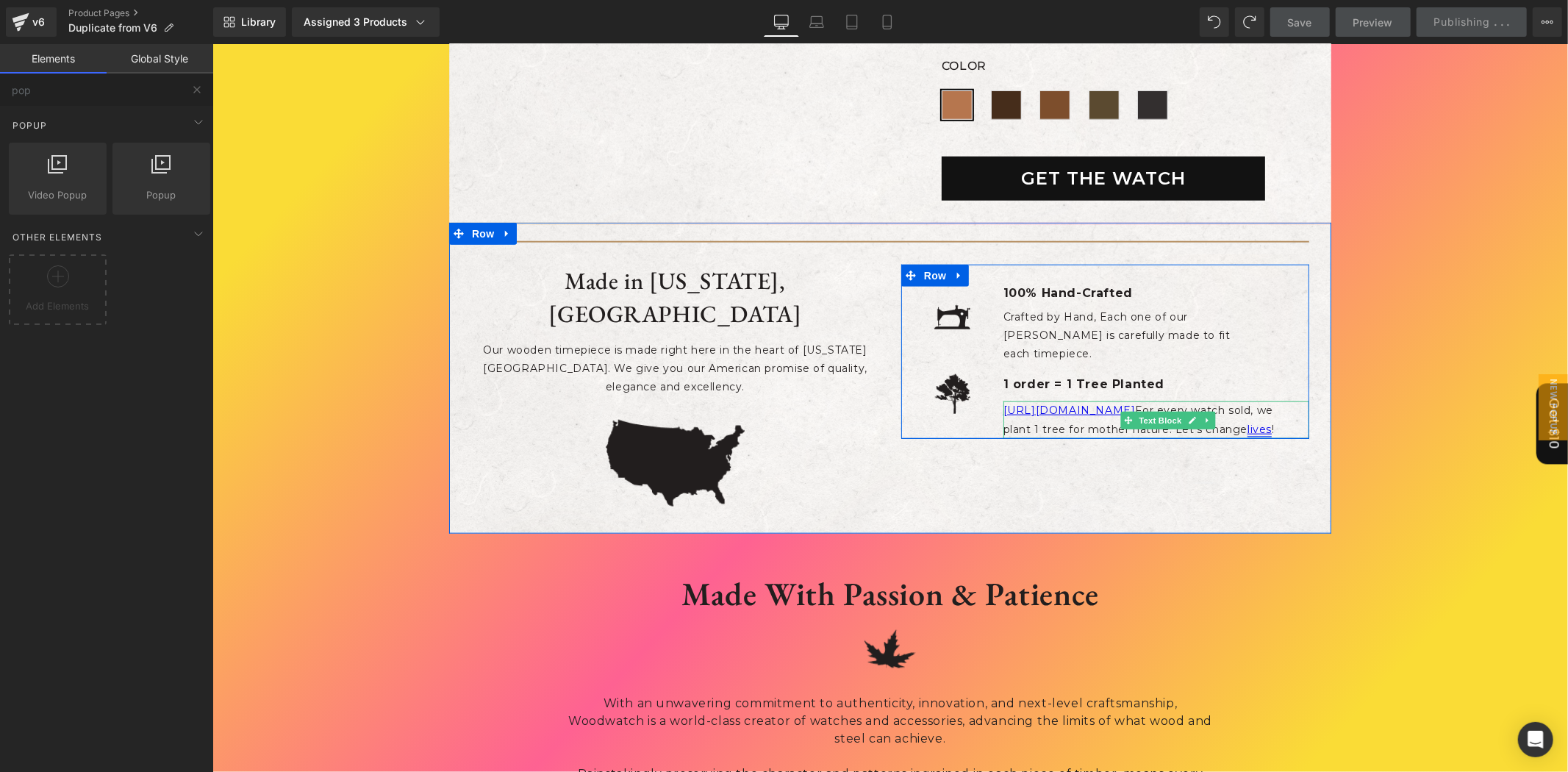
click at [1256, 422] on link "lives" at bounding box center [1259, 428] width 25 height 13
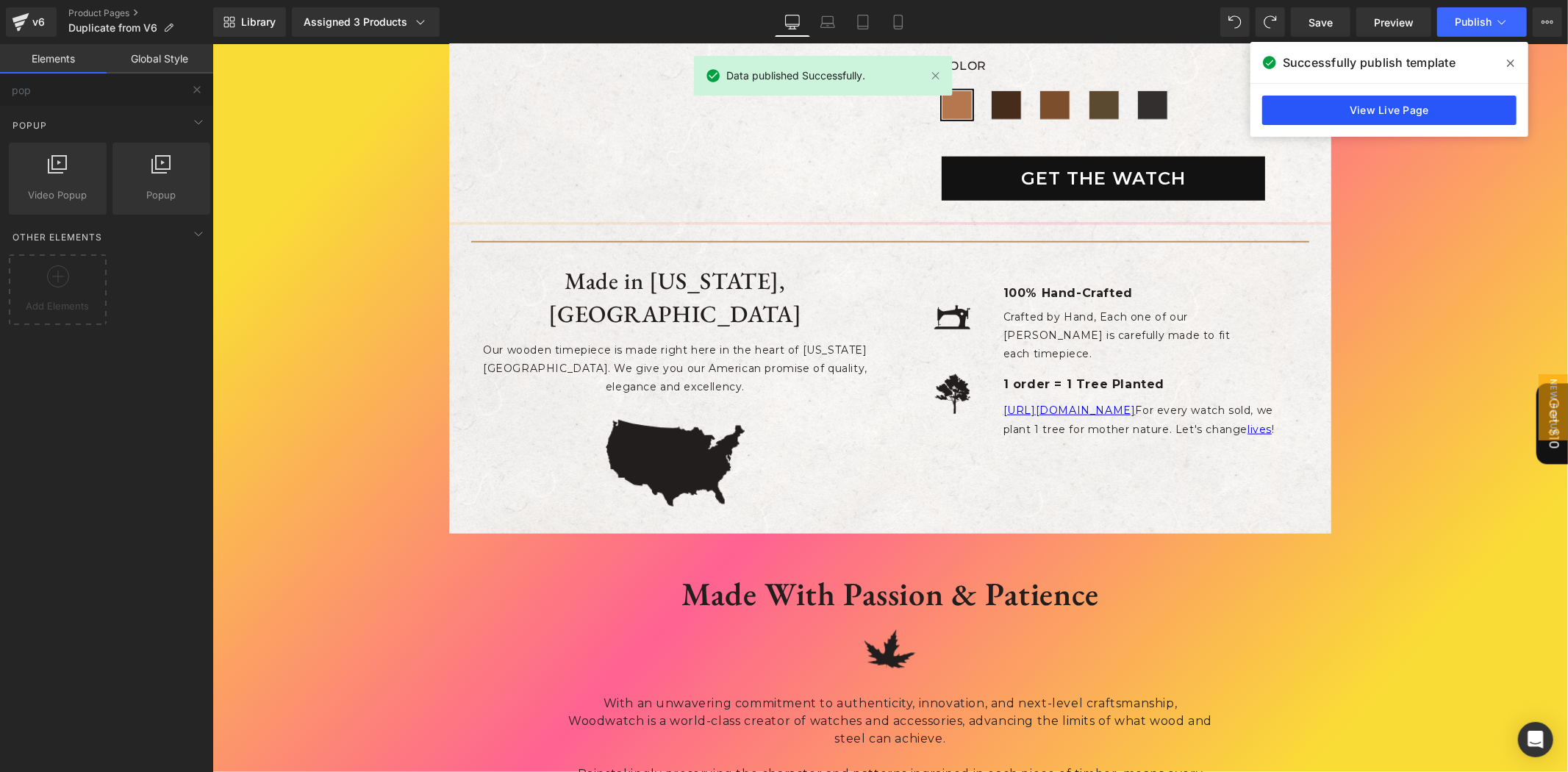
click at [1395, 101] on link "View Live Page" at bounding box center [1389, 110] width 254 height 29
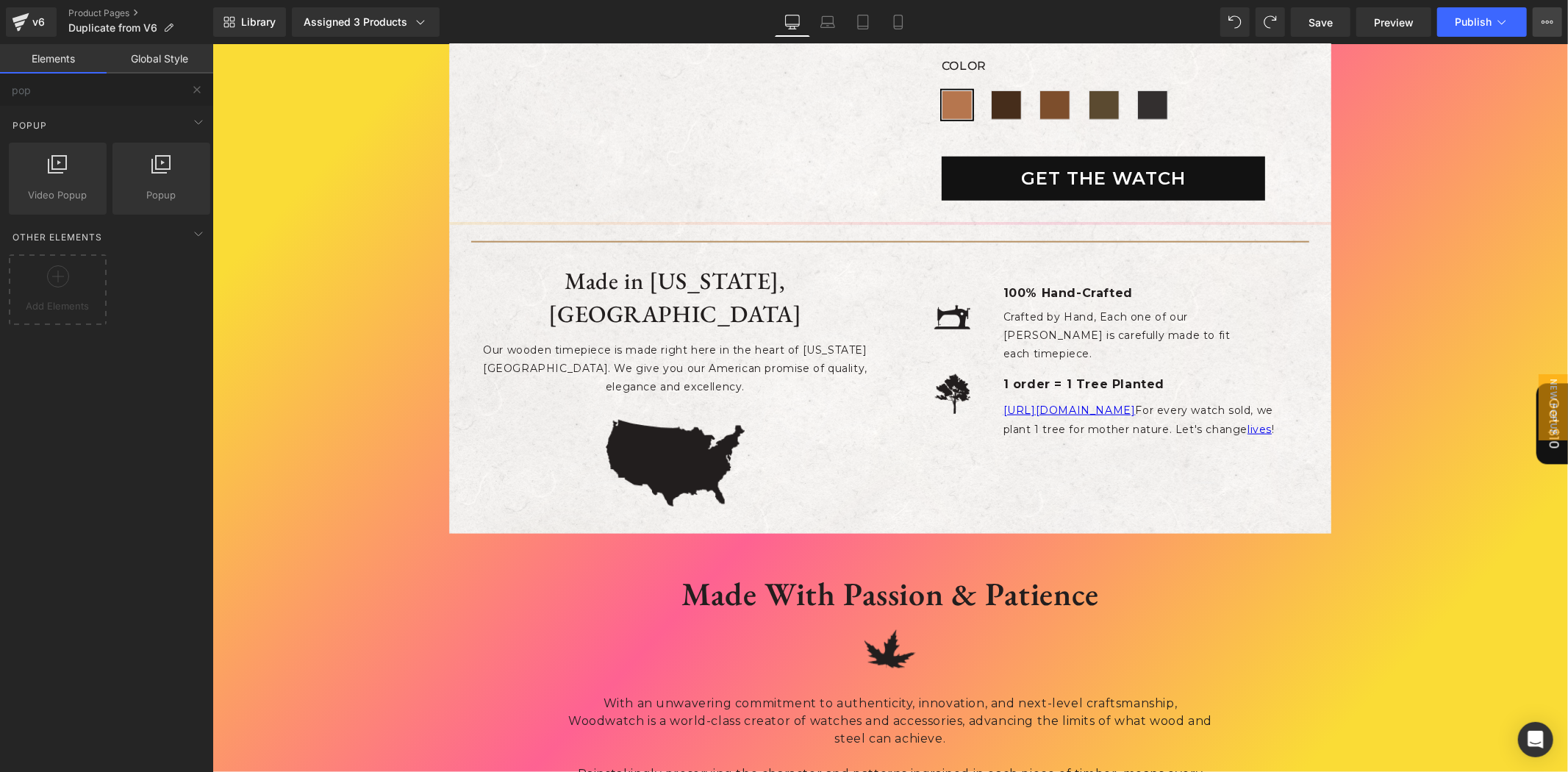
click at [1535, 28] on button "View Live Page View with current Template Save Template to Library Schedule Pub…" at bounding box center [1547, 21] width 29 height 29
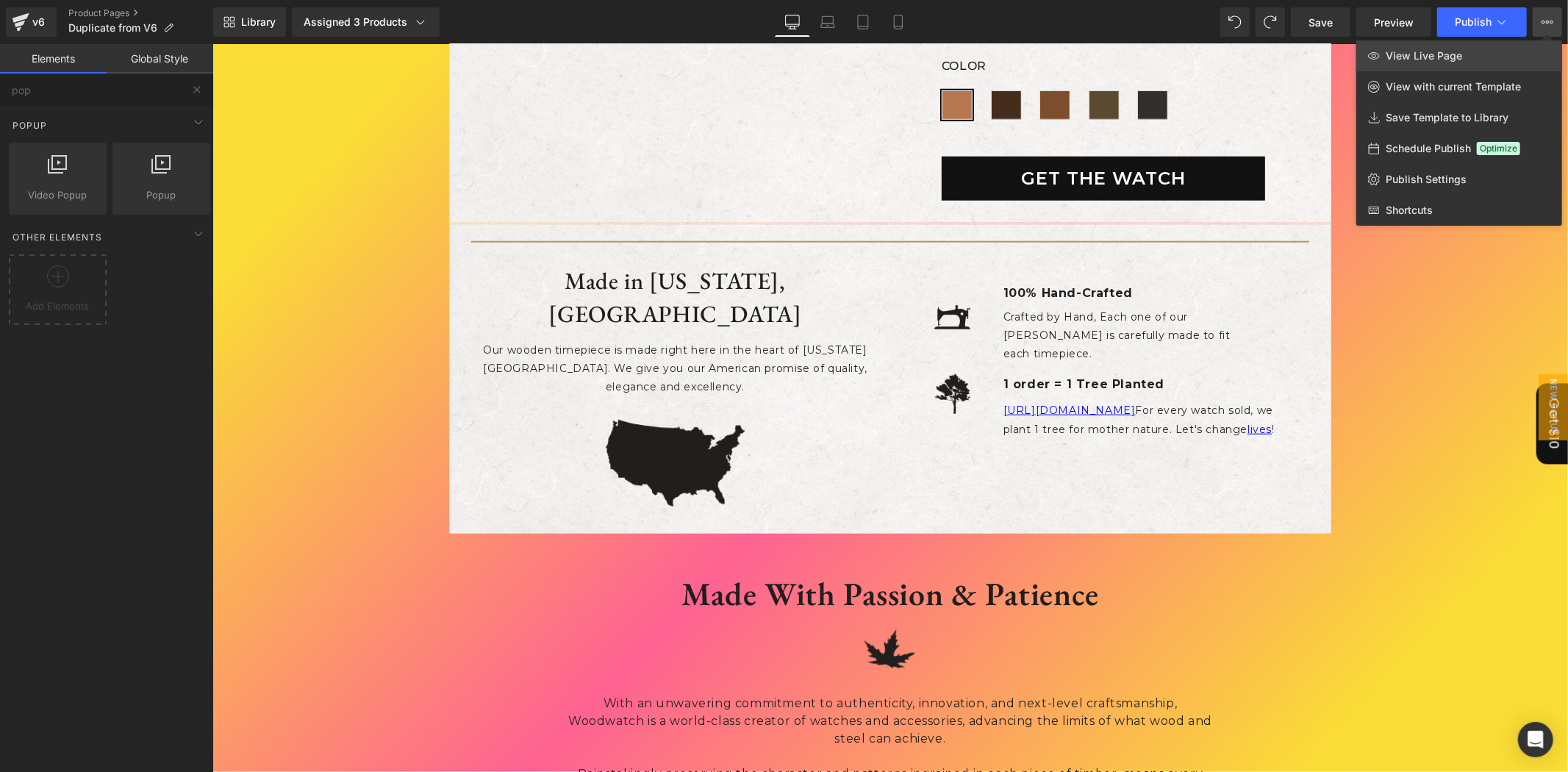
click at [1464, 64] on link "View Live Page" at bounding box center [1459, 55] width 206 height 31
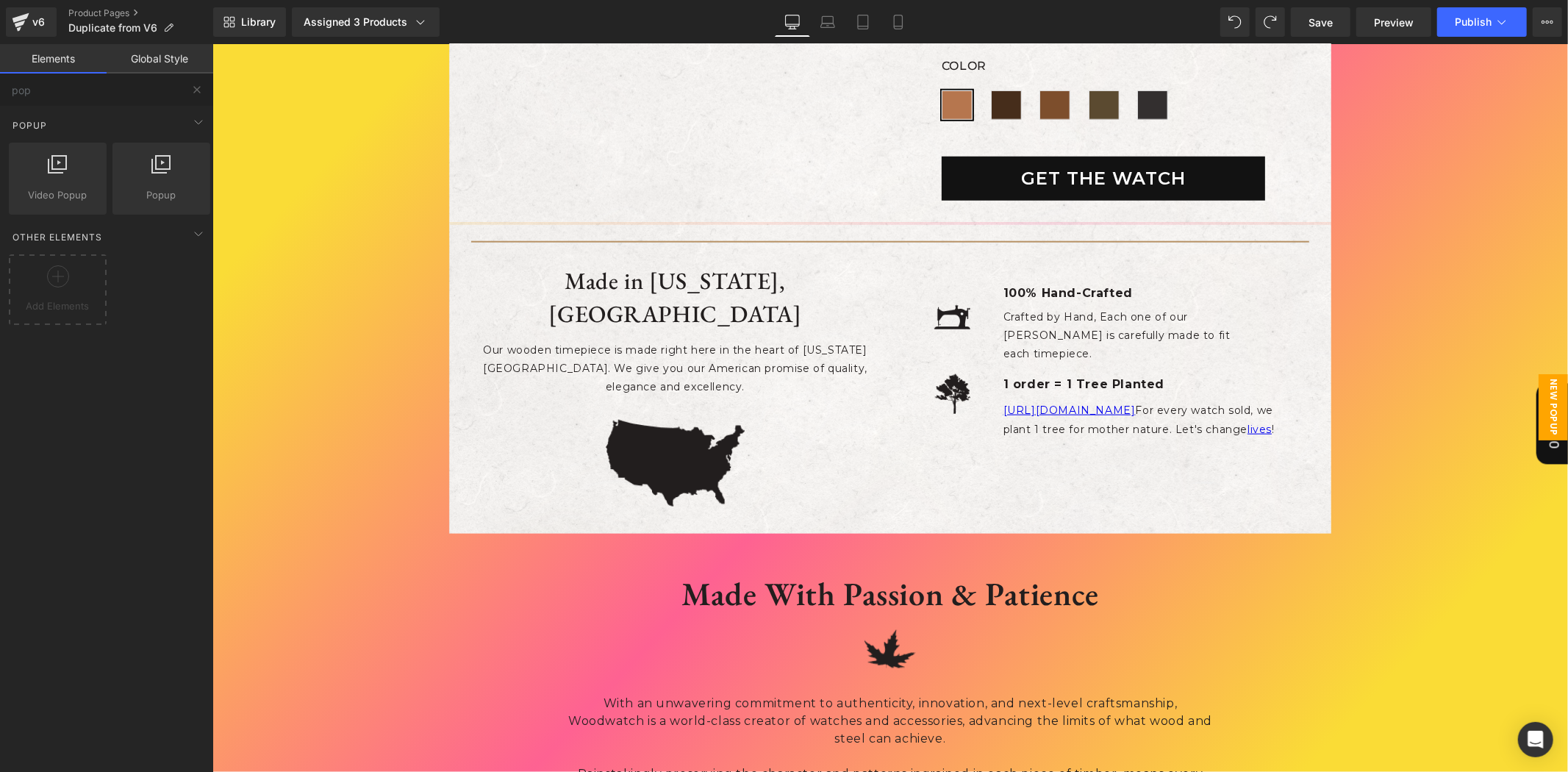
click at [1542, 379] on span "New Popup" at bounding box center [1552, 406] width 29 height 66
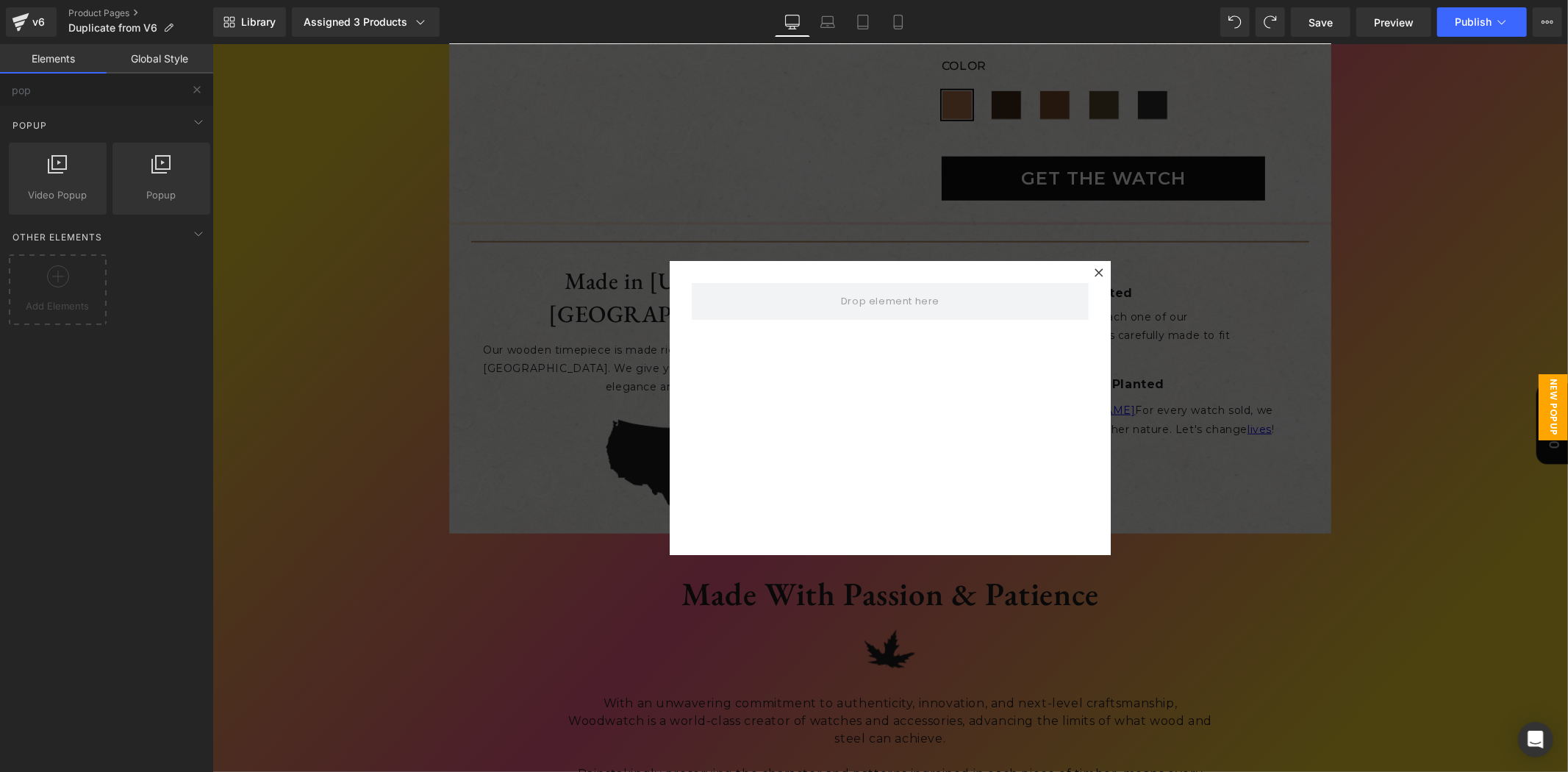
click at [573, 520] on div at bounding box center [889, 407] width 1356 height 728
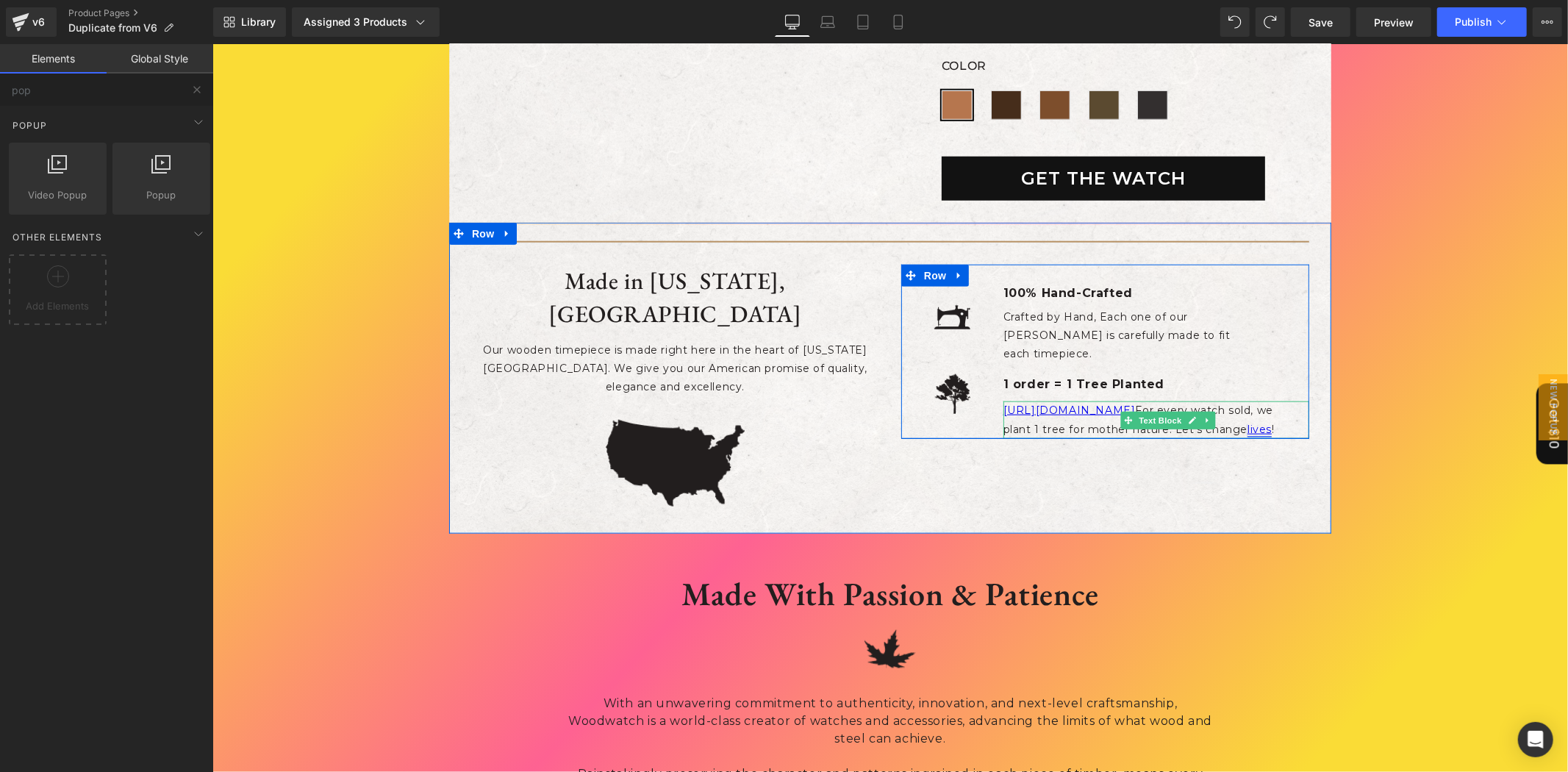
click at [1249, 422] on link "lives" at bounding box center [1259, 428] width 25 height 13
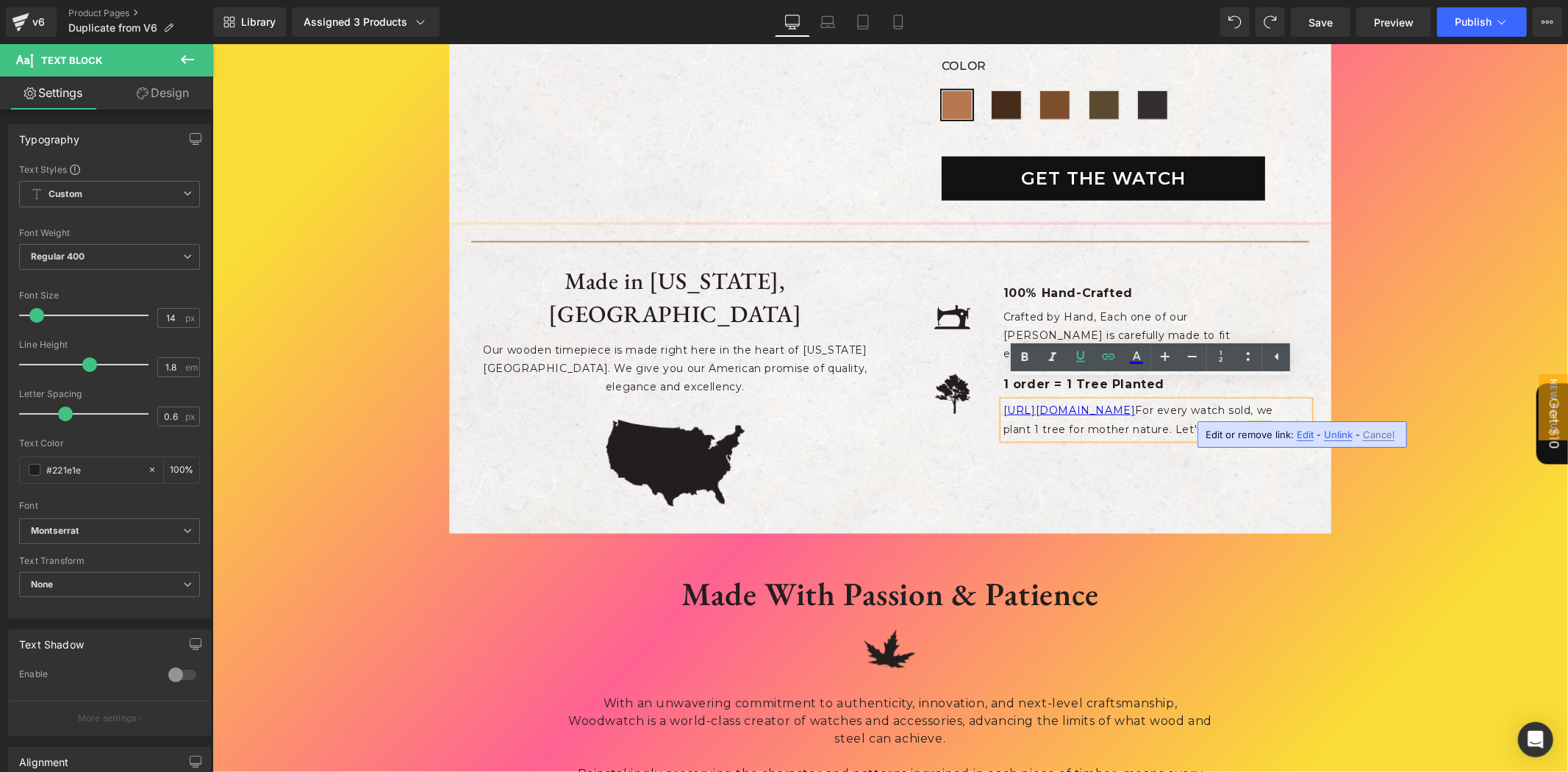
drag, startPoint x: 1301, startPoint y: 430, endPoint x: 1088, endPoint y: 389, distance: 216.9
click at [1301, 430] on span "Edit" at bounding box center [1305, 435] width 17 height 13
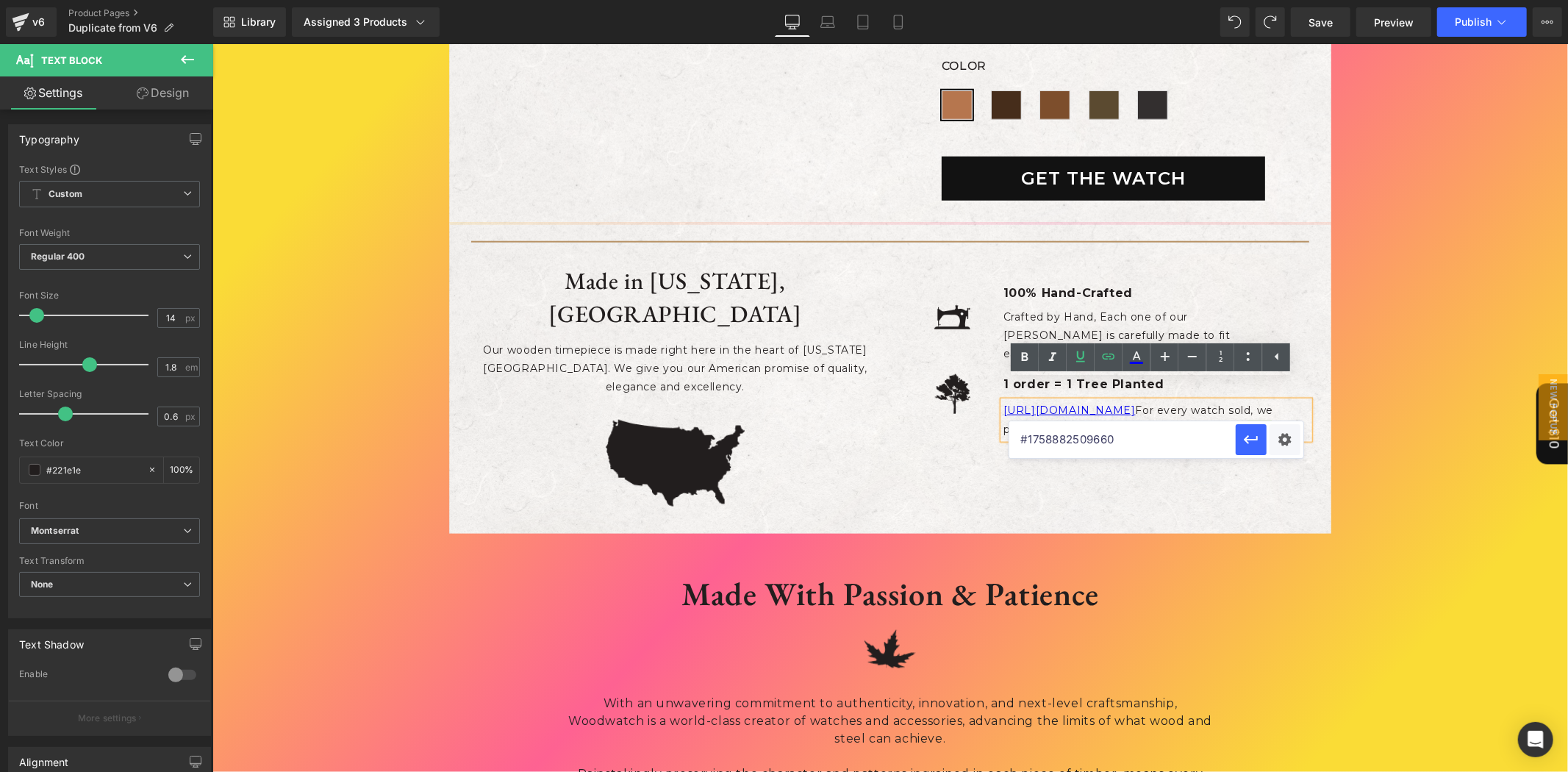
click at [1031, 437] on input "#1758882509660" at bounding box center [1122, 439] width 227 height 36
paste input "m-"
type input "#m-1758882509660"
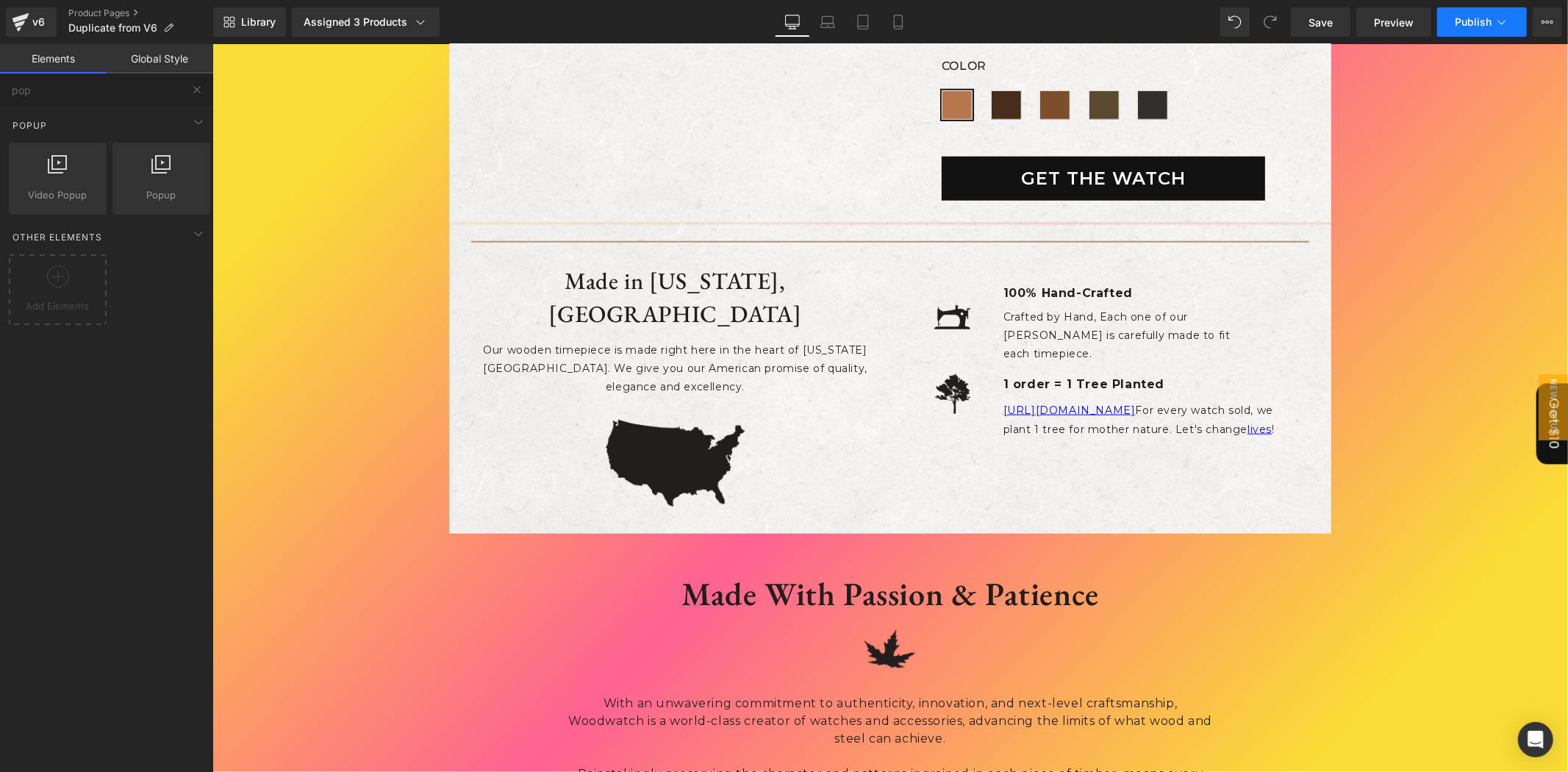
click at [1476, 17] on span "Publish" at bounding box center [1473, 21] width 36 height 12
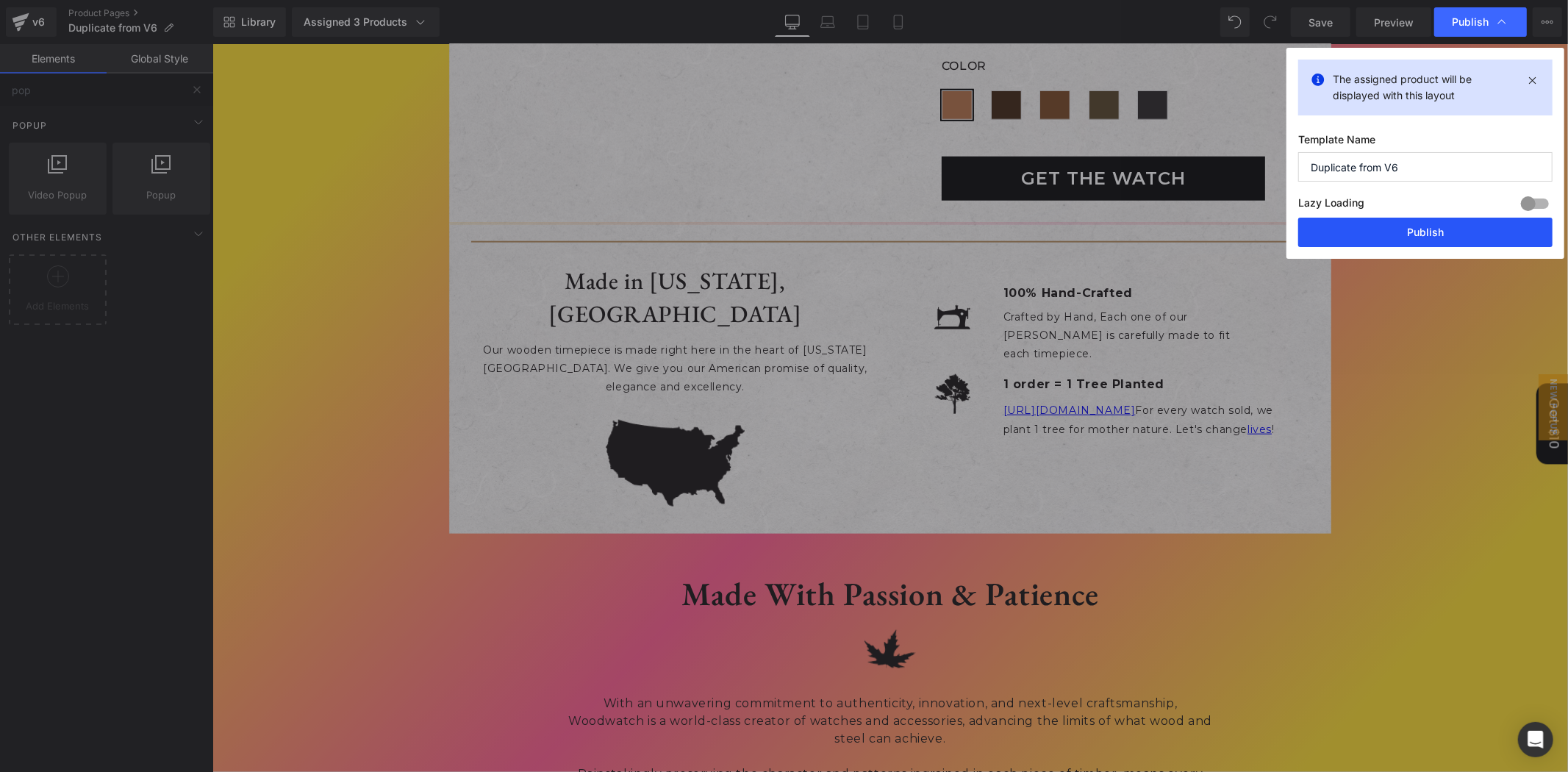
click at [1402, 227] on button "Publish" at bounding box center [1425, 231] width 254 height 29
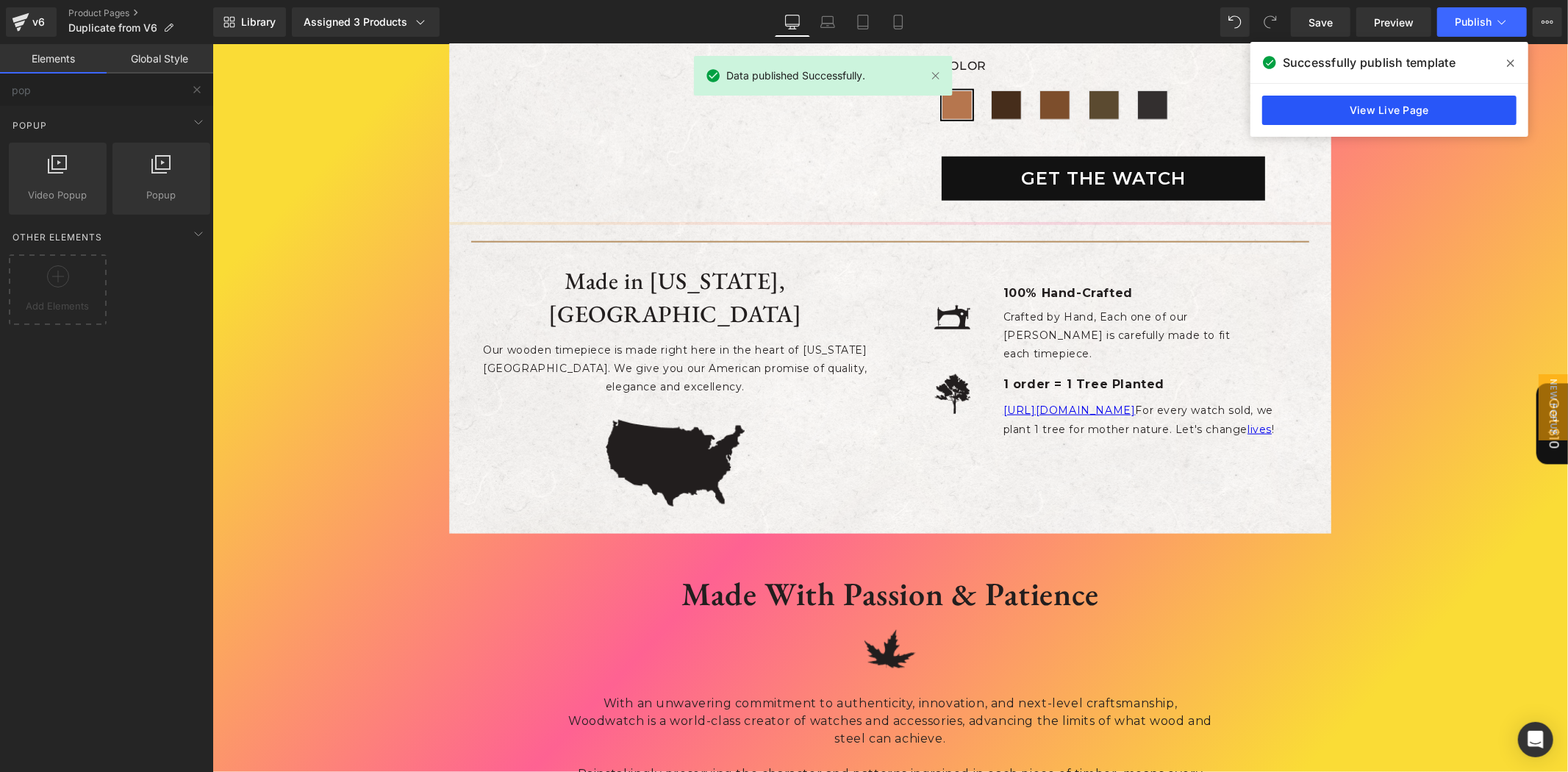
click at [1449, 116] on link "View Live Page" at bounding box center [1389, 110] width 254 height 29
